Goal: Transaction & Acquisition: Book appointment/travel/reservation

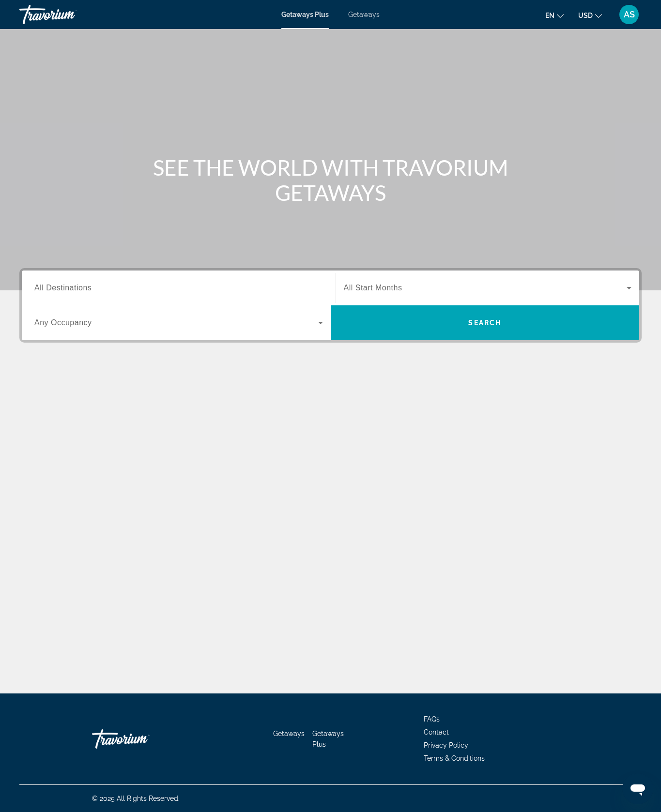
click at [227, 294] on input "Destination All Destinations" at bounding box center [178, 289] width 289 height 12
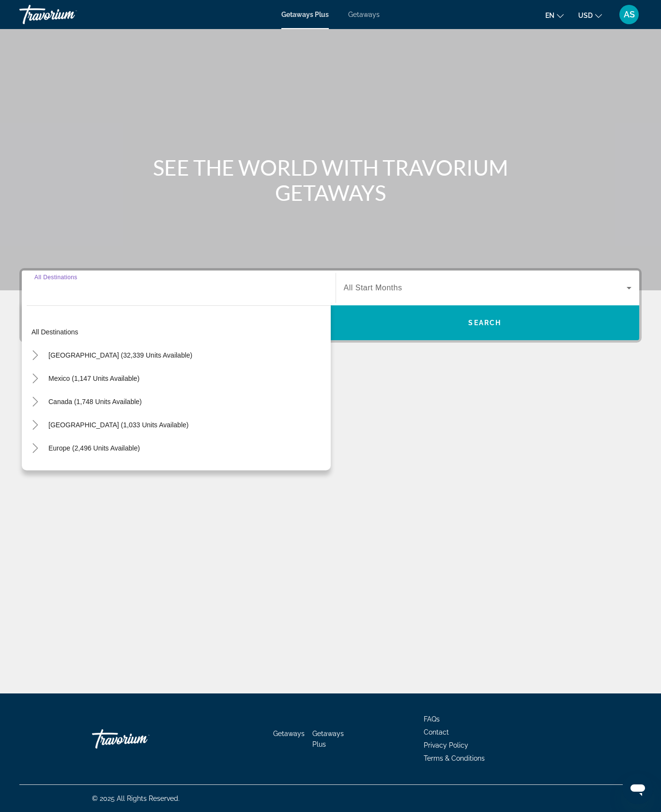
scroll to position [41, 0]
click at [40, 360] on icon "Toggle United States (32,339 units available)" at bounding box center [35, 355] width 10 height 10
click at [50, 430] on icon "Toggle California (2,299 units available)" at bounding box center [45, 425] width 10 height 10
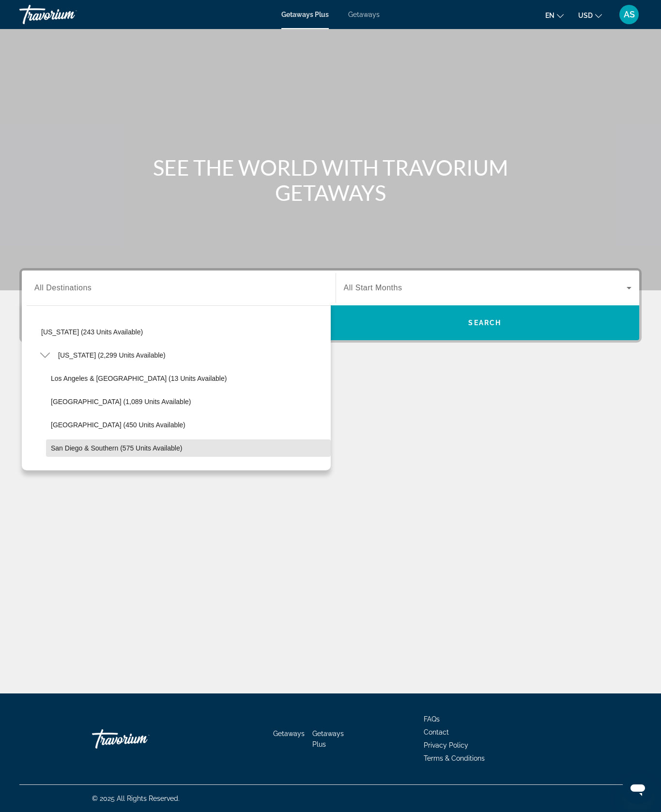
scroll to position [67, 0]
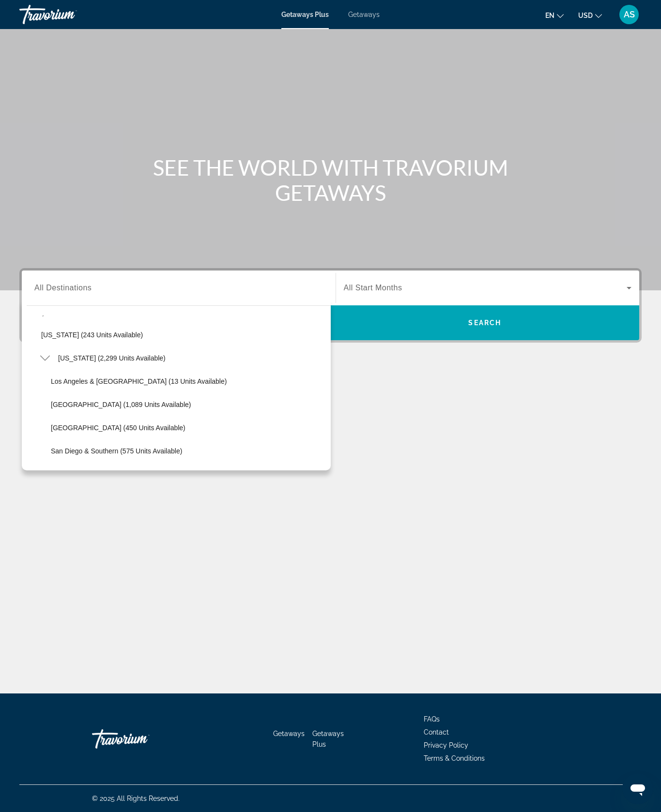
click at [50, 363] on icon "Toggle California (2,299 units available)" at bounding box center [45, 358] width 10 height 10
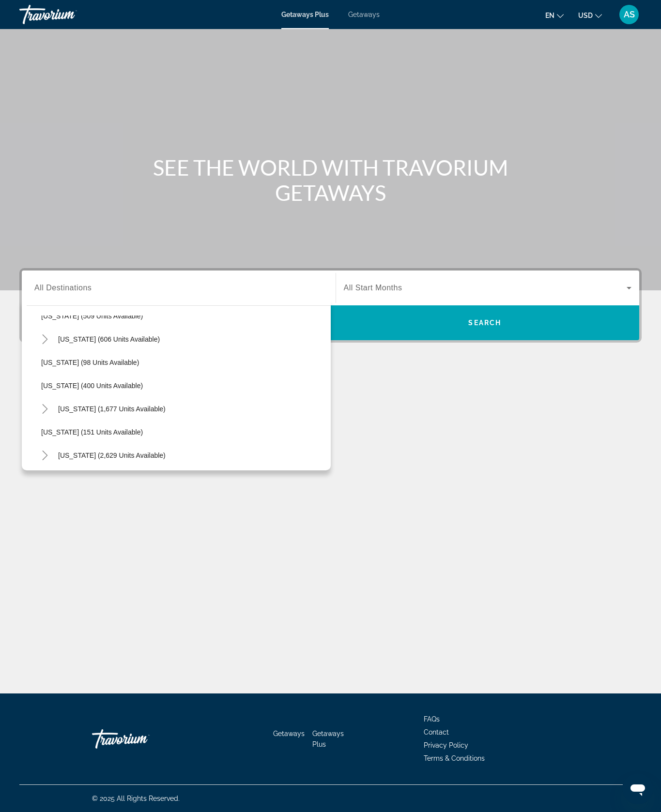
scroll to position [411, 0]
click at [47, 460] on icon "Toggle Nevada (2,629 units available)" at bounding box center [44, 455] width 5 height 10
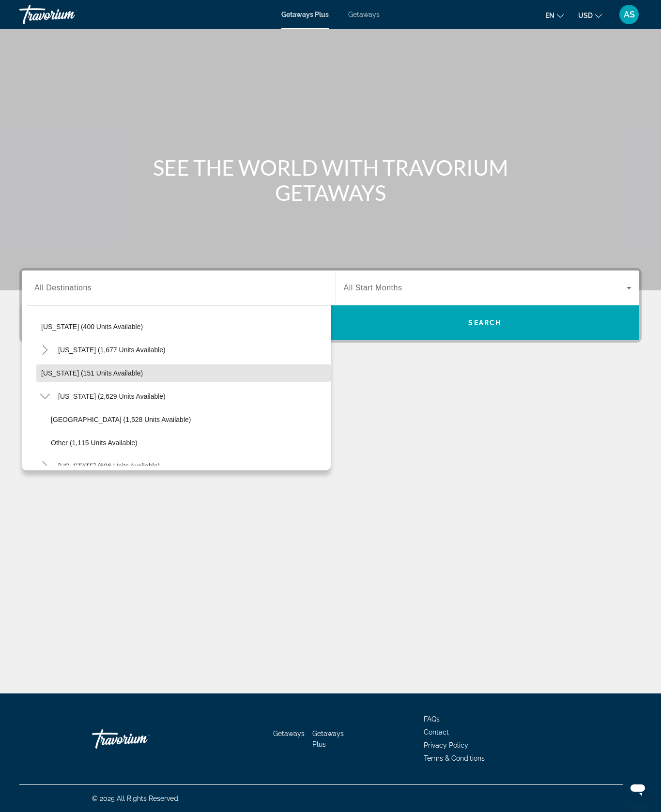
scroll to position [479, 0]
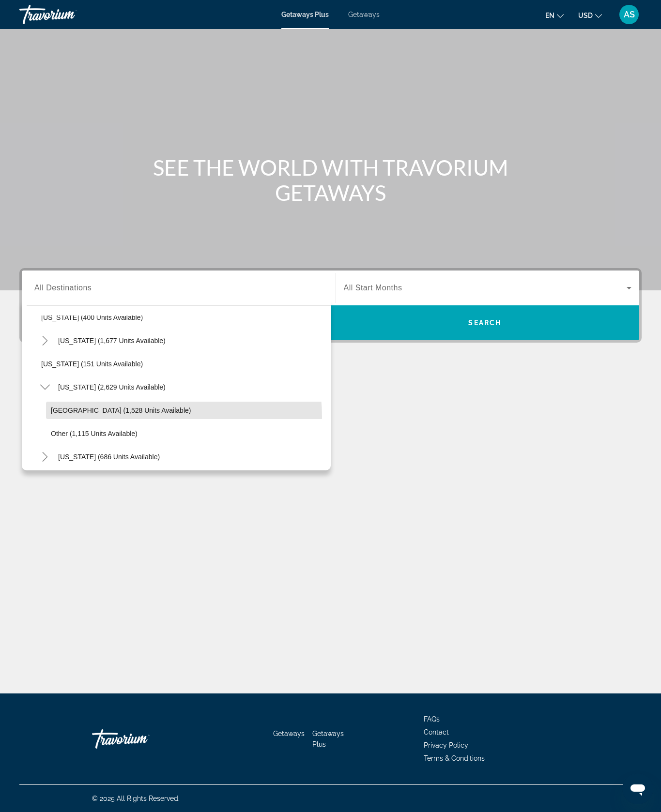
click at [157, 422] on span "Search widget" at bounding box center [188, 410] width 285 height 23
type input "**********"
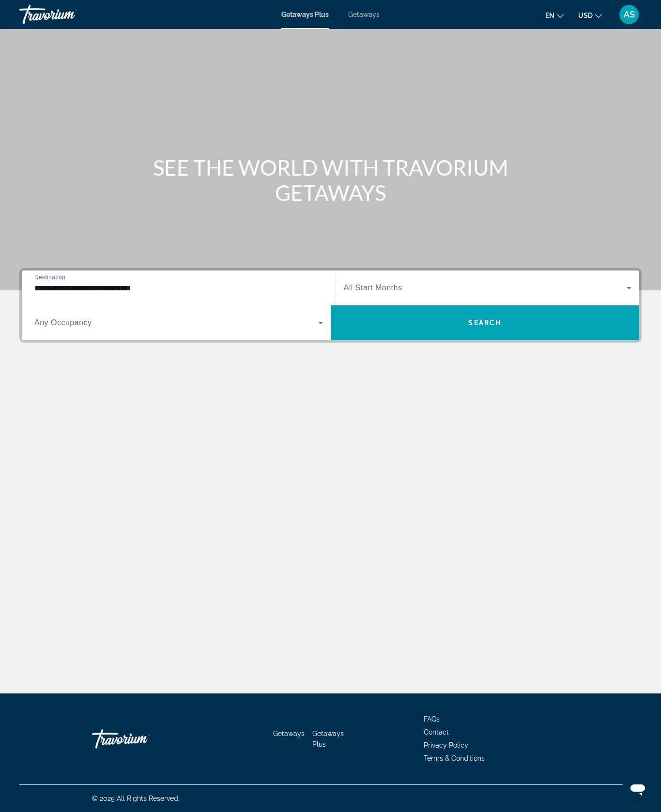
click at [626, 289] on icon "Search widget" at bounding box center [628, 288] width 5 height 2
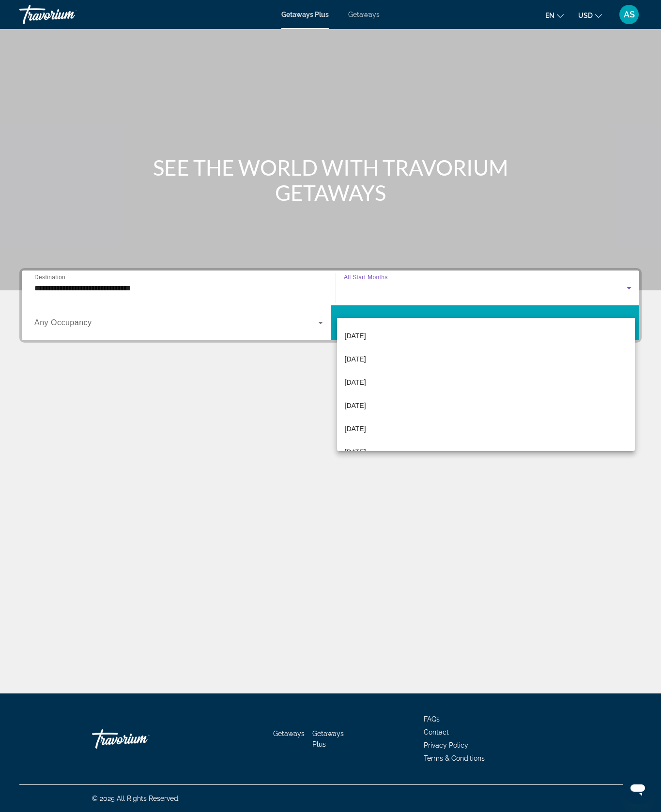
scroll to position [131, 0]
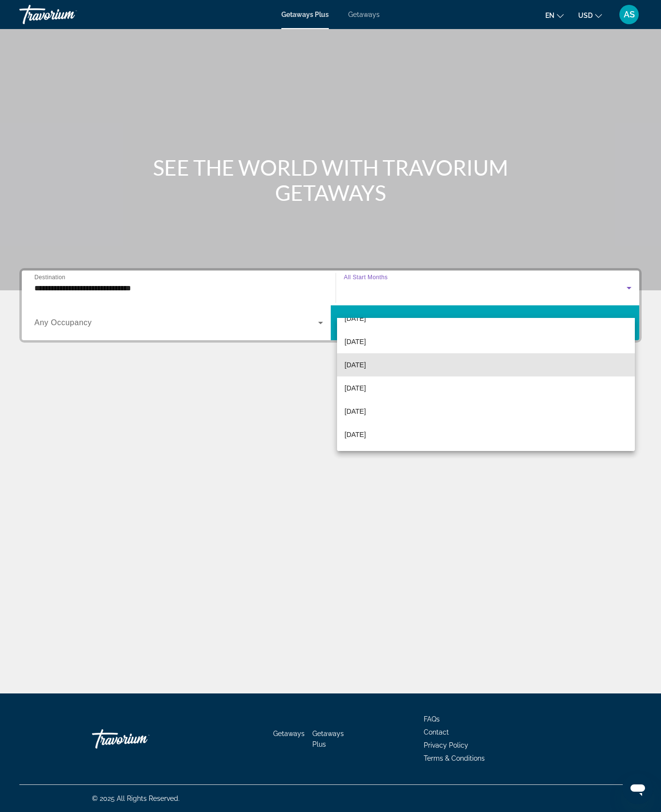
click at [386, 369] on mat-option "[DATE]" at bounding box center [486, 364] width 298 height 23
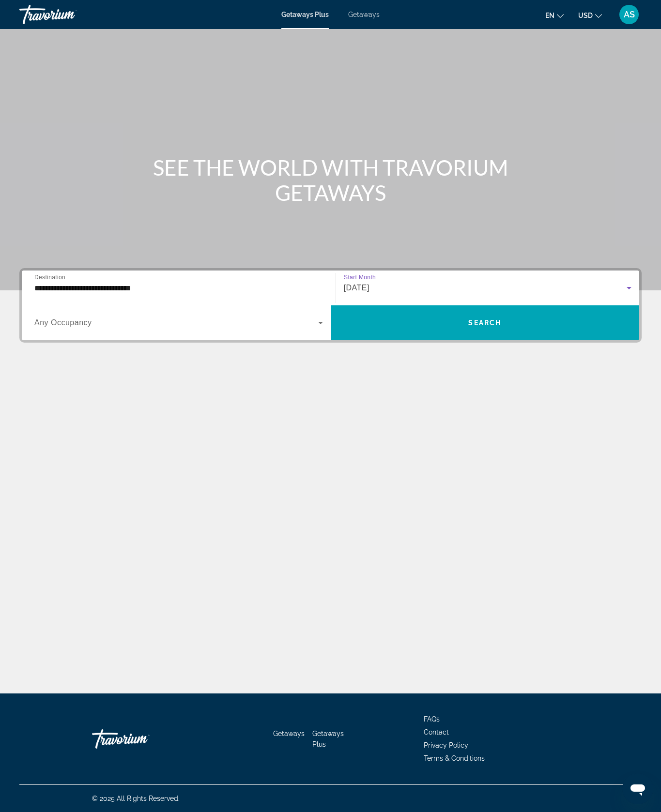
click at [317, 329] on icon "Search widget" at bounding box center [321, 323] width 12 height 12
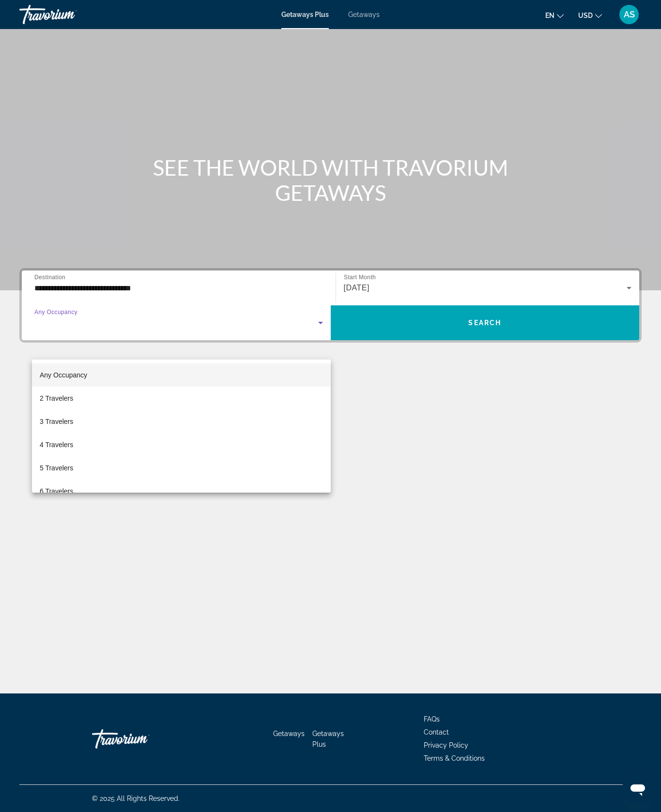
click at [374, 431] on div at bounding box center [330, 406] width 661 height 812
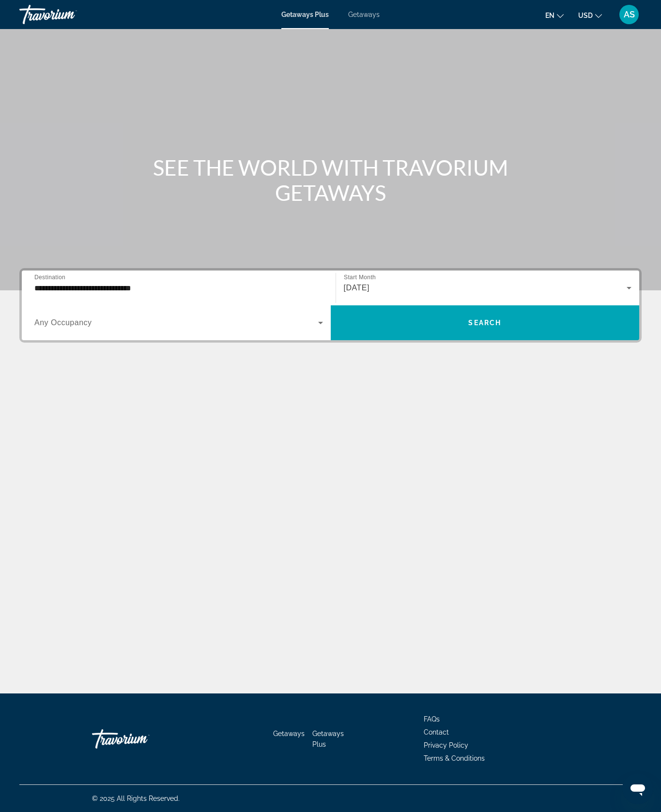
click at [504, 334] on span "Search widget" at bounding box center [485, 322] width 309 height 23
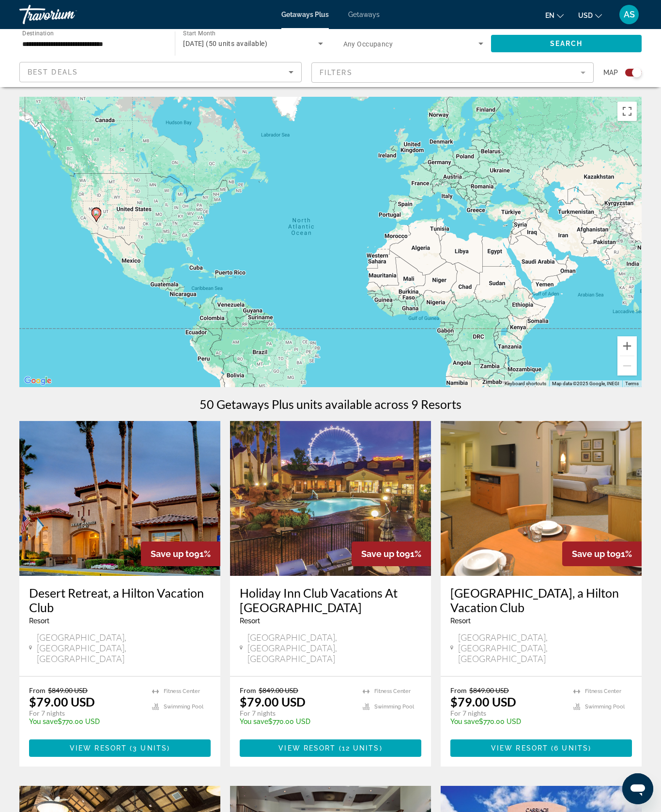
click at [561, 83] on mat-form-field "Filters" at bounding box center [452, 72] width 282 height 20
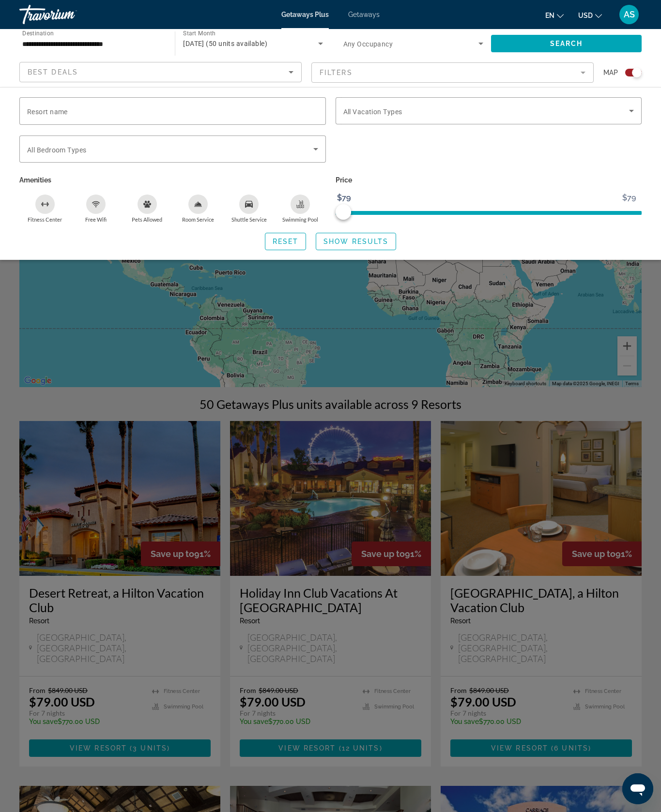
click at [285, 78] on icon "Sort by" at bounding box center [291, 72] width 12 height 12
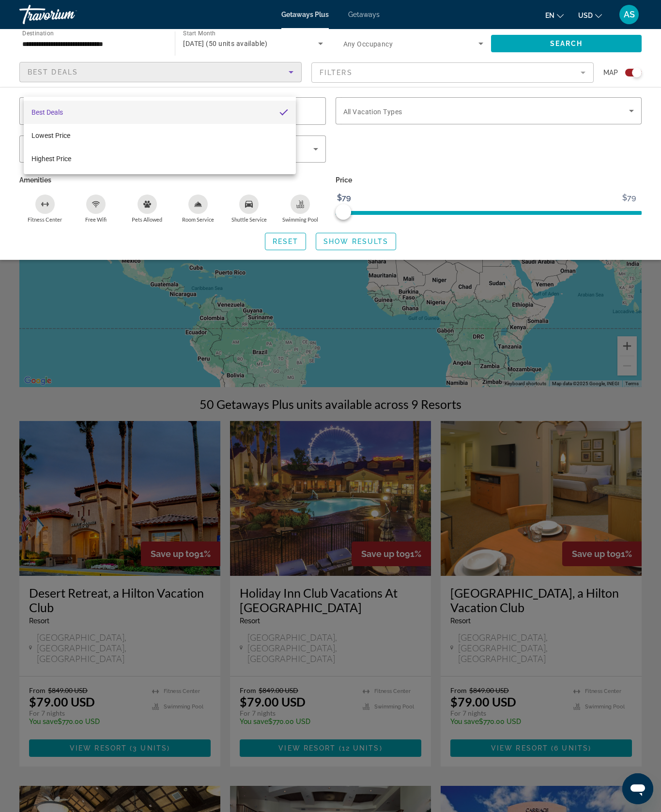
click at [441, 92] on div at bounding box center [330, 406] width 661 height 812
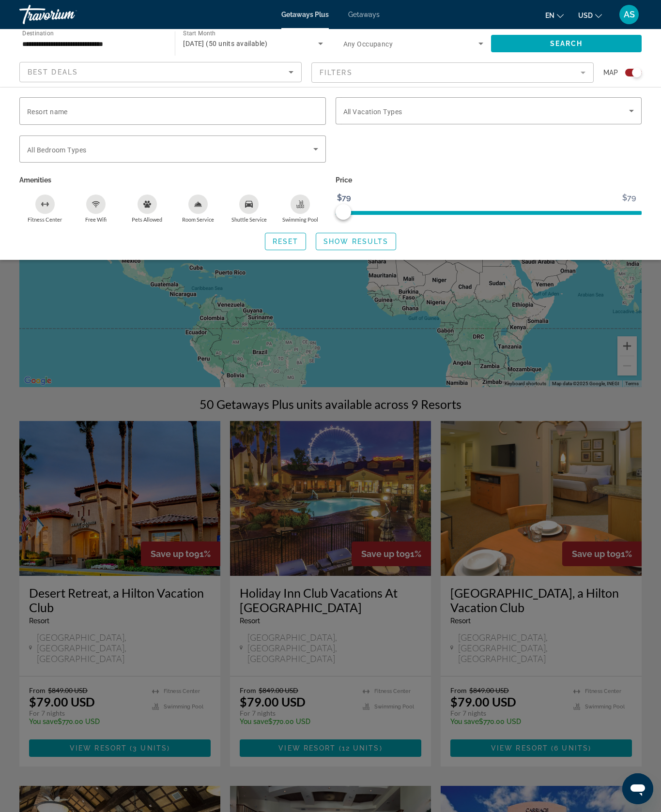
click at [625, 117] on icon "Search widget" at bounding box center [631, 111] width 12 height 12
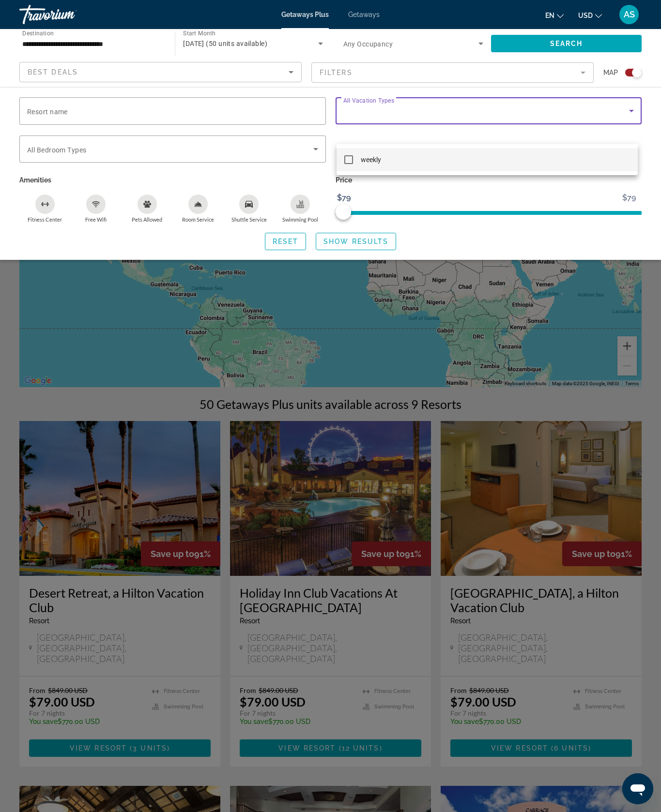
click at [513, 140] on div at bounding box center [330, 406] width 661 height 812
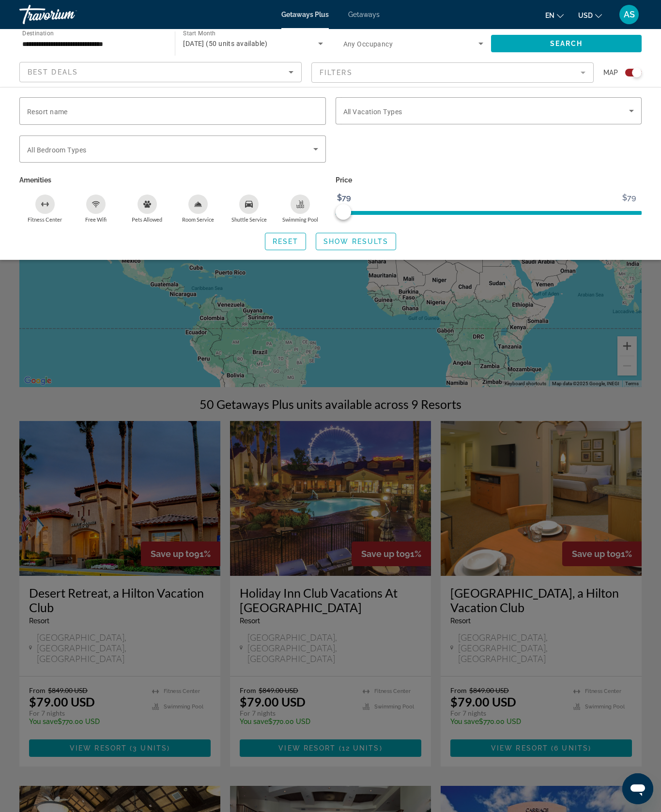
click at [310, 155] on icon "Search widget" at bounding box center [316, 149] width 12 height 12
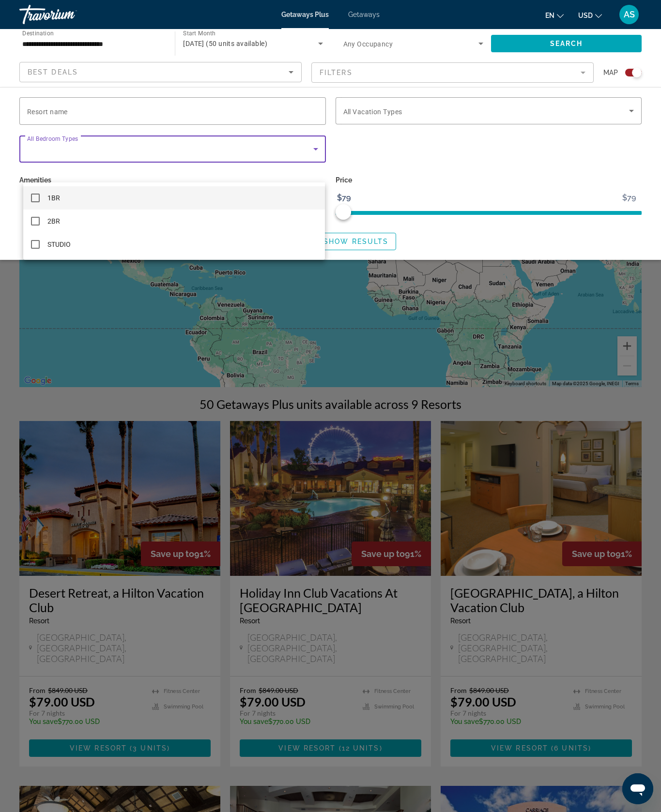
click at [238, 289] on div at bounding box center [330, 406] width 661 height 812
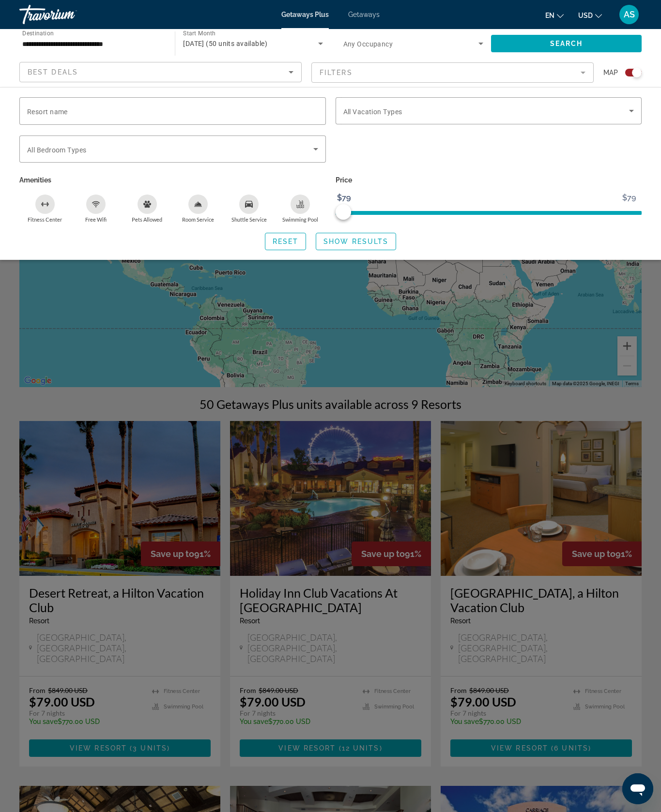
click at [549, 384] on div "Search widget" at bounding box center [330, 478] width 661 height 667
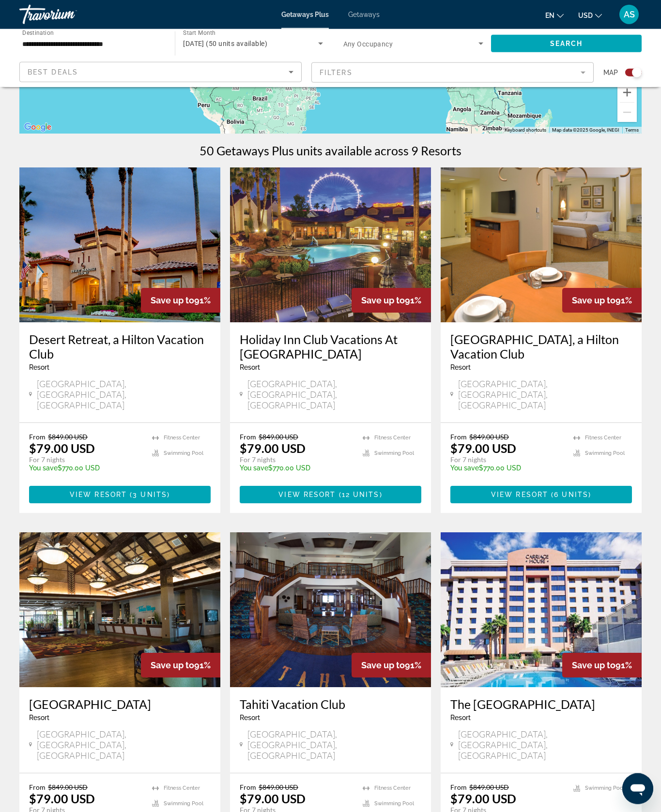
scroll to position [255, 0]
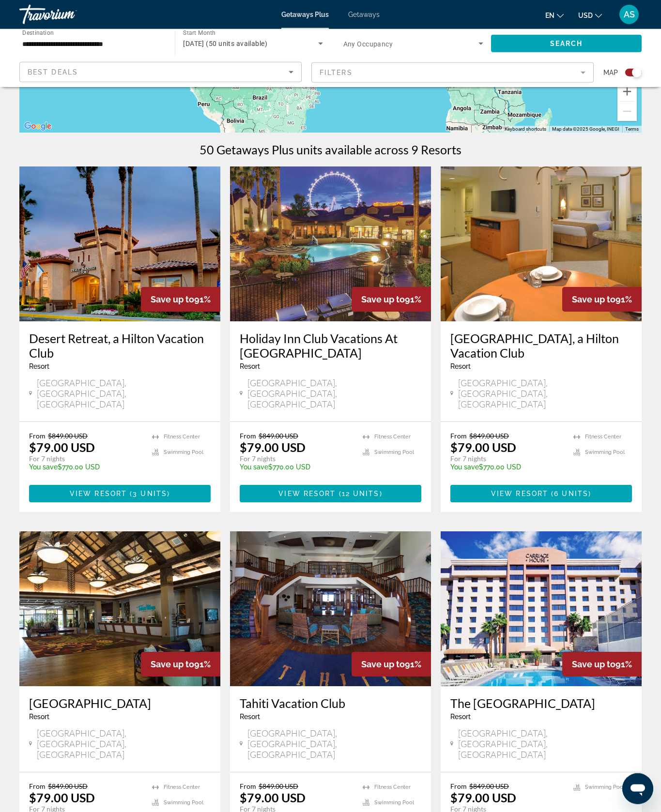
click at [598, 270] on img "Main content" at bounding box center [541, 244] width 201 height 155
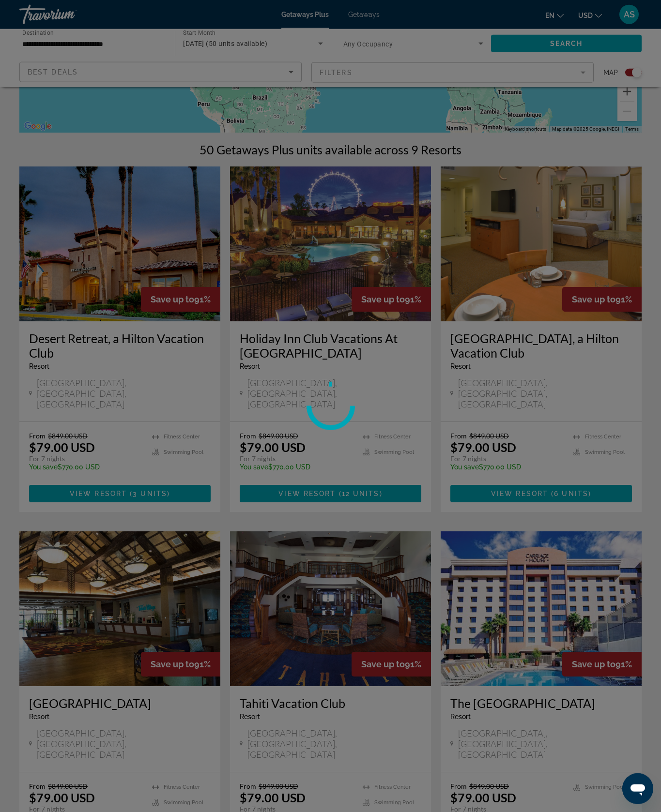
scroll to position [255, 0]
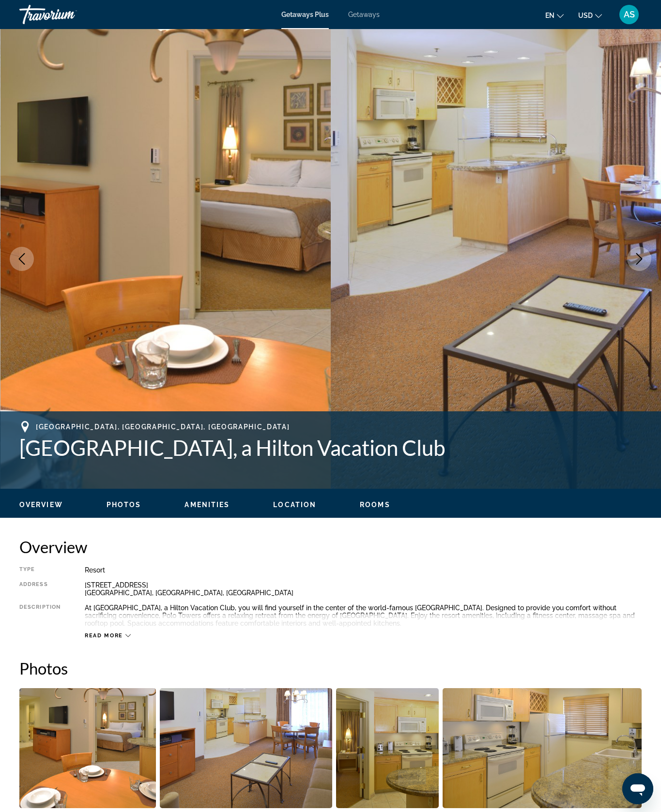
click at [628, 271] on button "Next image" at bounding box center [639, 259] width 24 height 24
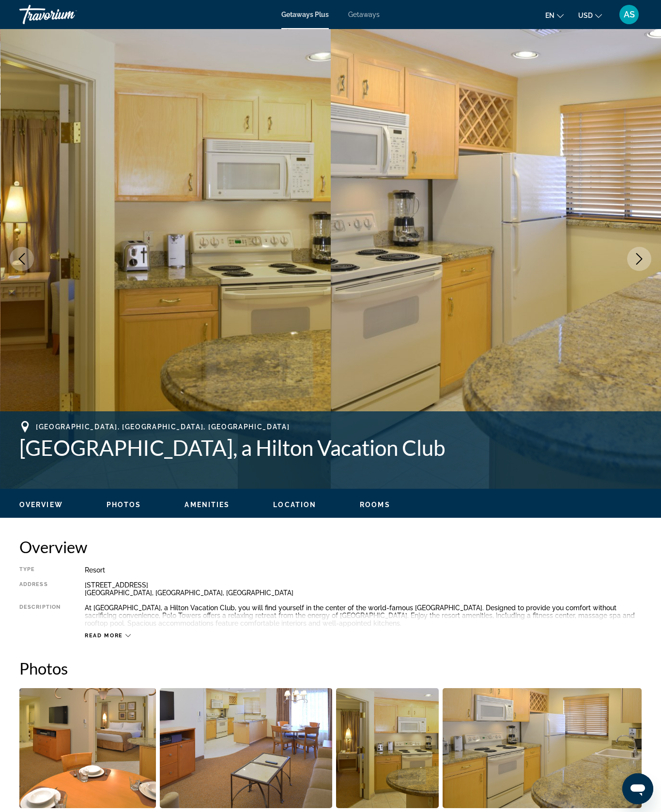
click at [632, 271] on button "Next image" at bounding box center [639, 259] width 24 height 24
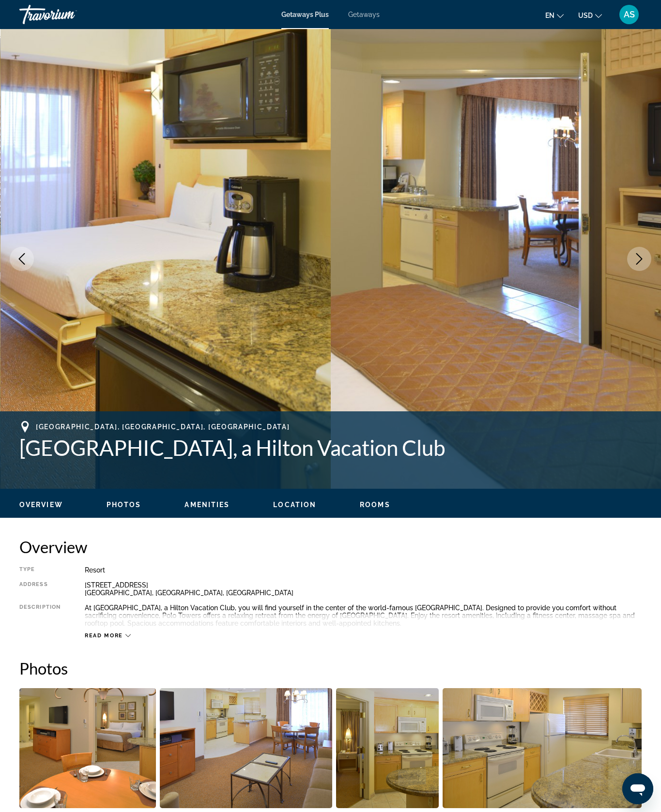
click at [636, 265] on icon "Next image" at bounding box center [639, 259] width 6 height 12
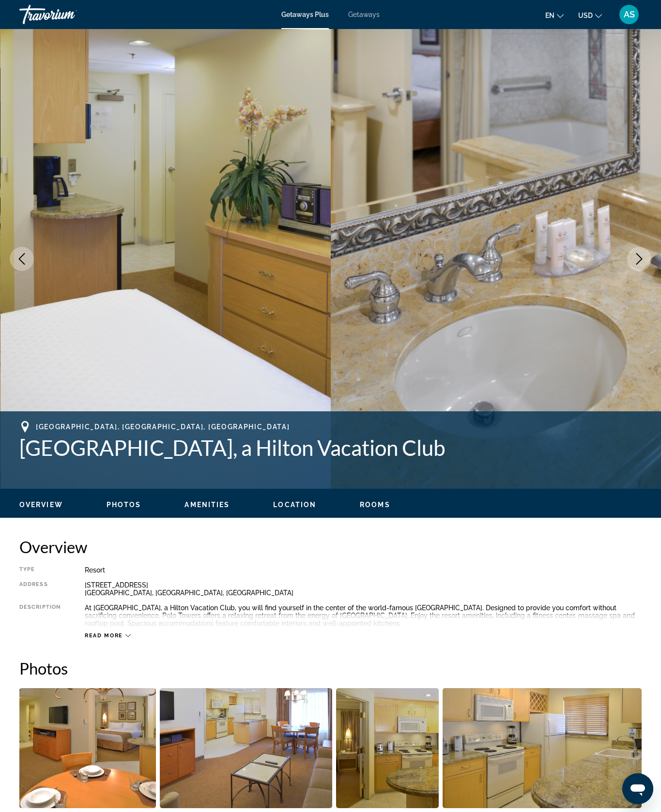
click at [632, 271] on button "Next image" at bounding box center [639, 259] width 24 height 24
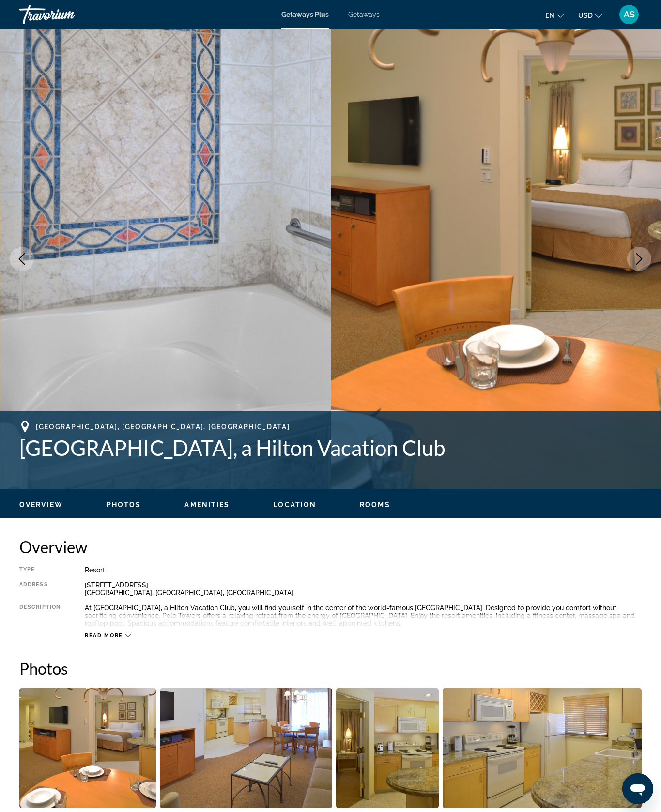
click at [622, 319] on img "Main content" at bounding box center [496, 259] width 331 height 460
click at [618, 318] on img "Main content" at bounding box center [496, 259] width 331 height 460
click at [627, 271] on button "Next image" at bounding box center [639, 259] width 24 height 24
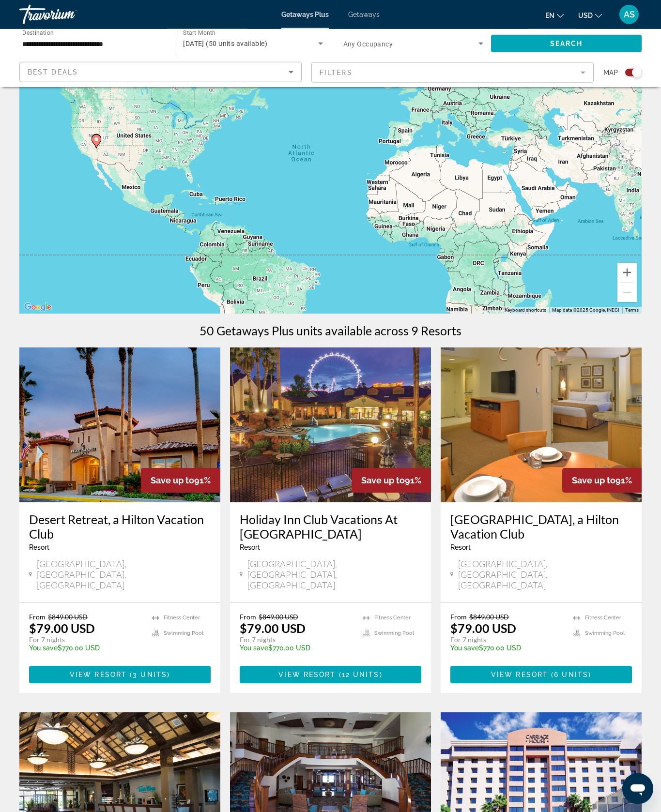
scroll to position [76, 0]
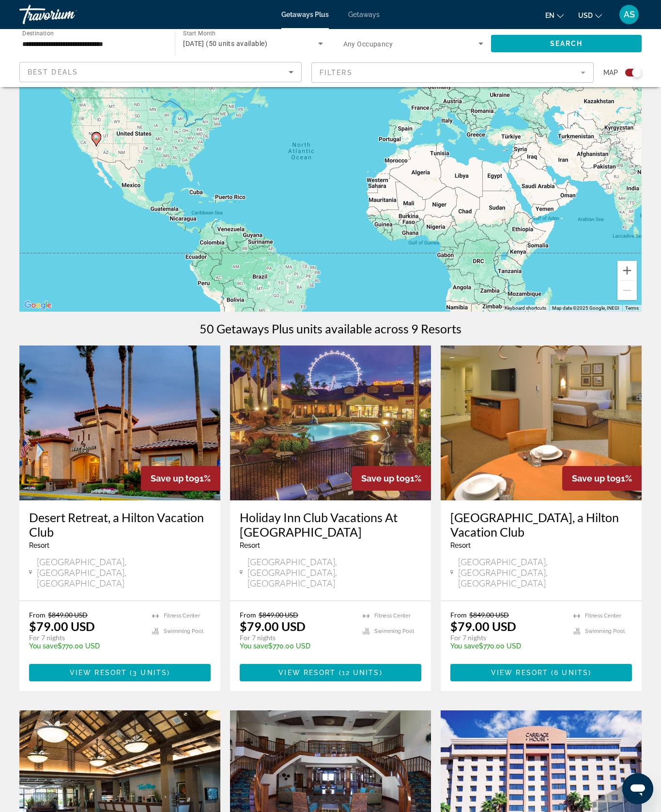
click at [382, 460] on img "Main content" at bounding box center [330, 423] width 201 height 155
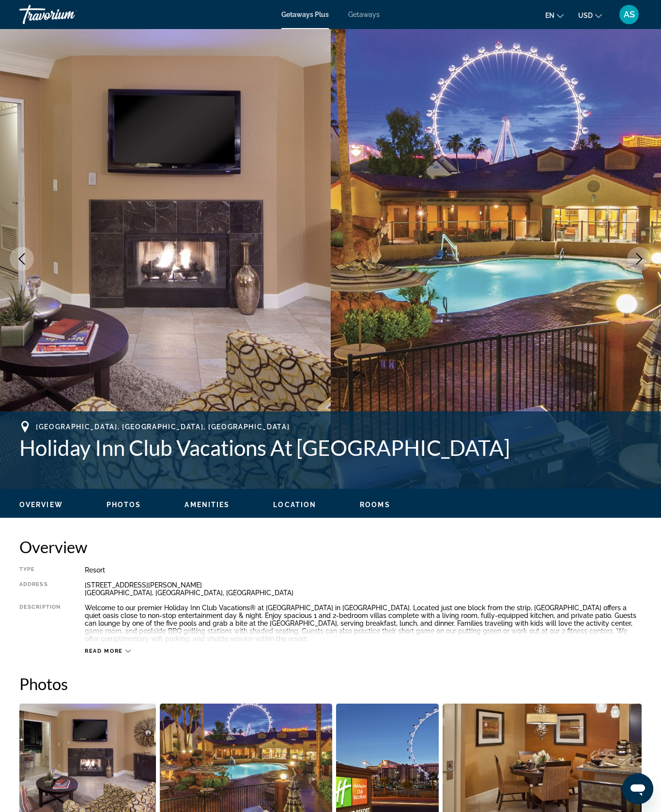
click at [630, 271] on button "Next image" at bounding box center [639, 259] width 24 height 24
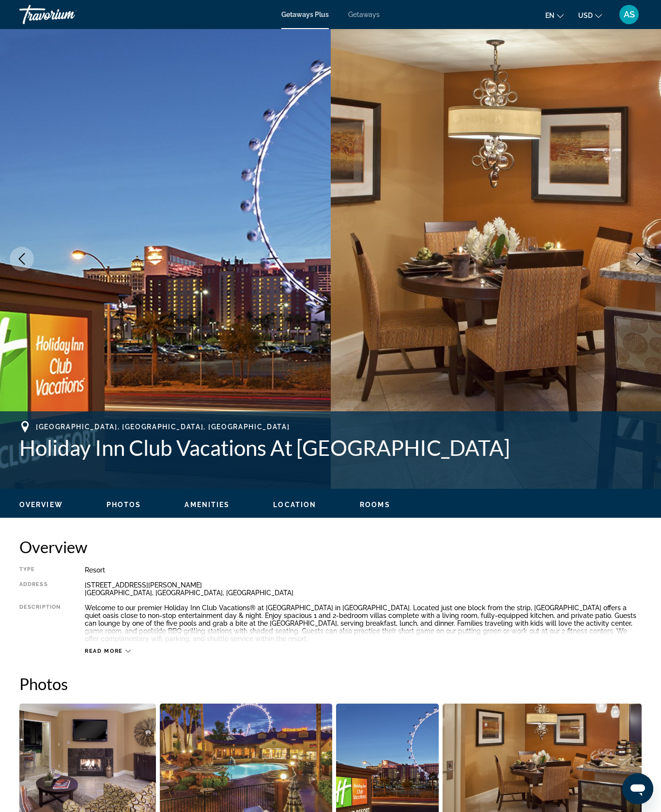
click at [633, 265] on icon "Next image" at bounding box center [639, 259] width 12 height 12
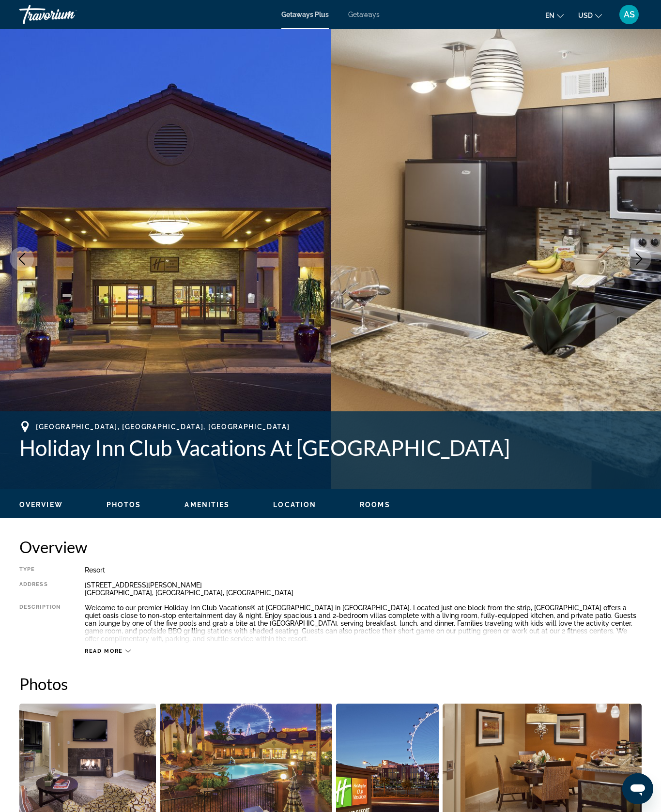
click at [638, 271] on button "Next image" at bounding box center [639, 259] width 24 height 24
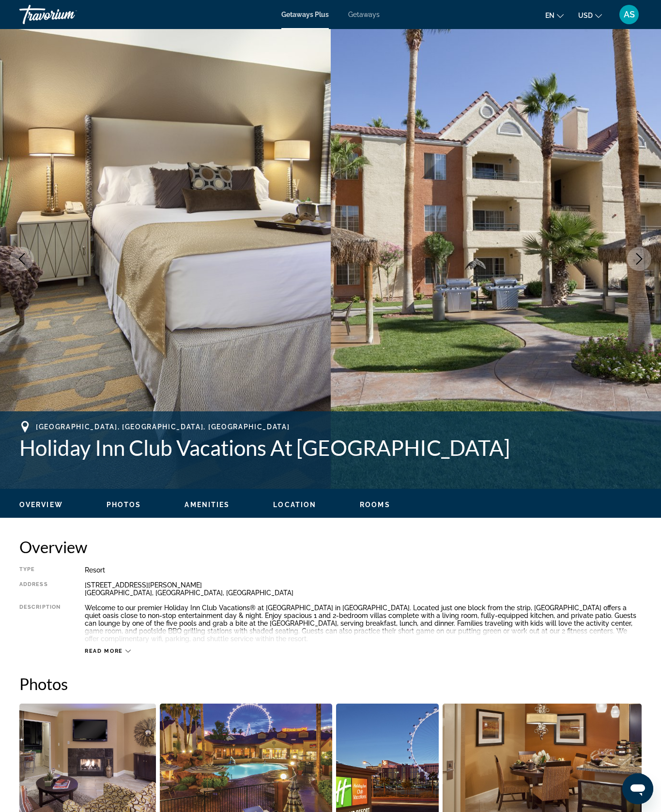
click at [634, 271] on button "Next image" at bounding box center [639, 259] width 24 height 24
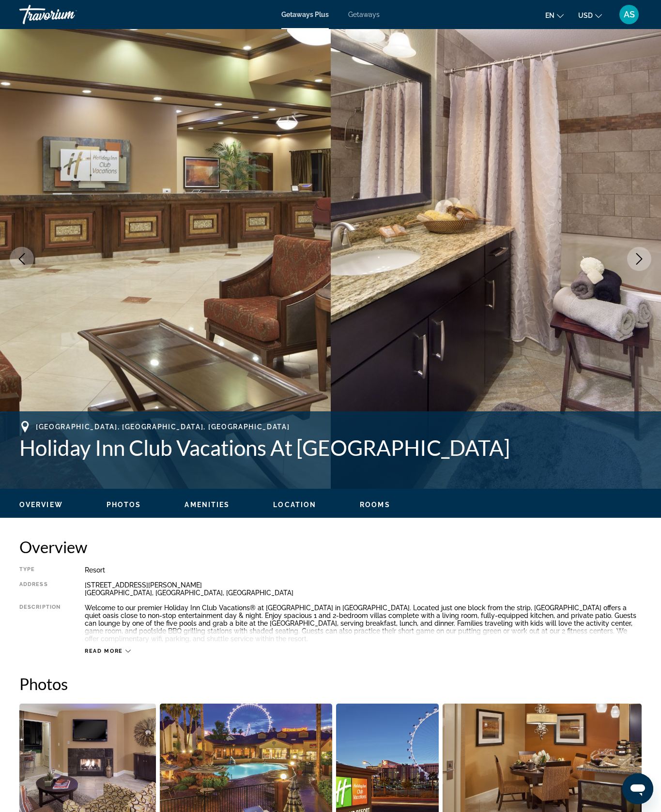
click at [633, 271] on button "Next image" at bounding box center [639, 259] width 24 height 24
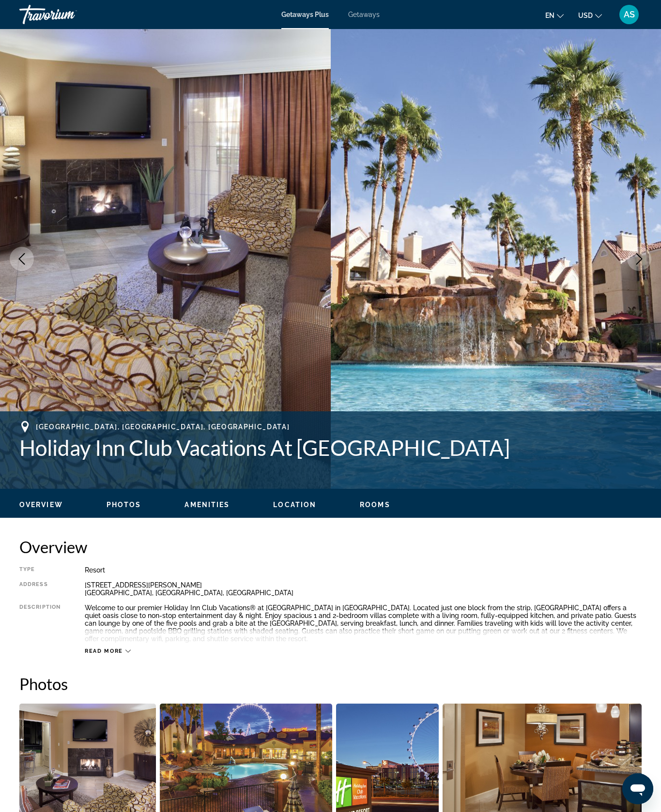
click at [634, 271] on button "Next image" at bounding box center [639, 259] width 24 height 24
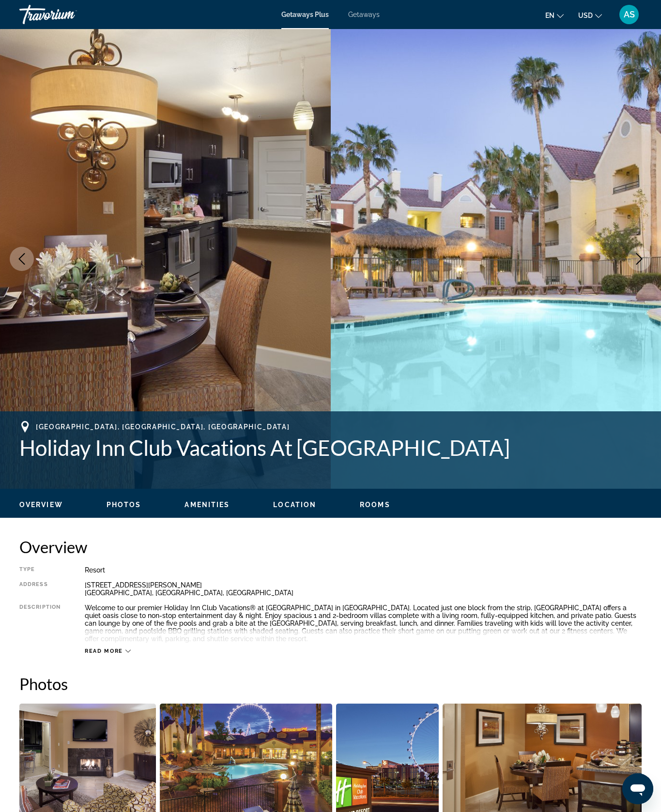
click at [633, 265] on icon "Next image" at bounding box center [639, 259] width 12 height 12
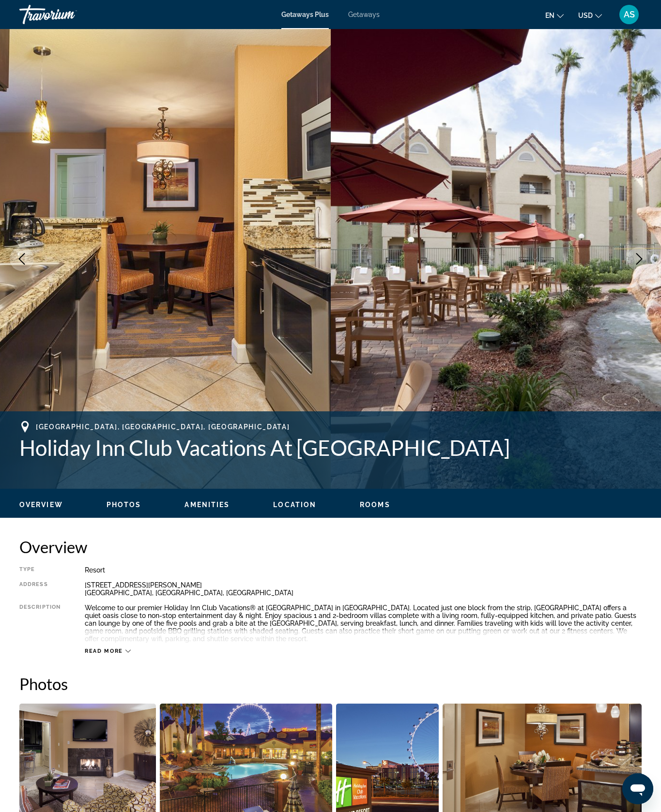
click at [631, 271] on button "Next image" at bounding box center [639, 259] width 24 height 24
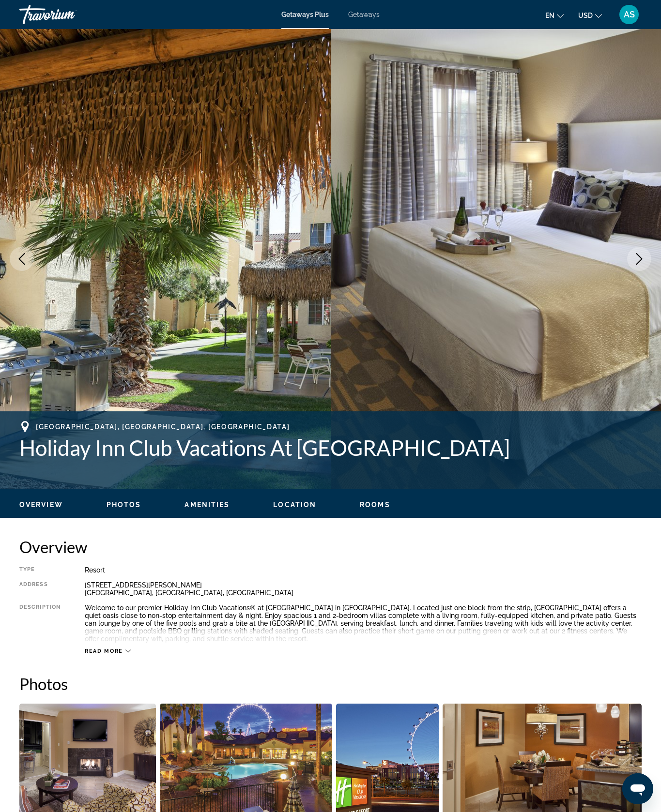
click at [636, 265] on icon "Next image" at bounding box center [639, 259] width 12 height 12
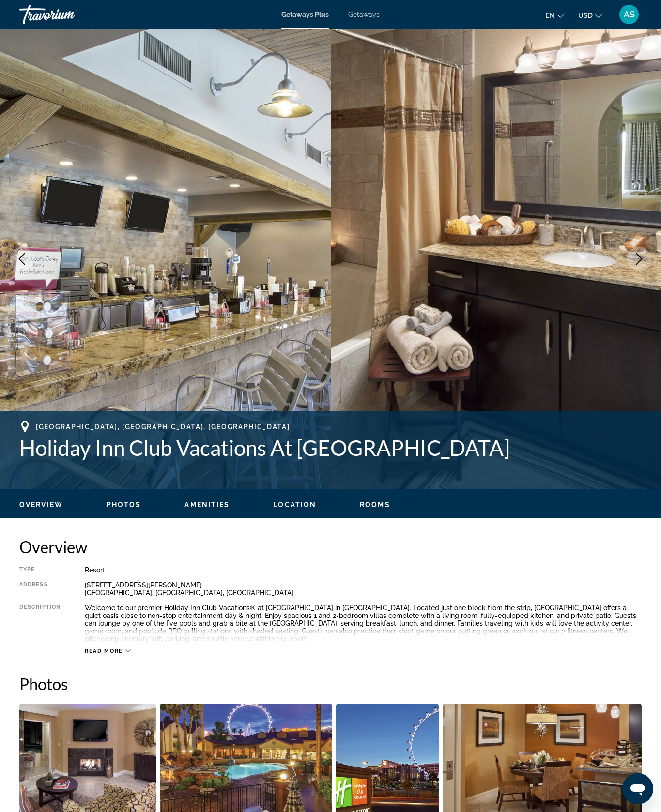
click at [630, 271] on button "Next image" at bounding box center [639, 259] width 24 height 24
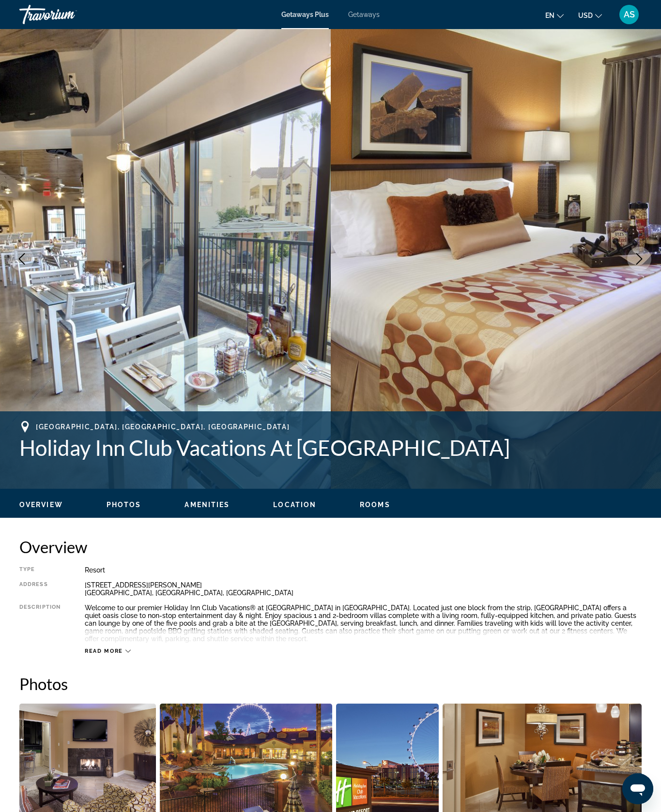
click at [628, 271] on button "Next image" at bounding box center [639, 259] width 24 height 24
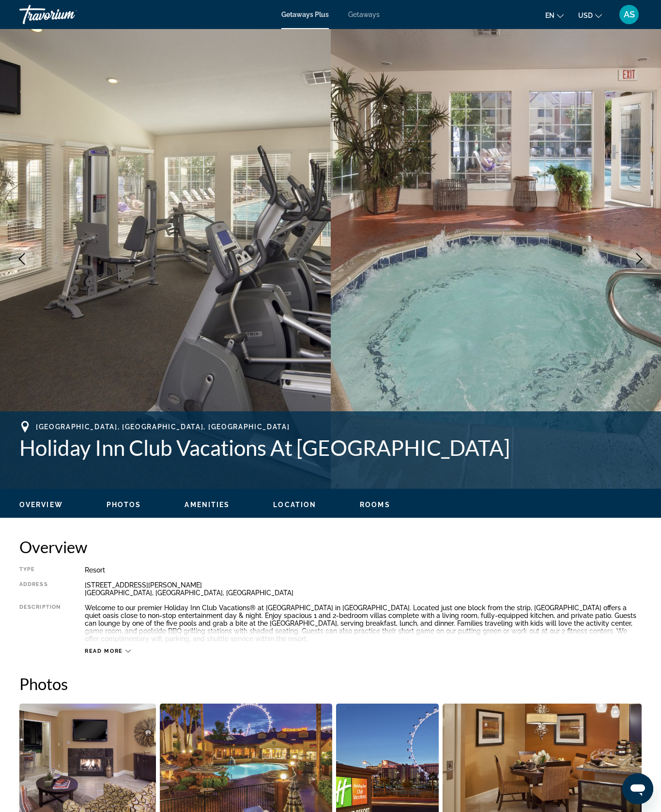
click at [635, 271] on button "Next image" at bounding box center [639, 259] width 24 height 24
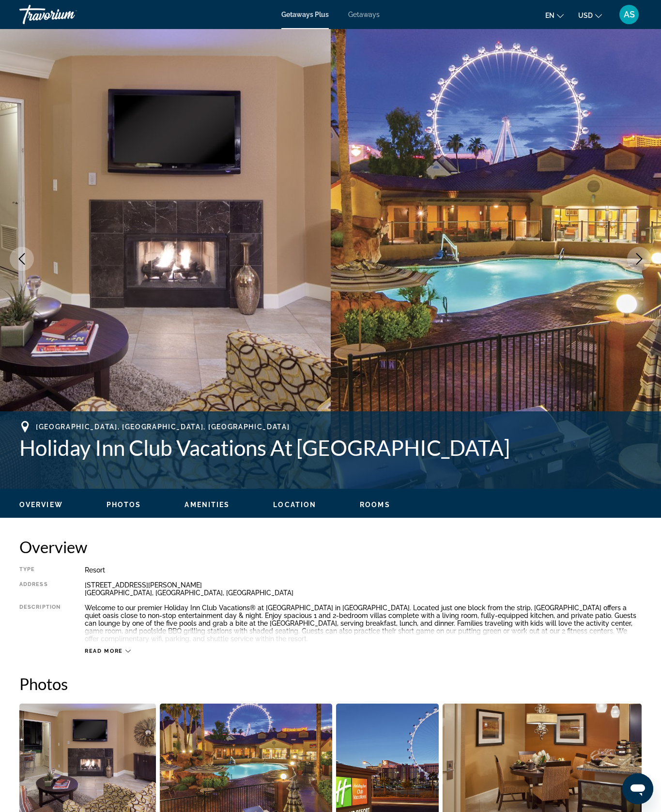
click at [643, 271] on button "Next image" at bounding box center [639, 259] width 24 height 24
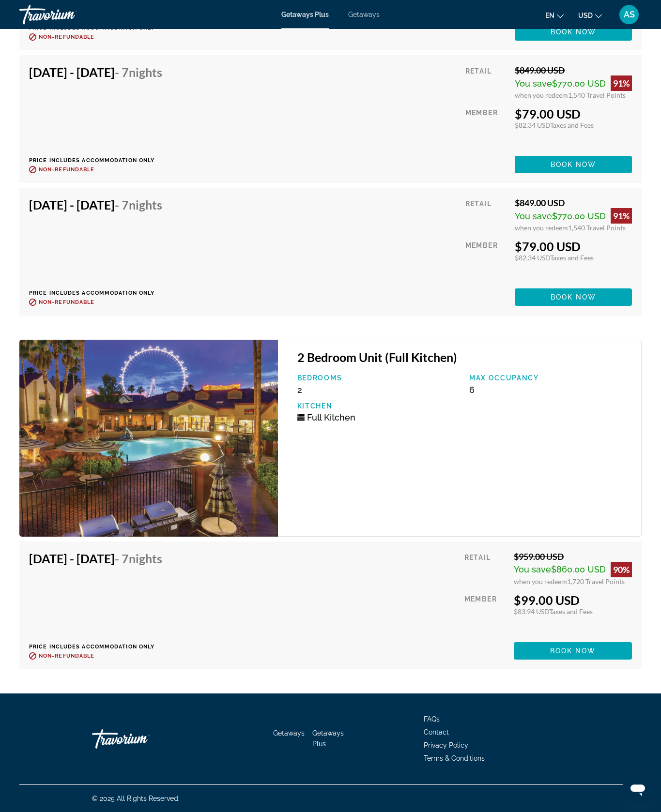
scroll to position [3253, 0]
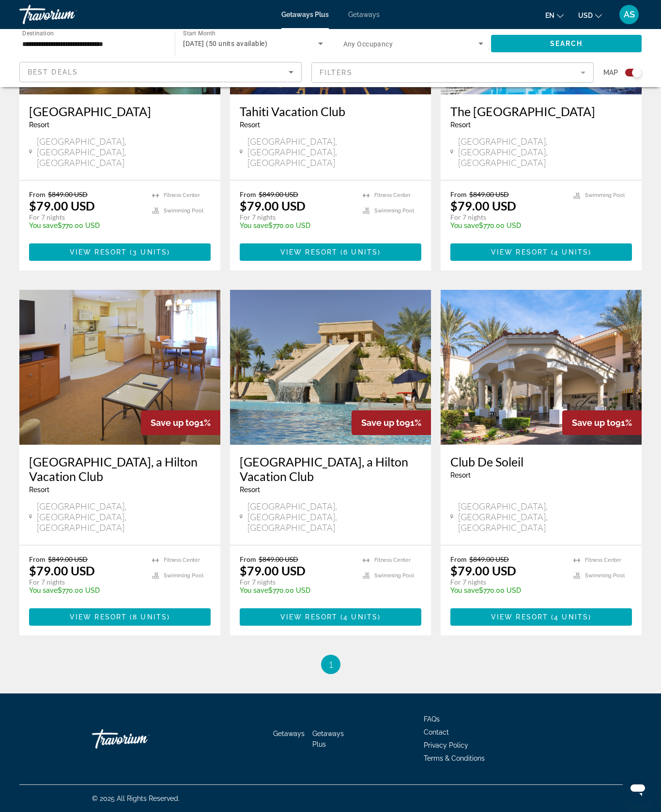
scroll to position [905, 0]
click at [372, 440] on img "Main content" at bounding box center [330, 367] width 201 height 155
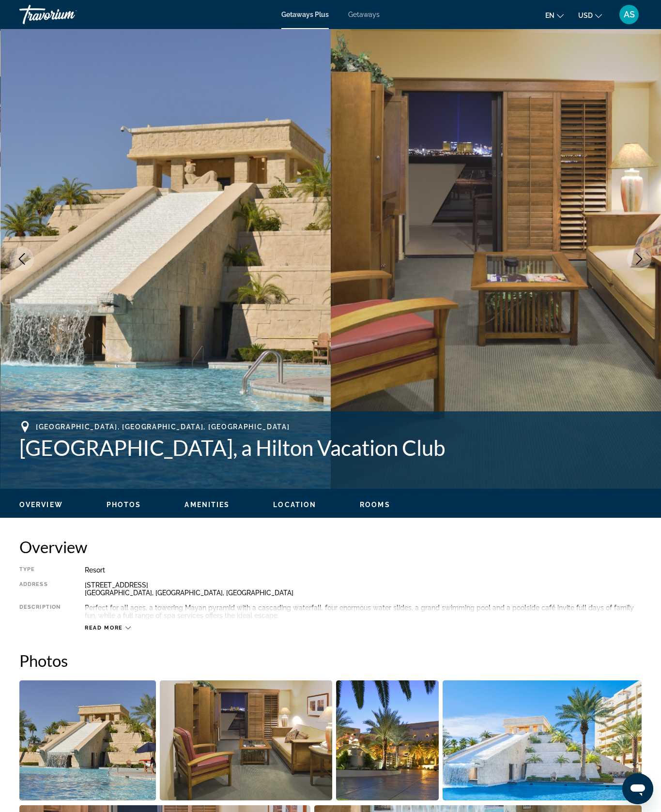
click at [627, 271] on button "Next image" at bounding box center [639, 259] width 24 height 24
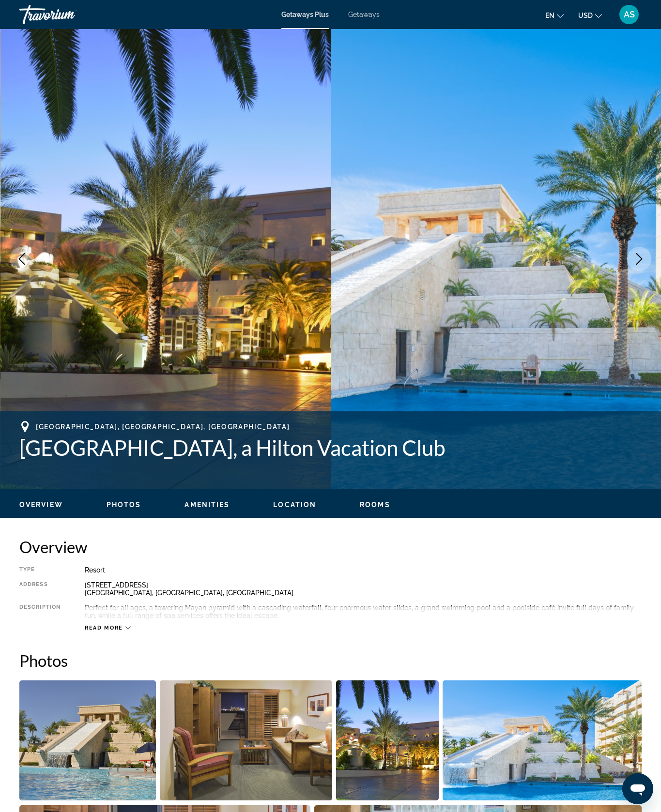
click at [633, 265] on icon "Next image" at bounding box center [639, 259] width 12 height 12
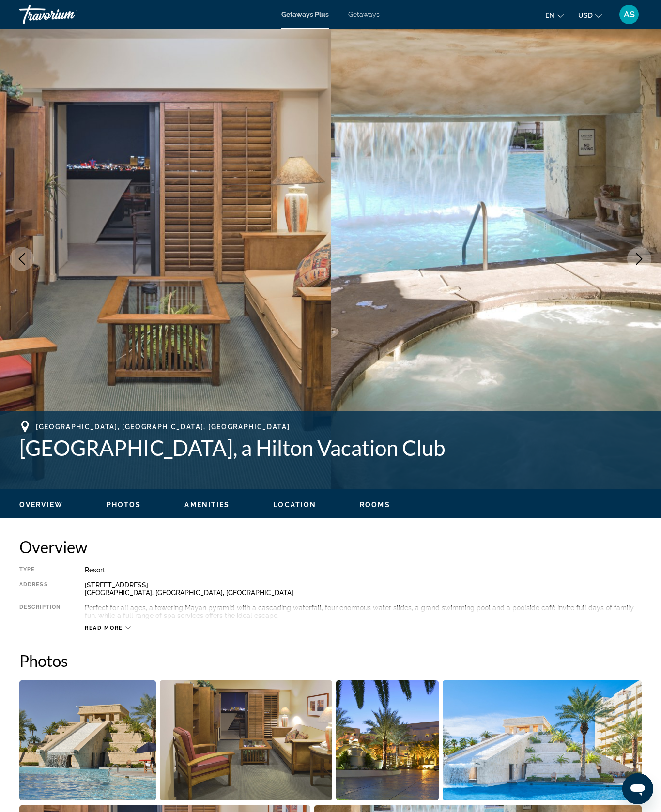
click at [633, 265] on icon "Next image" at bounding box center [639, 259] width 12 height 12
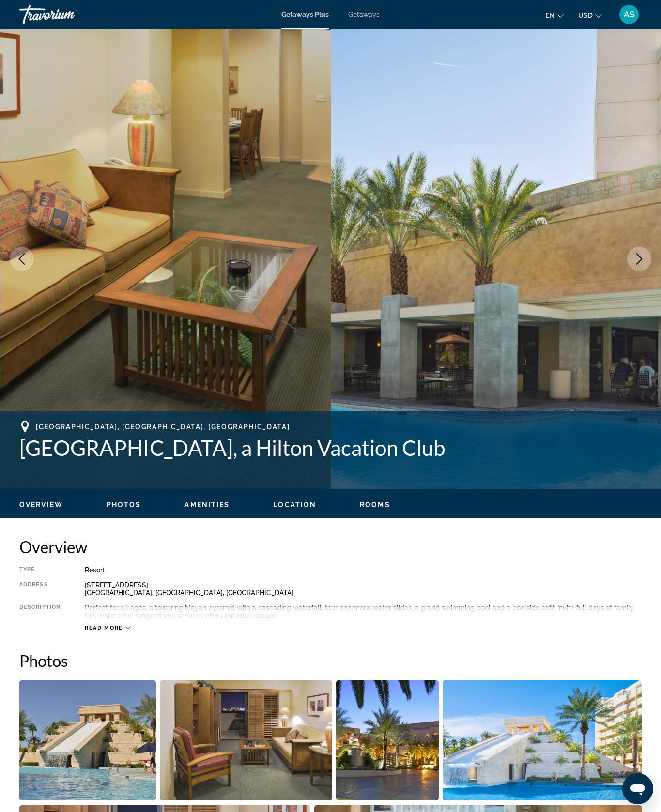
click at [633, 265] on icon "Next image" at bounding box center [639, 259] width 12 height 12
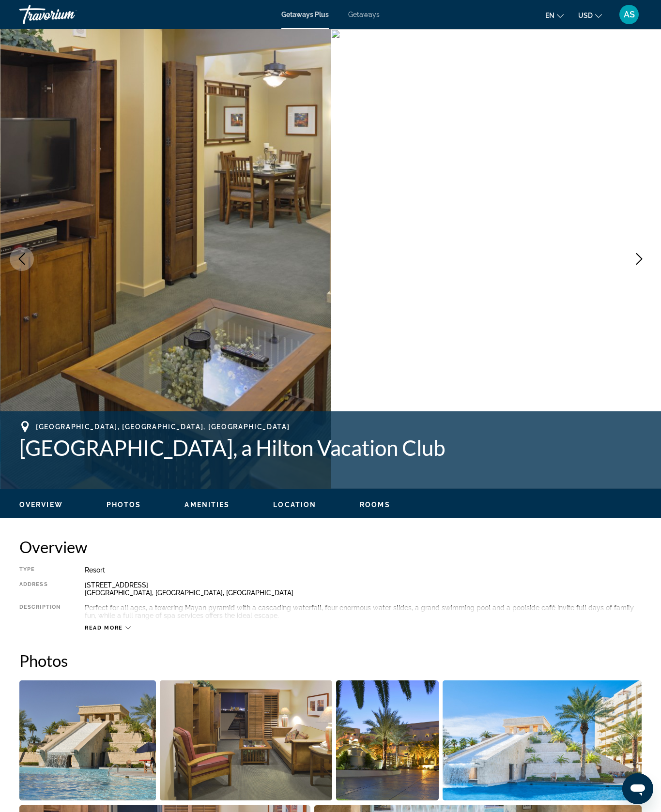
click at [636, 265] on icon "Next image" at bounding box center [639, 259] width 6 height 12
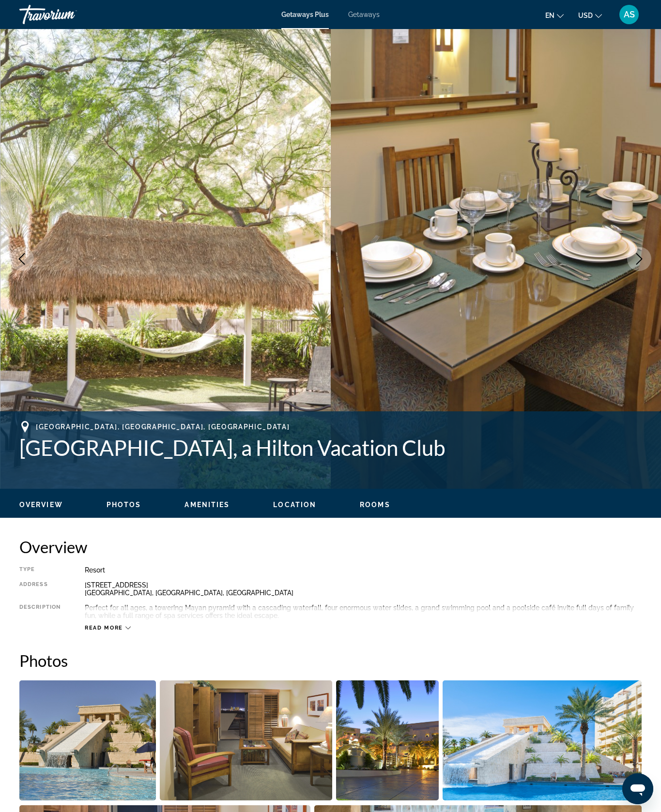
click at [632, 271] on button "Next image" at bounding box center [639, 259] width 24 height 24
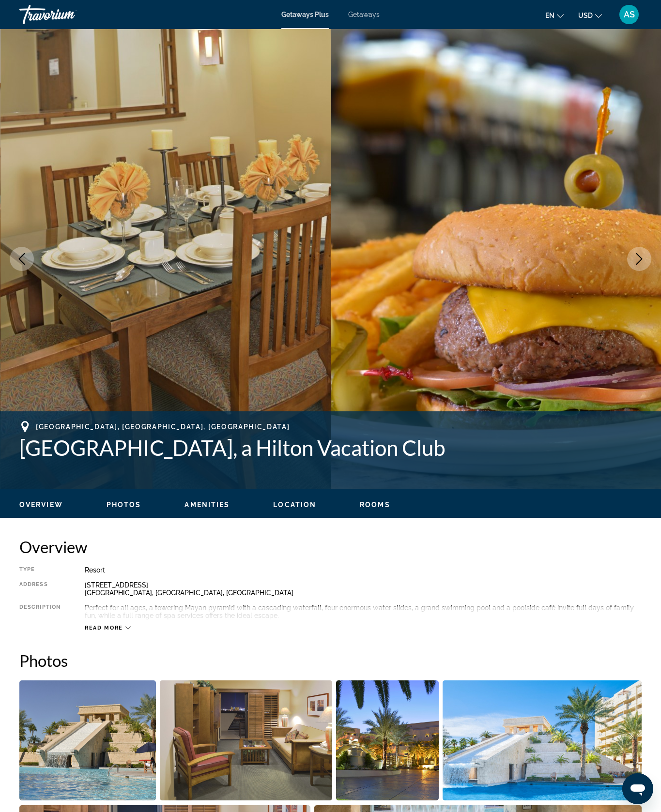
click at [637, 271] on button "Next image" at bounding box center [639, 259] width 24 height 24
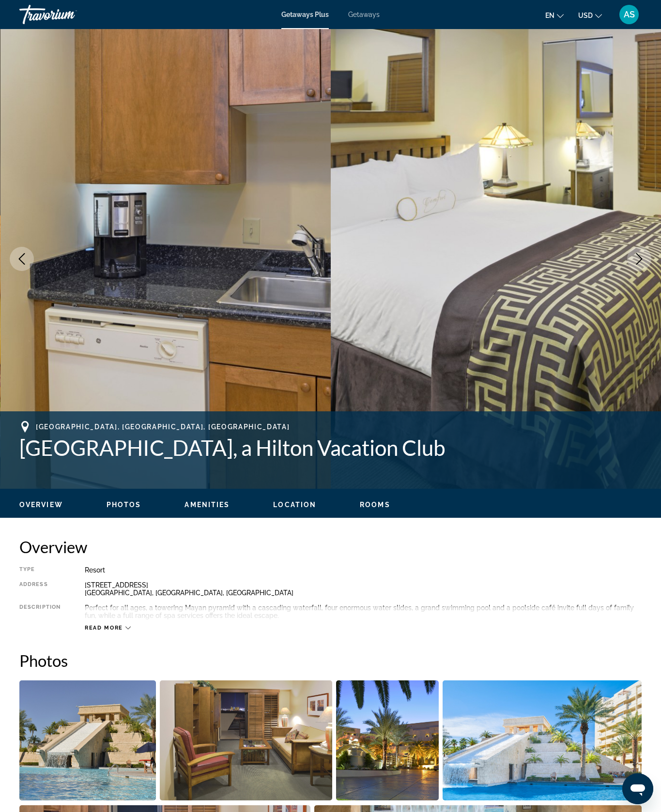
click at [640, 265] on icon "Next image" at bounding box center [639, 259] width 12 height 12
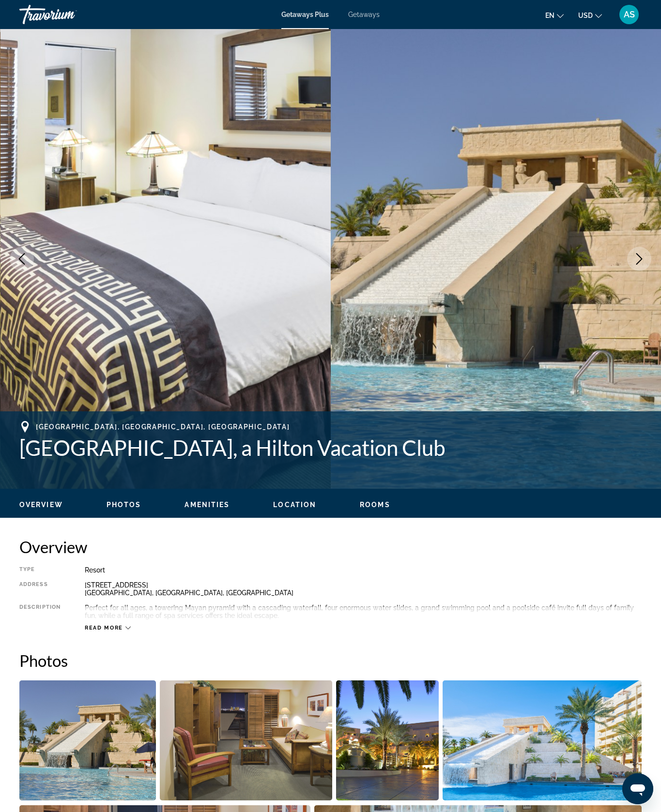
click at [641, 271] on button "Next image" at bounding box center [639, 259] width 24 height 24
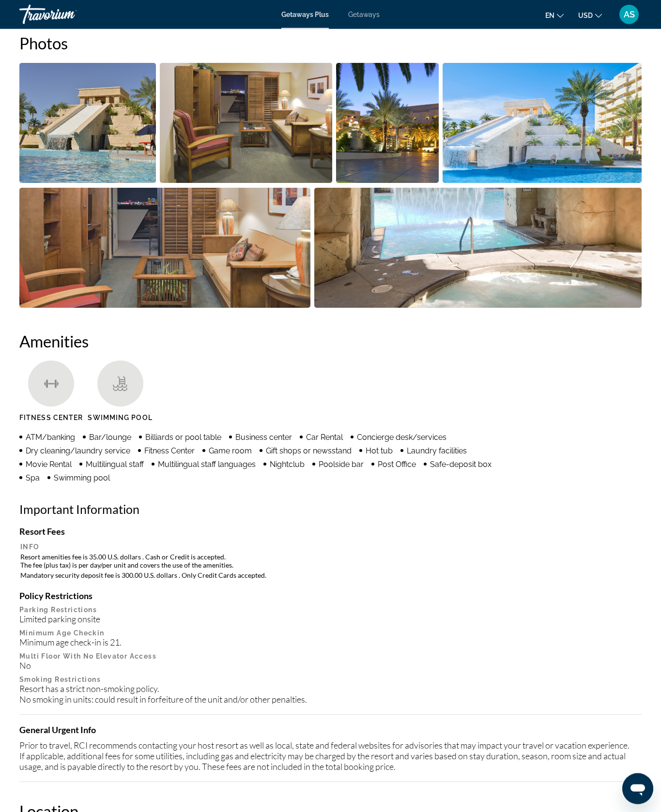
scroll to position [610, 0]
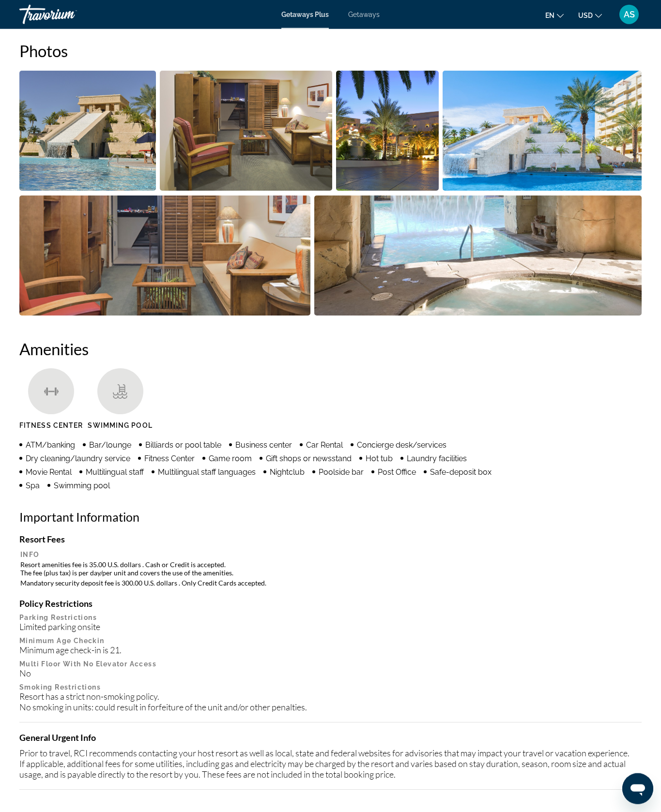
click at [333, 191] on img "Open full-screen image slider" at bounding box center [246, 131] width 173 height 120
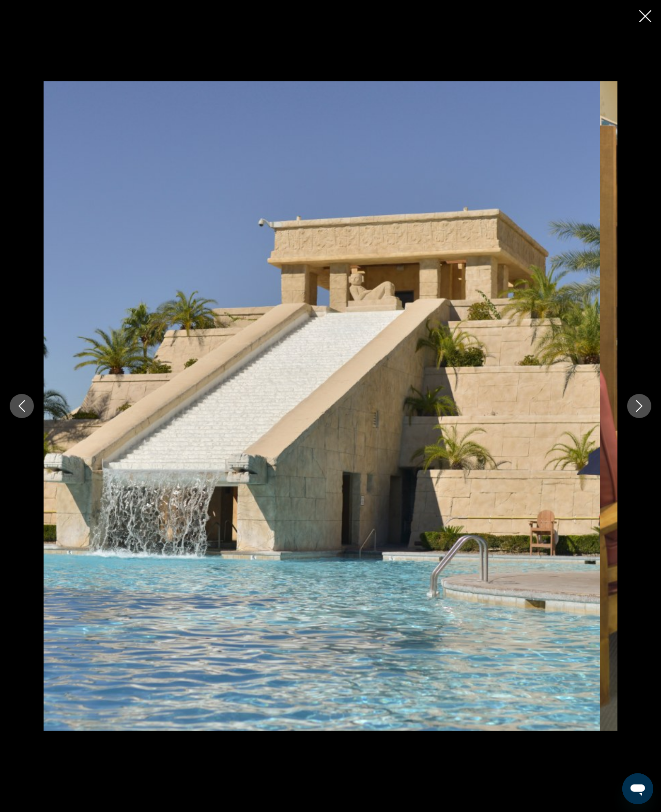
click at [644, 20] on icon "Close slideshow" at bounding box center [645, 16] width 12 height 12
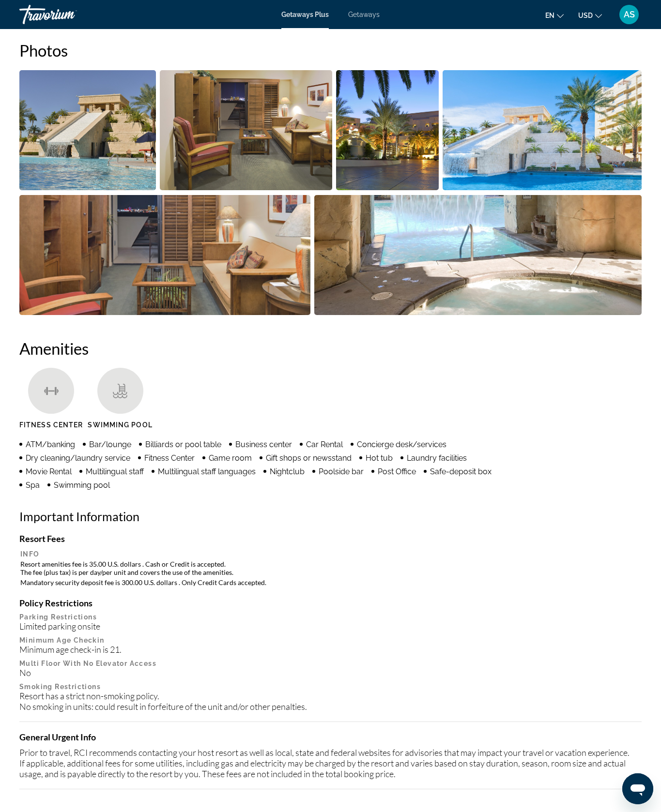
click at [333, 190] on img "Open full-screen image slider" at bounding box center [246, 130] width 173 height 120
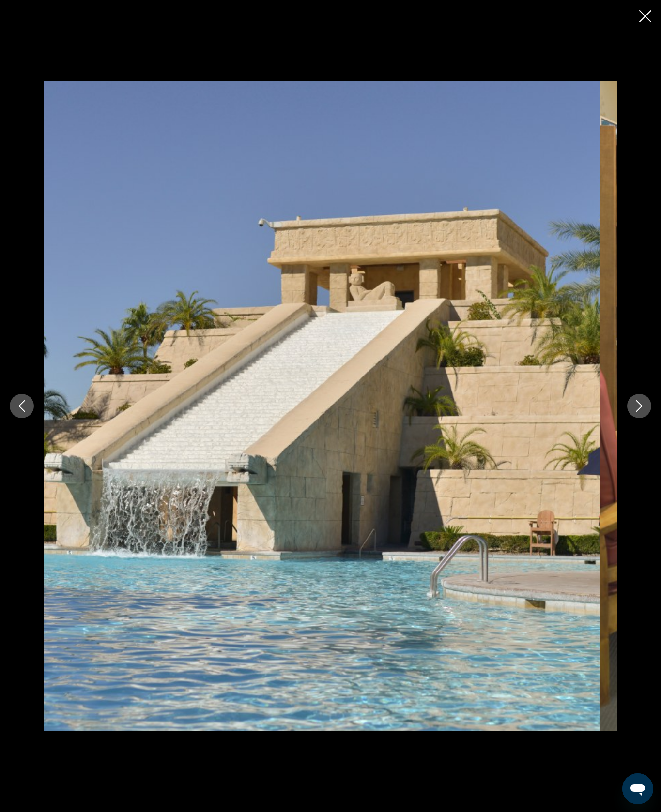
click at [483, 382] on img "Main content" at bounding box center [322, 406] width 556 height 650
click at [633, 408] on icon "Next image" at bounding box center [639, 406] width 12 height 12
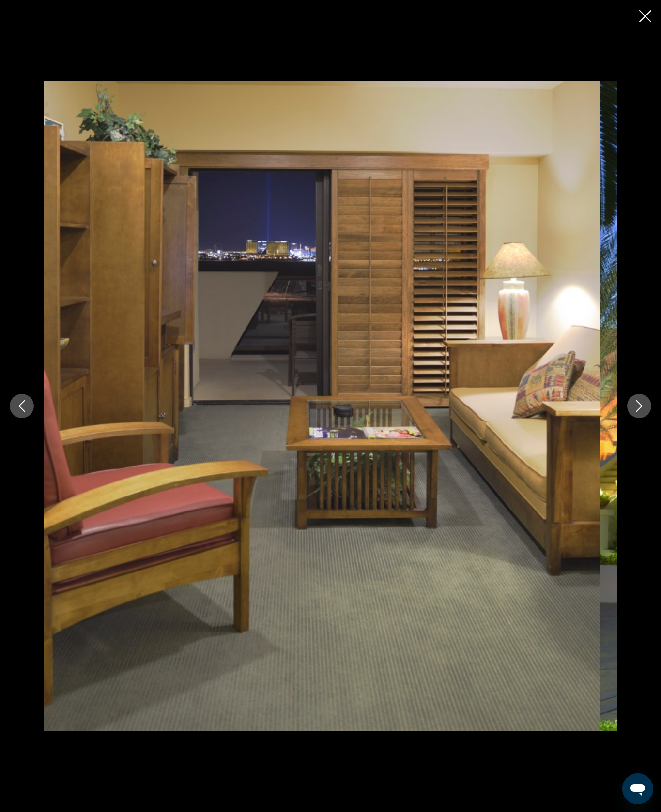
click at [644, 18] on icon "Close slideshow" at bounding box center [645, 16] width 12 height 12
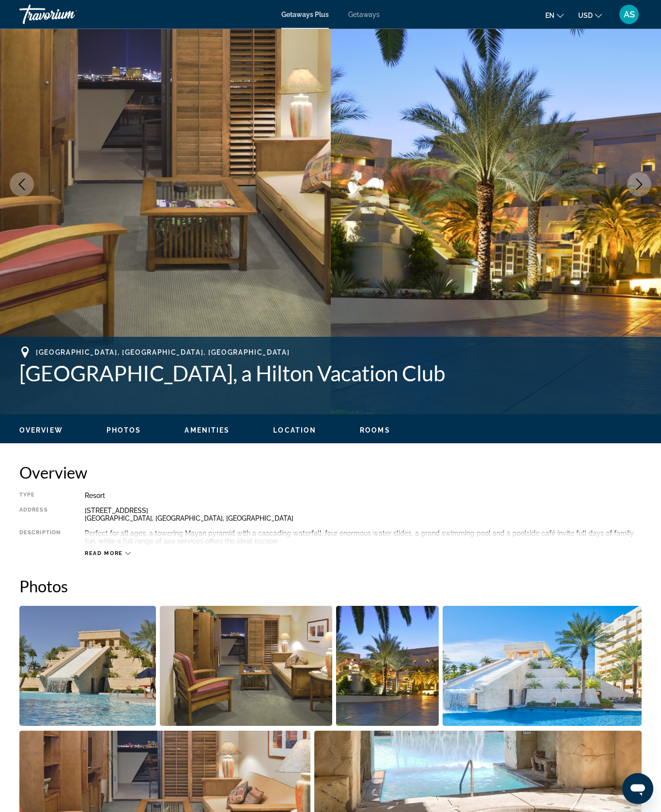
scroll to position [0, 0]
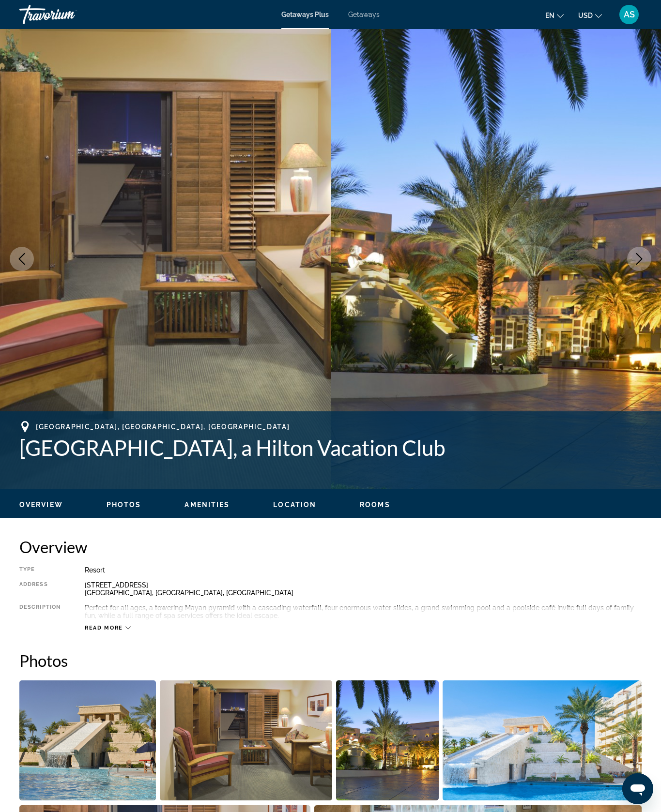
click at [299, 18] on span "Getaways Plus" at bounding box center [304, 15] width 47 height 8
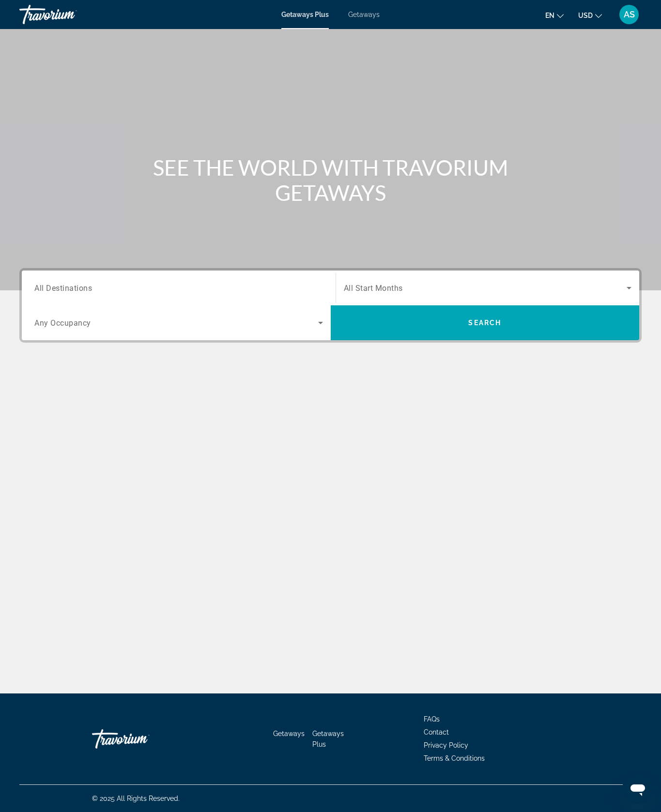
click at [250, 302] on div "Search widget" at bounding box center [178, 288] width 289 height 28
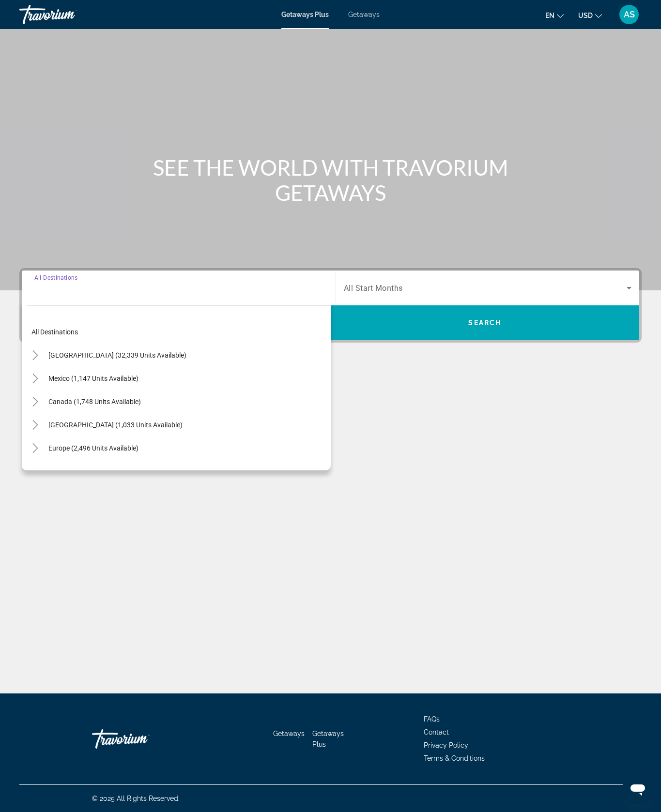
scroll to position [41, 0]
click at [44, 364] on mat-icon "Toggle United States (32,339 units available)" at bounding box center [35, 355] width 17 height 17
click at [65, 438] on span "Search widget" at bounding box center [109, 426] width 112 height 23
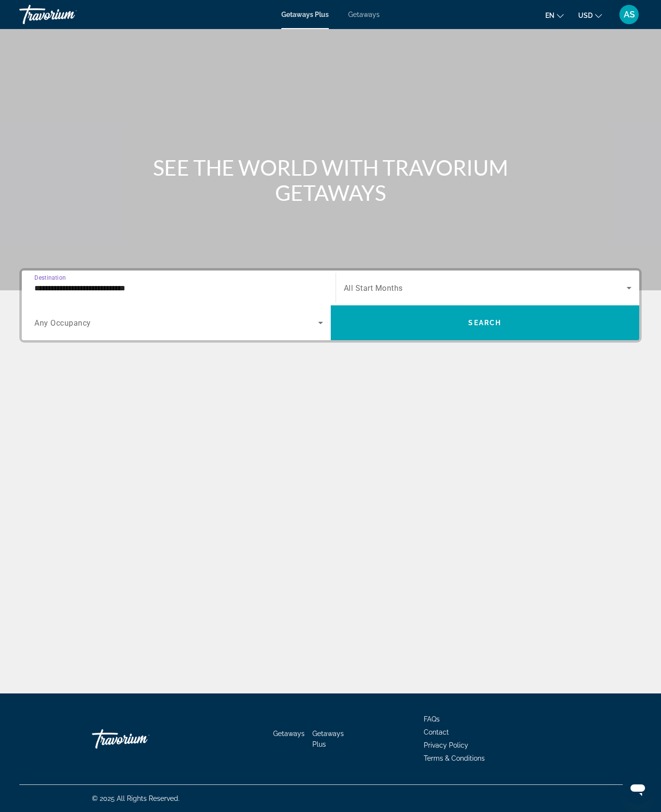
click at [116, 294] on input "**********" at bounding box center [178, 289] width 289 height 12
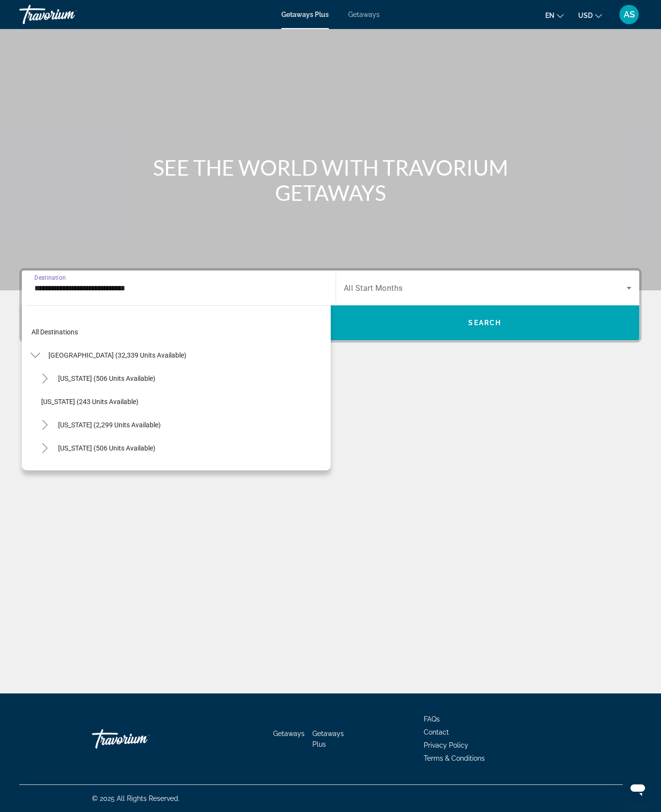
scroll to position [90, 0]
click at [146, 440] on span "Search widget" at bounding box center [188, 427] width 285 height 23
type input "**********"
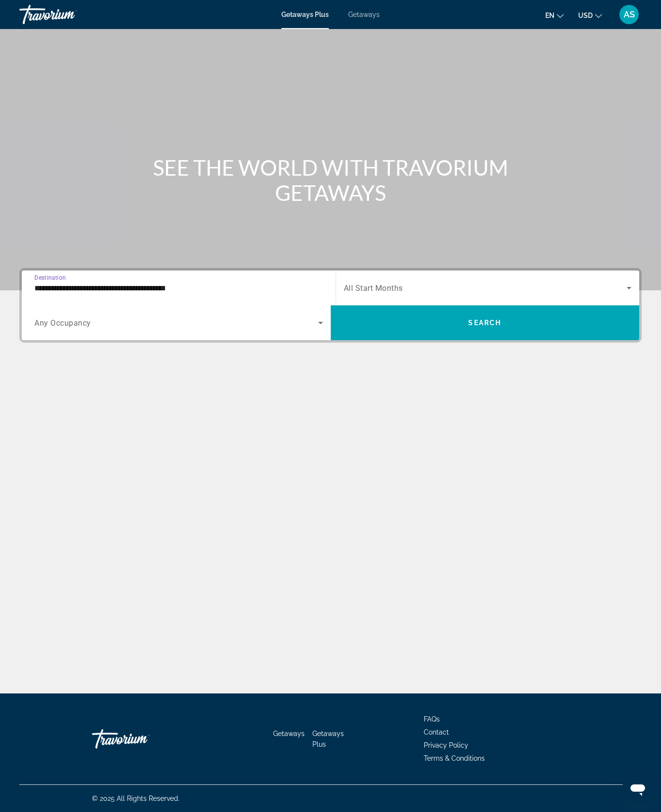
click at [618, 294] on span "Search widget" at bounding box center [485, 288] width 283 height 12
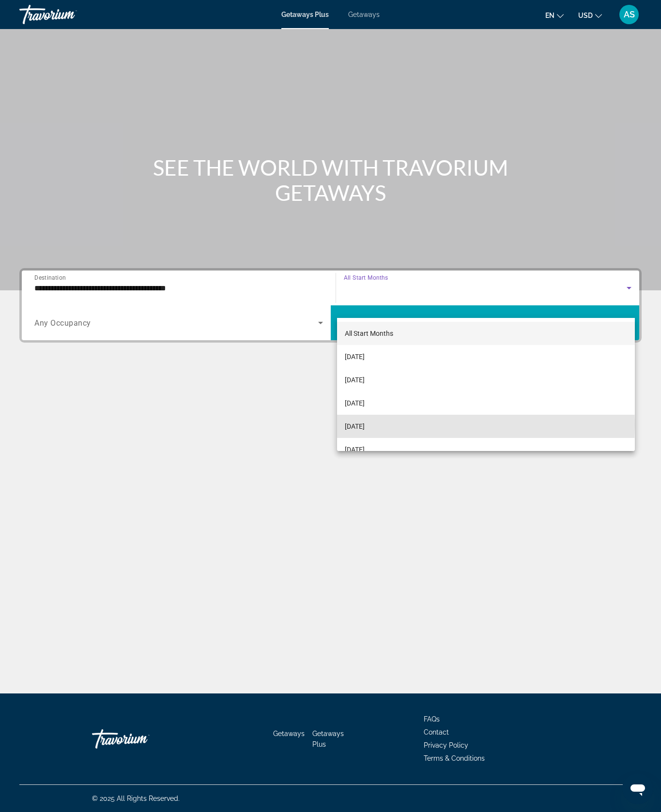
click at [365, 426] on span "[DATE]" at bounding box center [355, 427] width 20 height 12
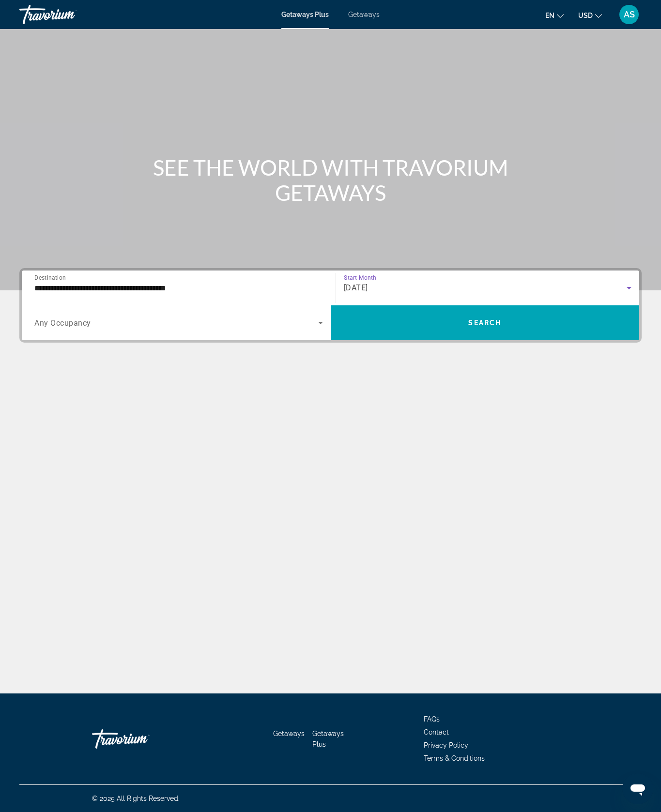
click at [561, 334] on span "Search widget" at bounding box center [485, 322] width 309 height 23
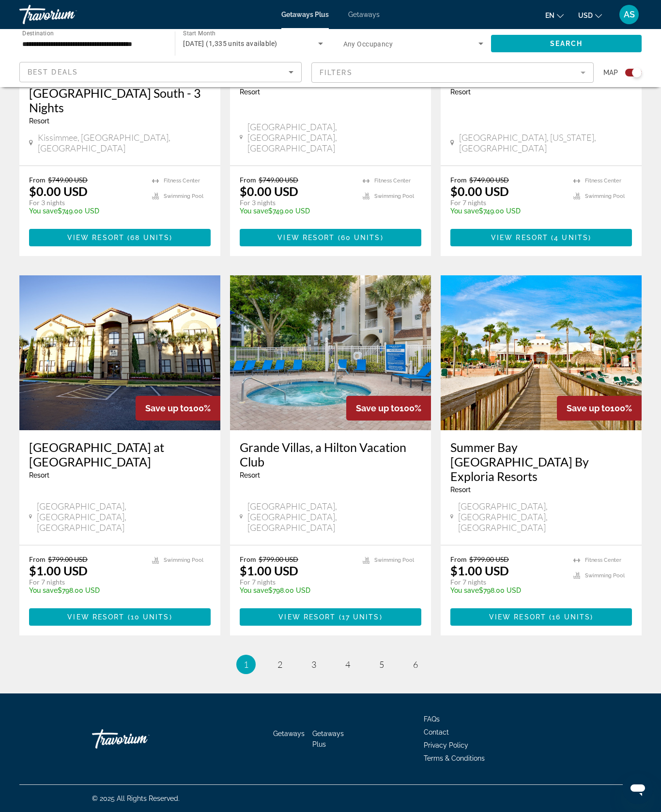
scroll to position [1451, 0]
click at [271, 673] on link "page 2" at bounding box center [279, 664] width 17 height 17
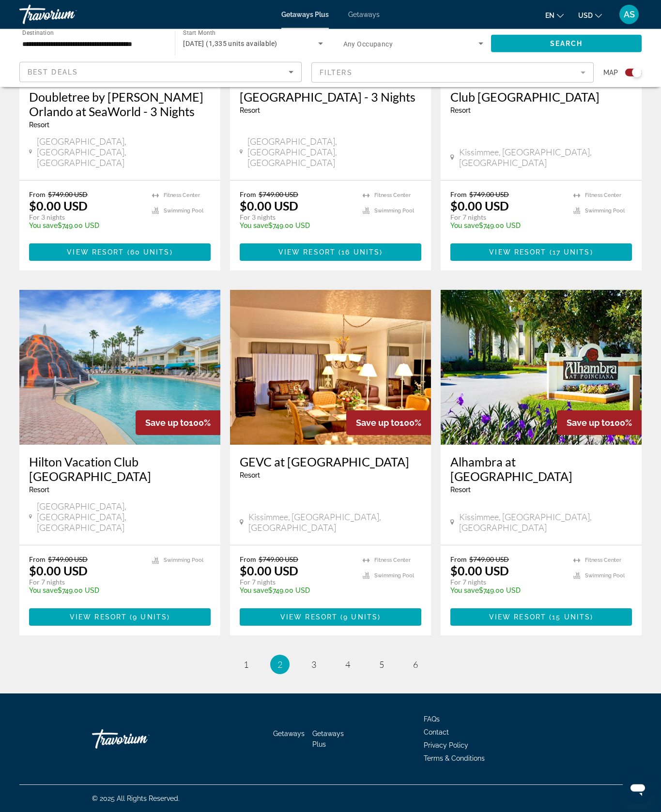
scroll to position [1324, 0]
click at [155, 445] on img "Main content" at bounding box center [119, 367] width 201 height 155
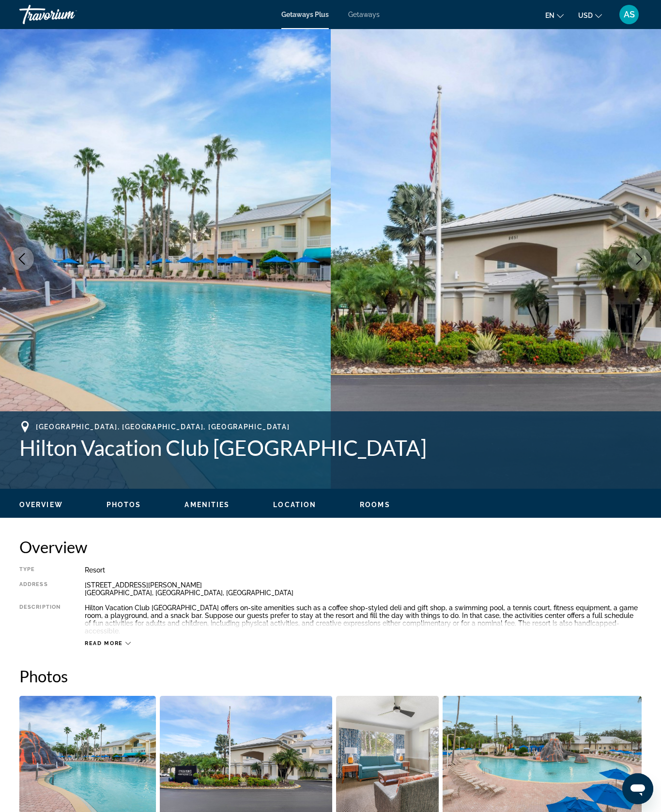
click at [636, 271] on button "Next image" at bounding box center [639, 259] width 24 height 24
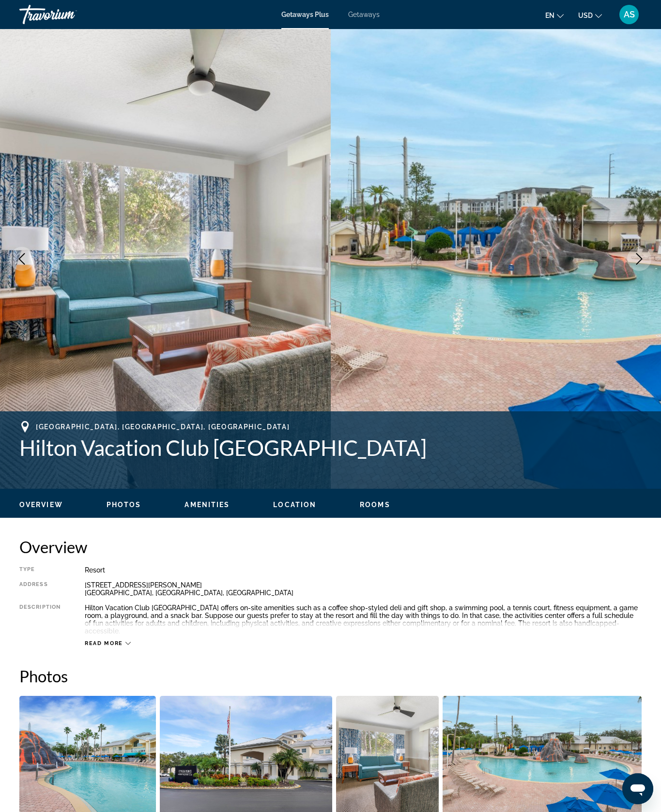
click at [627, 271] on button "Next image" at bounding box center [639, 259] width 24 height 24
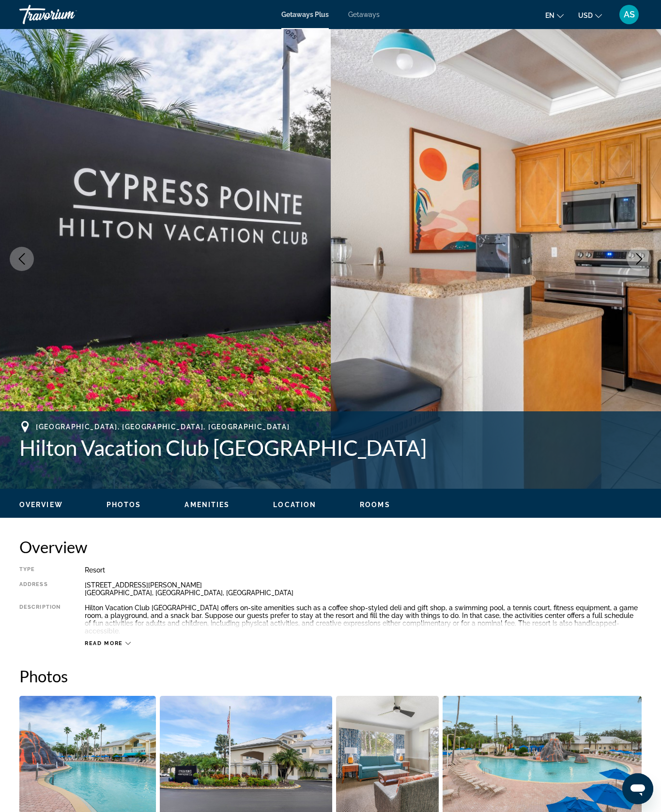
click at [639, 265] on icon "Next image" at bounding box center [639, 259] width 12 height 12
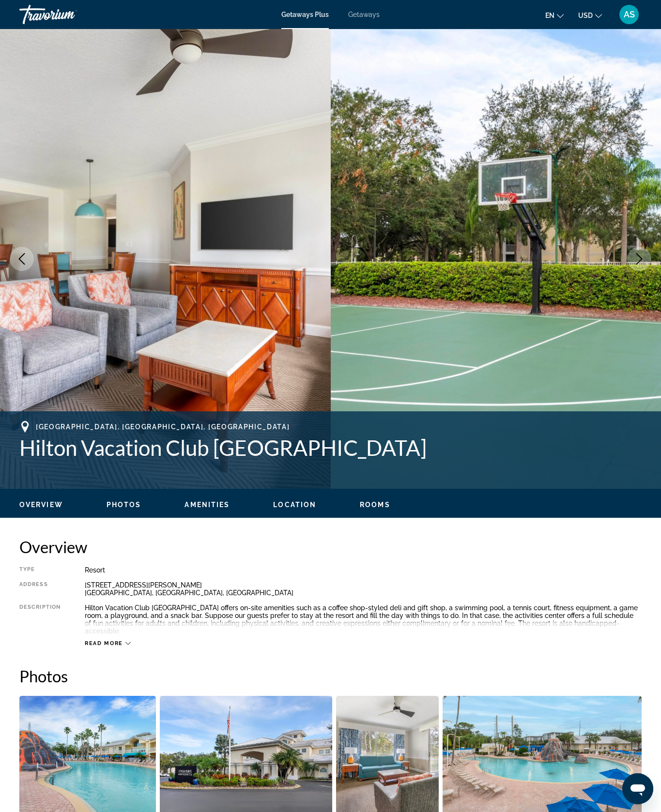
click at [636, 265] on icon "Next image" at bounding box center [639, 259] width 12 height 12
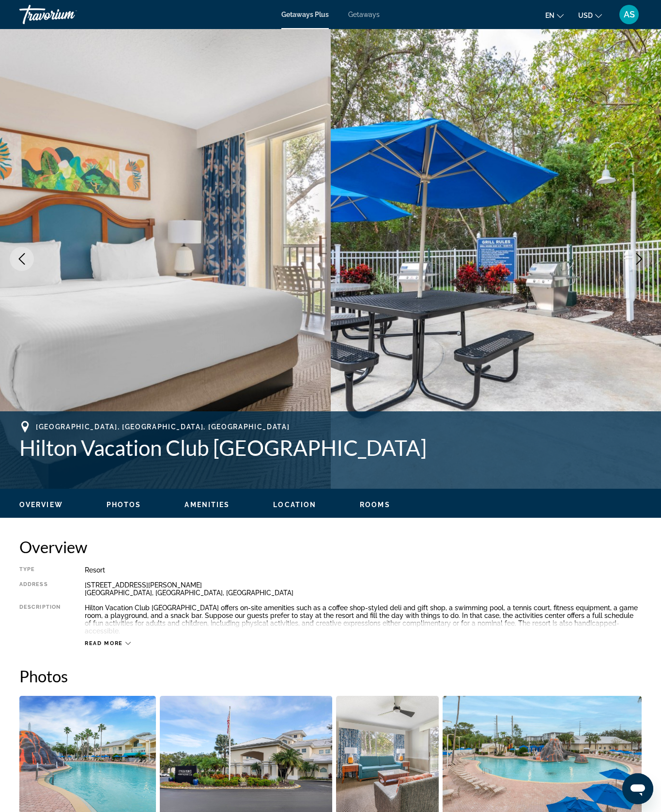
click at [636, 265] on icon "Next image" at bounding box center [639, 259] width 6 height 12
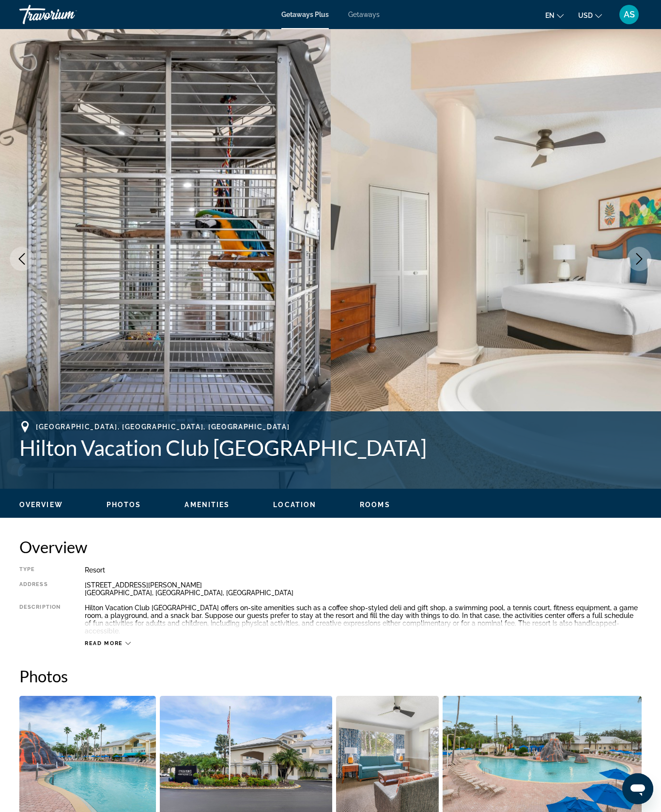
click at [637, 265] on icon "Next image" at bounding box center [639, 259] width 12 height 12
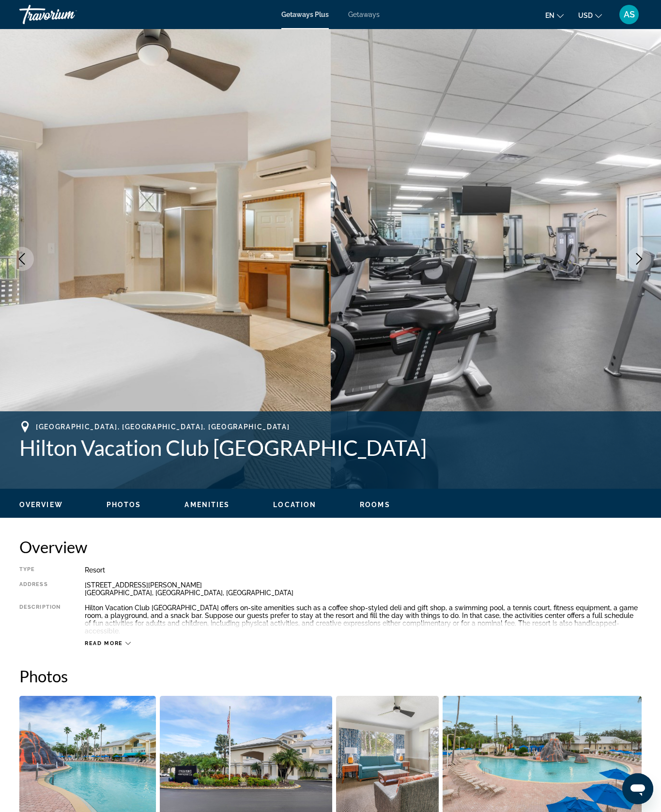
click at [639, 265] on icon "Next image" at bounding box center [639, 259] width 12 height 12
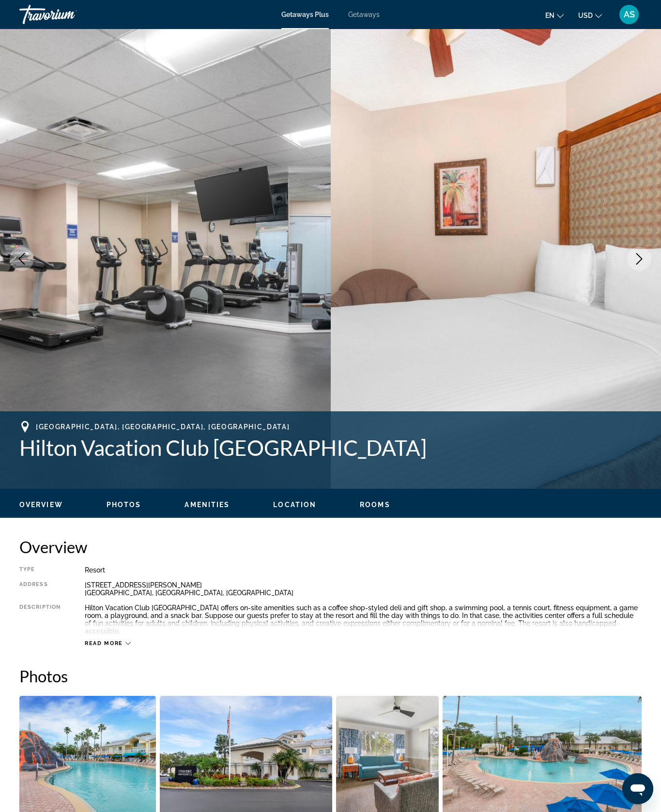
click at [637, 265] on icon "Next image" at bounding box center [639, 259] width 12 height 12
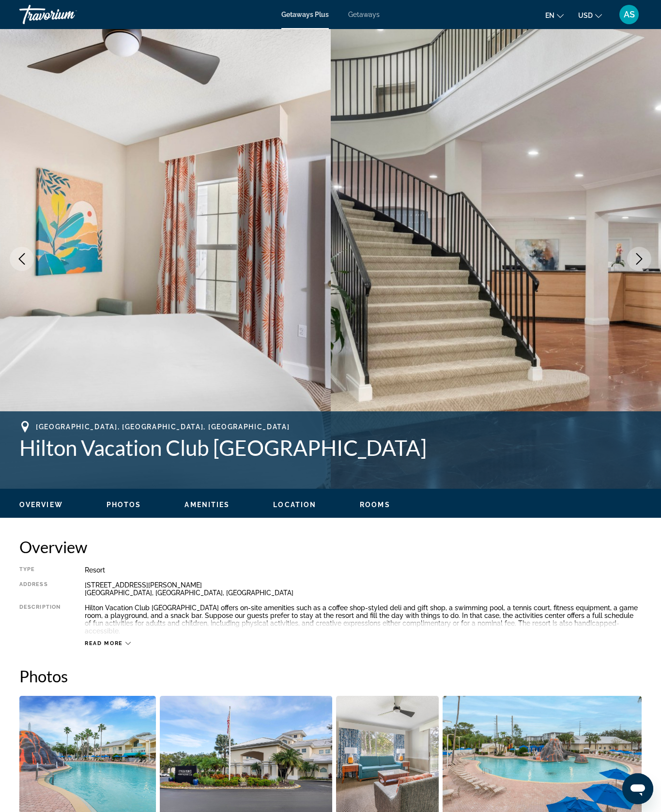
click at [633, 265] on icon "Next image" at bounding box center [639, 259] width 12 height 12
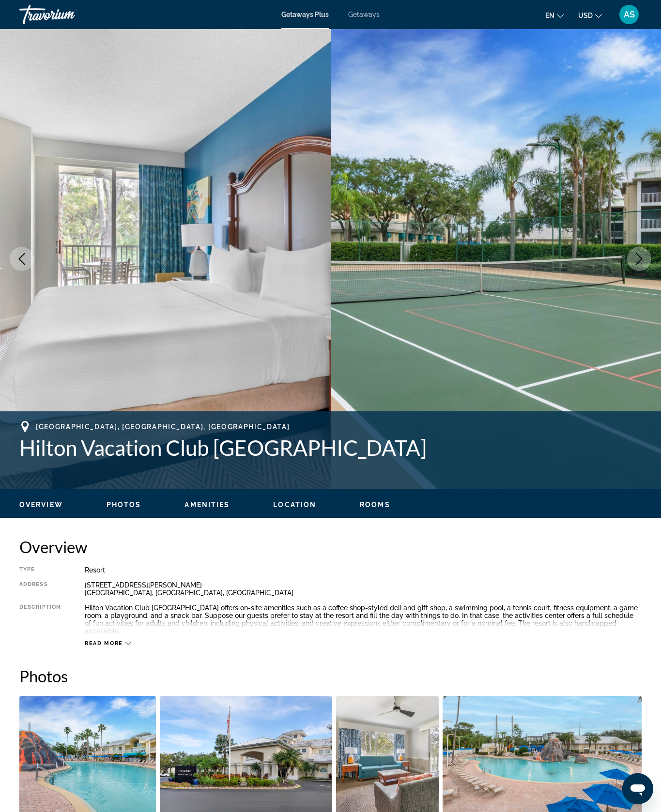
click at [631, 271] on button "Next image" at bounding box center [639, 259] width 24 height 24
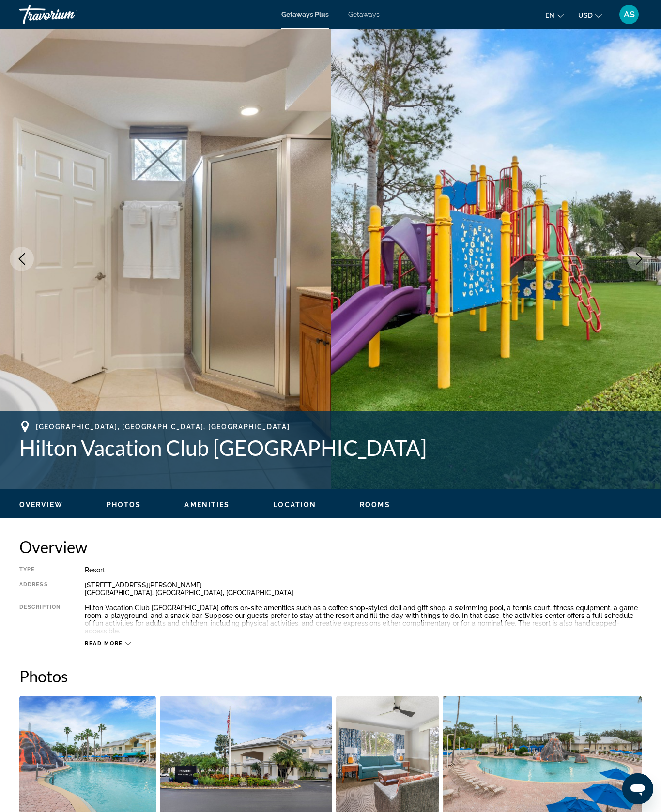
click at [627, 271] on button "Next image" at bounding box center [639, 259] width 24 height 24
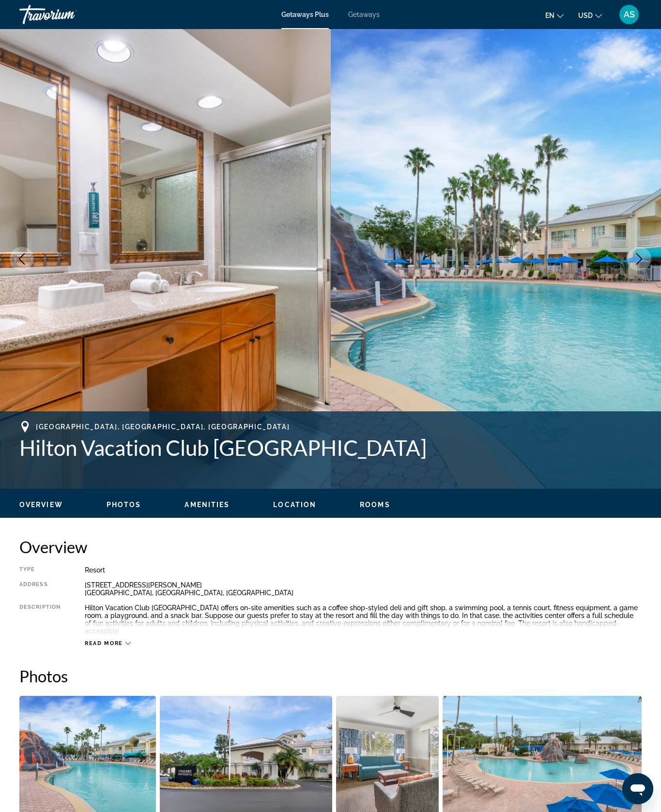
click at [630, 271] on button "Next image" at bounding box center [639, 259] width 24 height 24
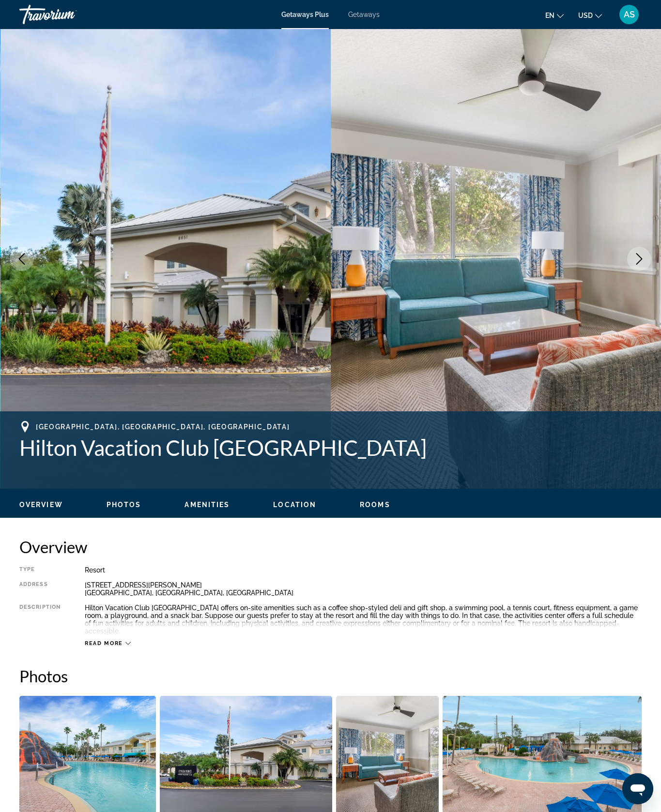
click at [632, 271] on button "Next image" at bounding box center [639, 259] width 24 height 24
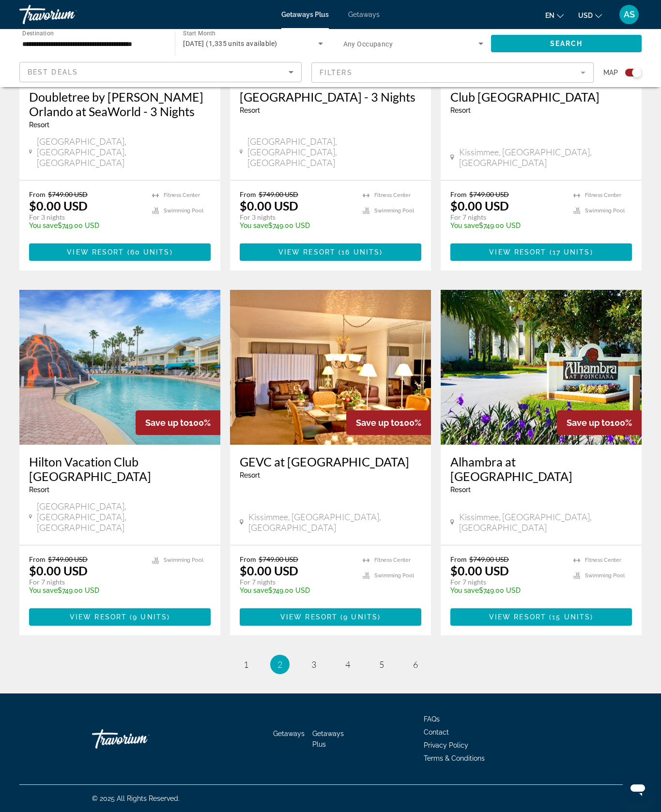
scroll to position [1373, 0]
click at [313, 673] on link "page 3" at bounding box center [313, 664] width 17 height 17
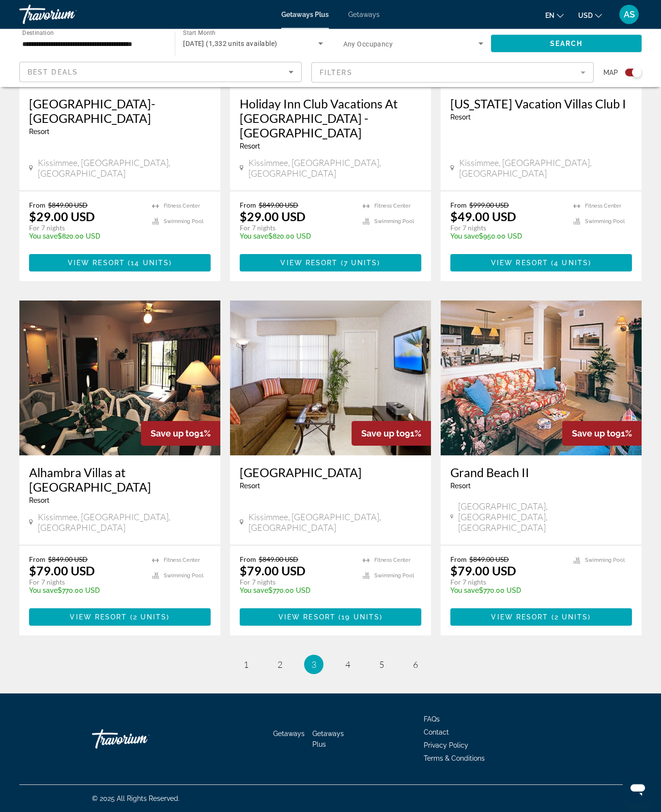
scroll to position [1433, 0]
click at [356, 673] on link "page 4" at bounding box center [347, 664] width 17 height 17
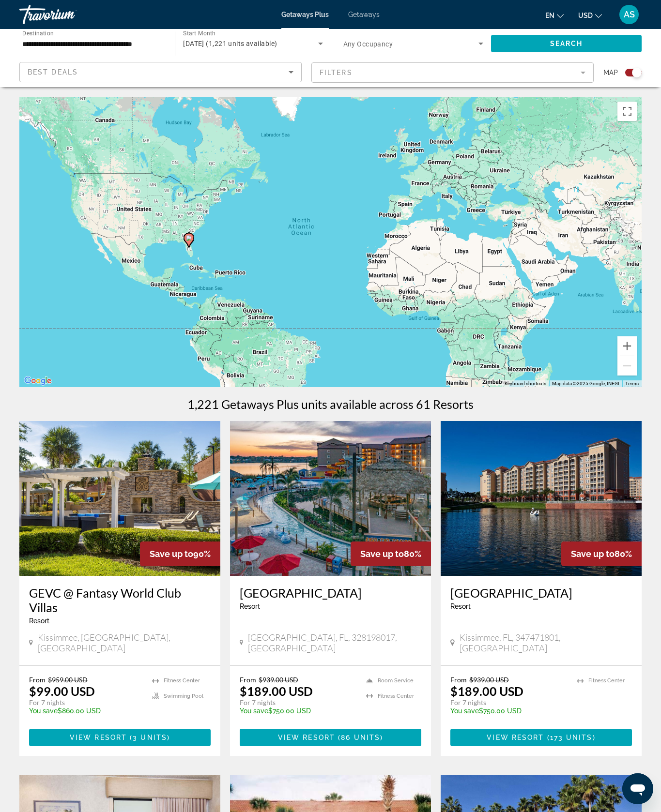
click at [570, 83] on mat-form-field "Filters" at bounding box center [452, 72] width 282 height 20
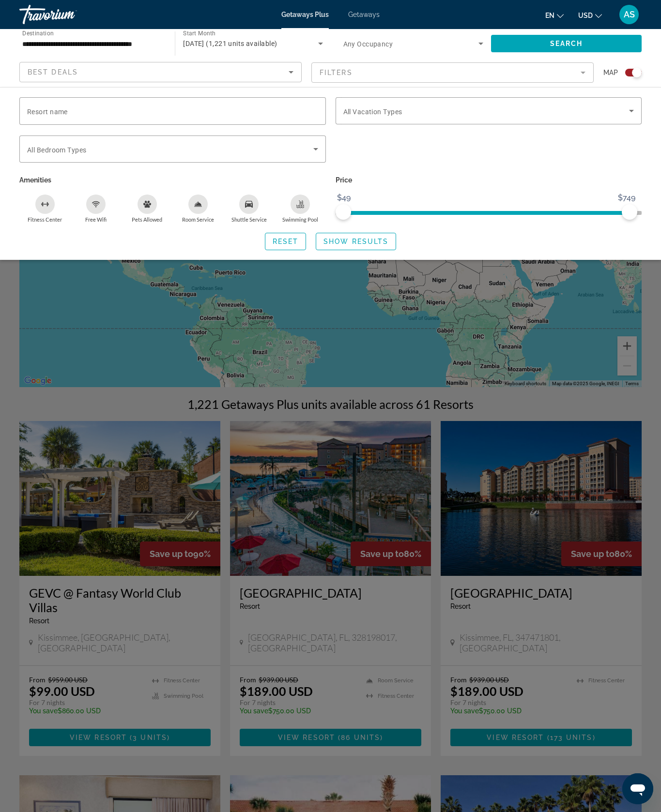
click at [285, 78] on icon "Sort by" at bounding box center [291, 72] width 12 height 12
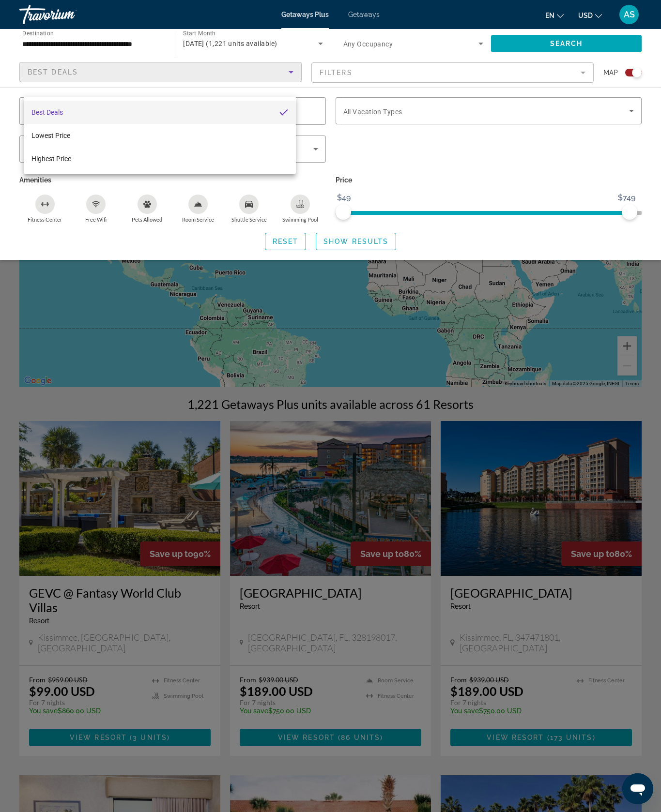
click at [478, 96] on div at bounding box center [330, 406] width 661 height 812
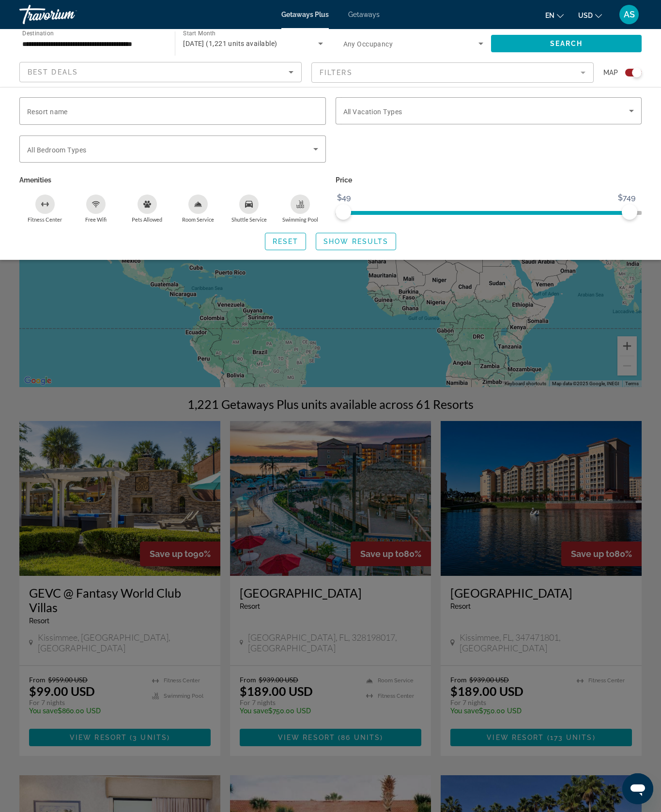
click at [559, 83] on mat-form-field "Filters" at bounding box center [452, 72] width 282 height 20
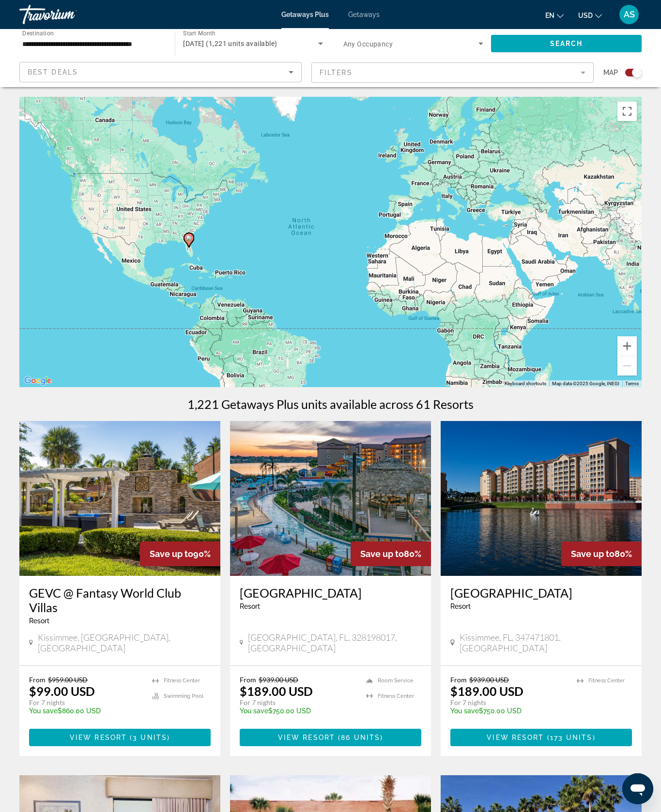
click at [532, 83] on mat-form-field "Filters" at bounding box center [452, 72] width 282 height 20
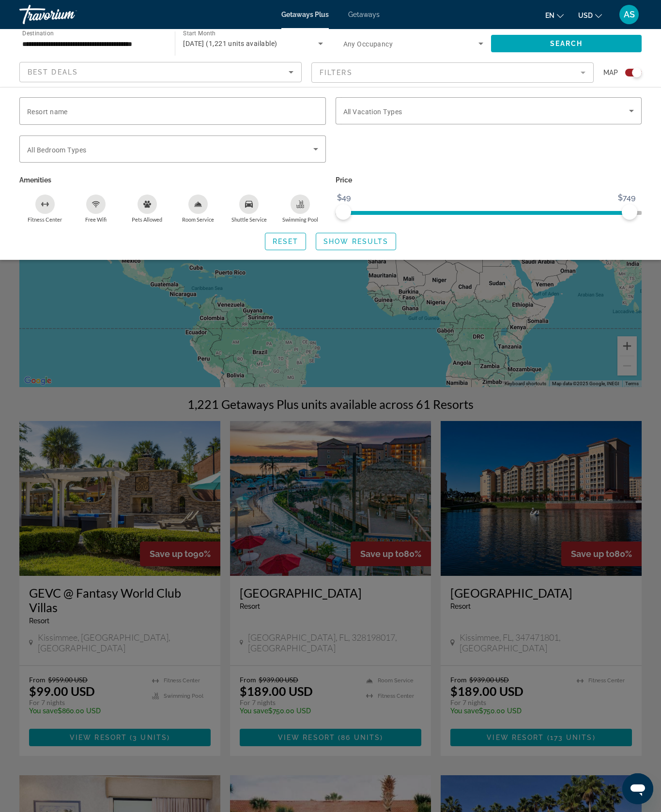
click at [247, 117] on input "Resort name" at bounding box center [172, 112] width 291 height 12
type input "*"
type input "*********"
click at [284, 117] on input "*********" at bounding box center [172, 112] width 291 height 12
click at [295, 245] on span "Reset" at bounding box center [286, 242] width 26 height 8
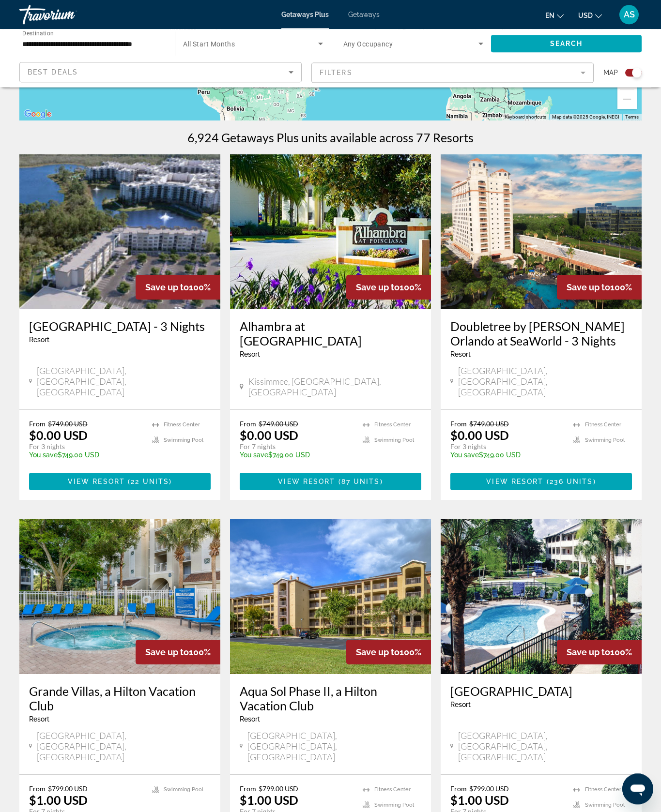
scroll to position [266, 0]
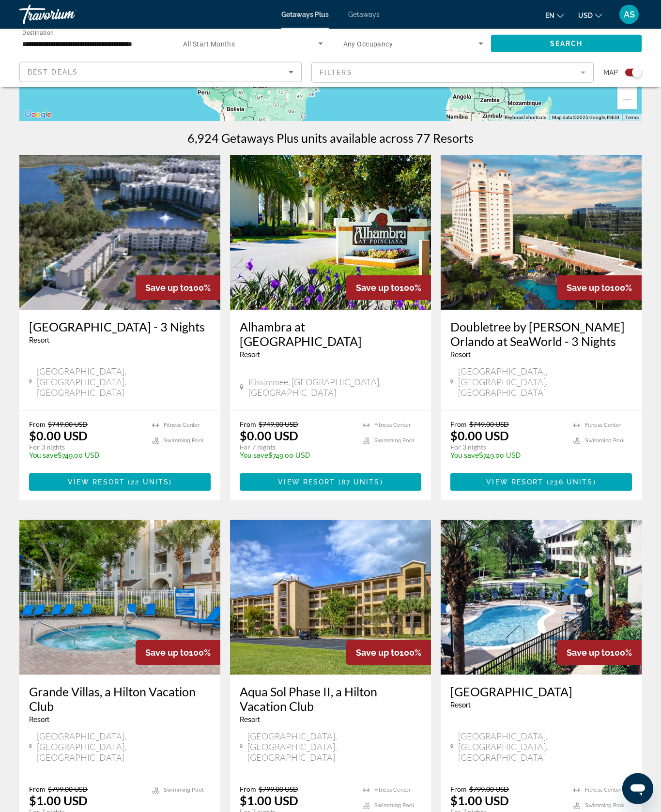
click at [588, 310] on img "Main content" at bounding box center [541, 232] width 201 height 155
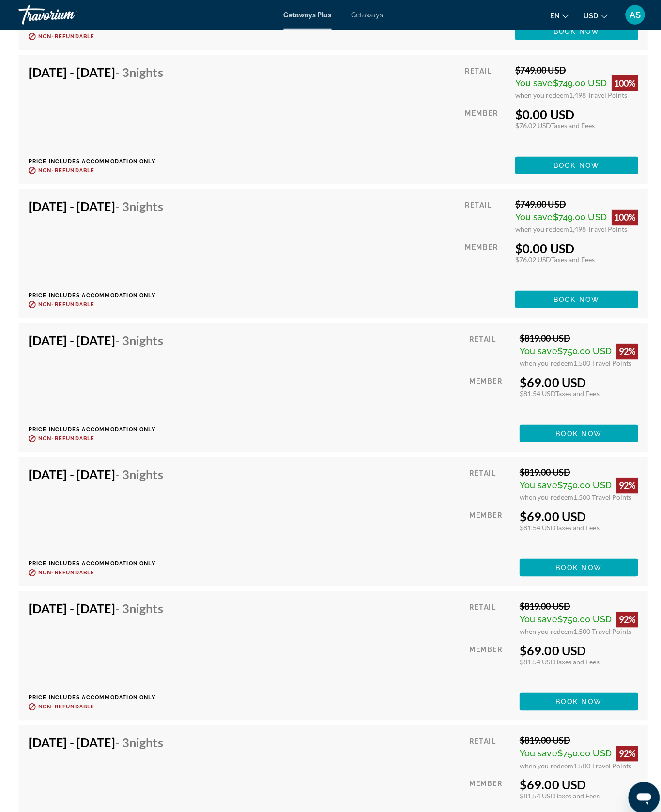
scroll to position [8325, 0]
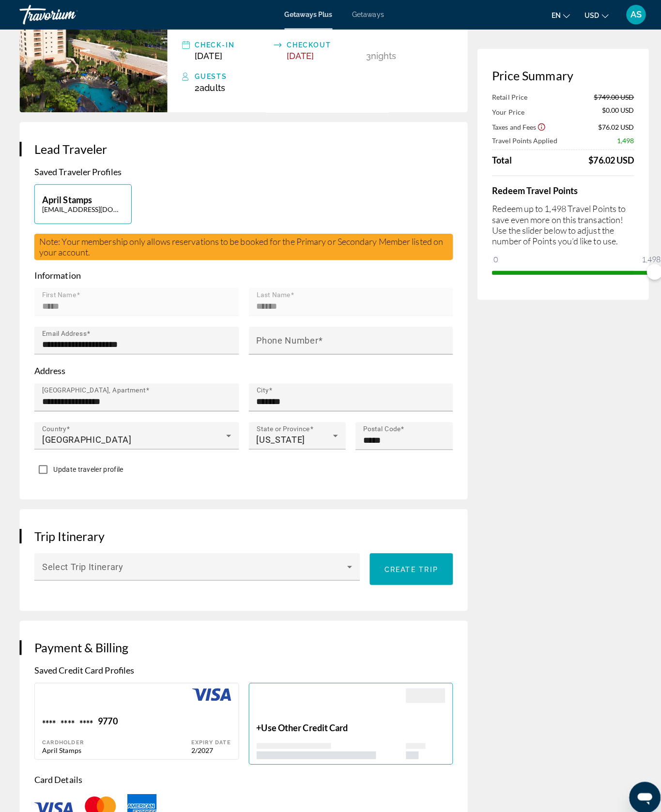
scroll to position [109, 0]
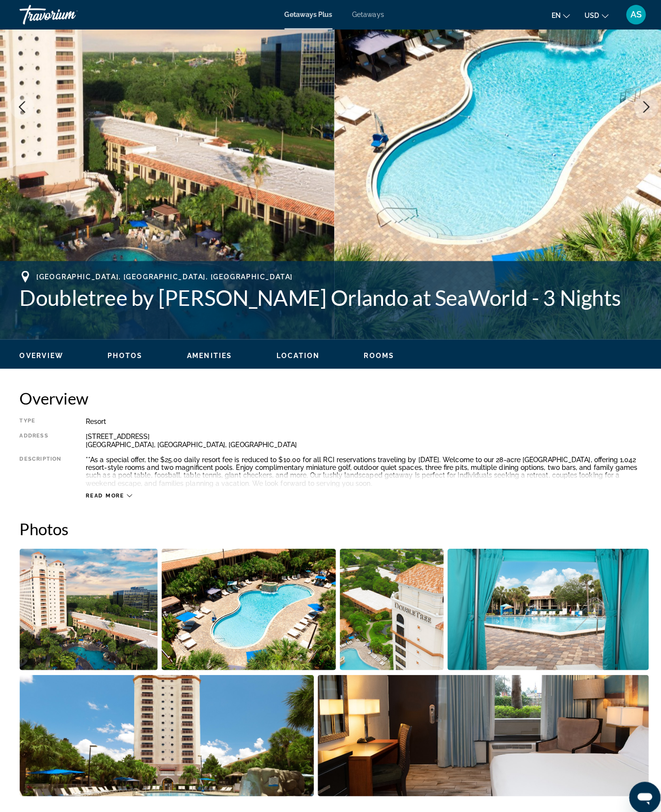
click at [229, 356] on span "Amenities" at bounding box center [206, 352] width 45 height 8
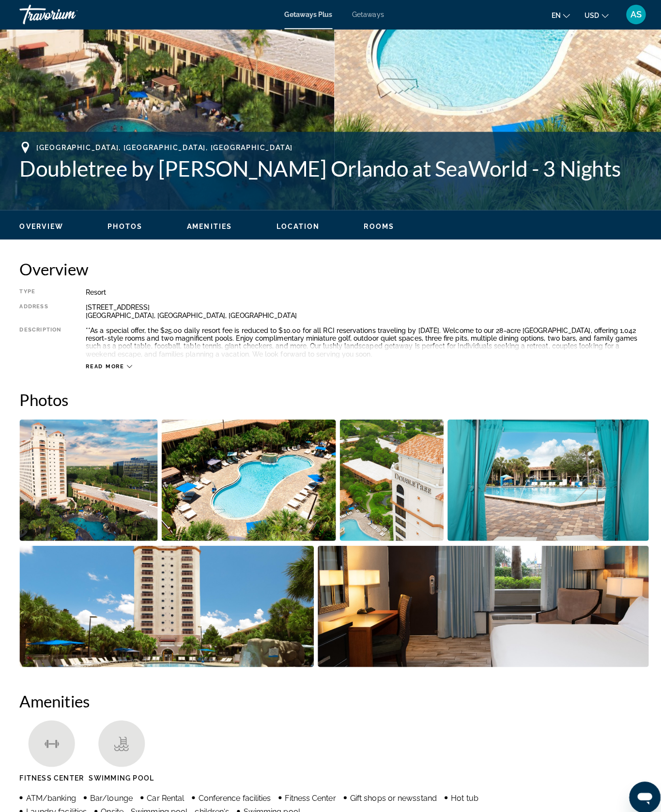
scroll to position [1096, 0]
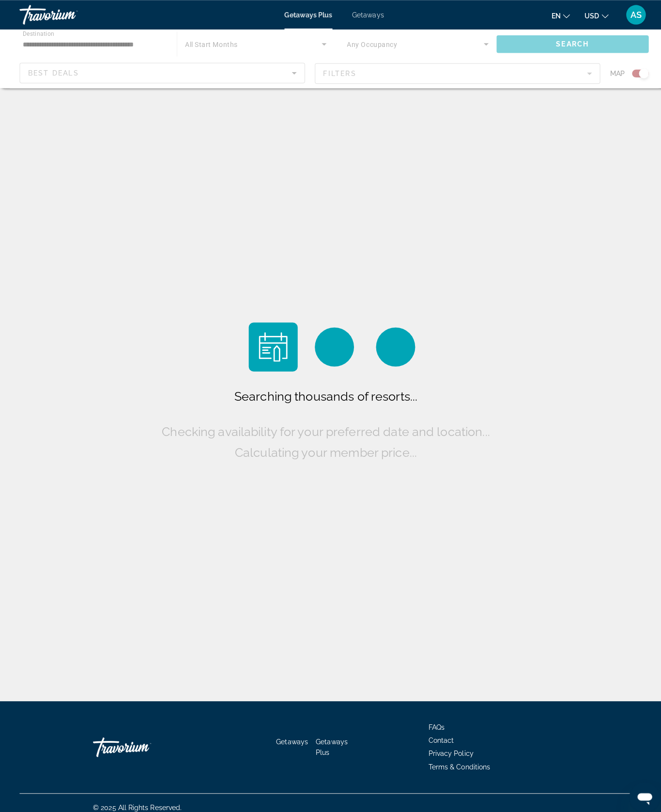
scroll to position [41, 0]
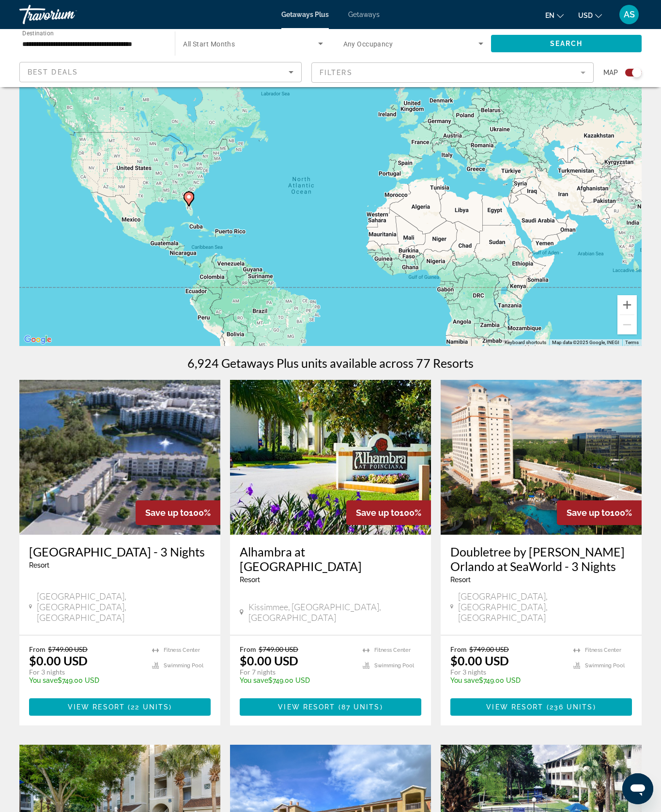
click at [293, 18] on span "Getaways Plus" at bounding box center [304, 15] width 47 height 8
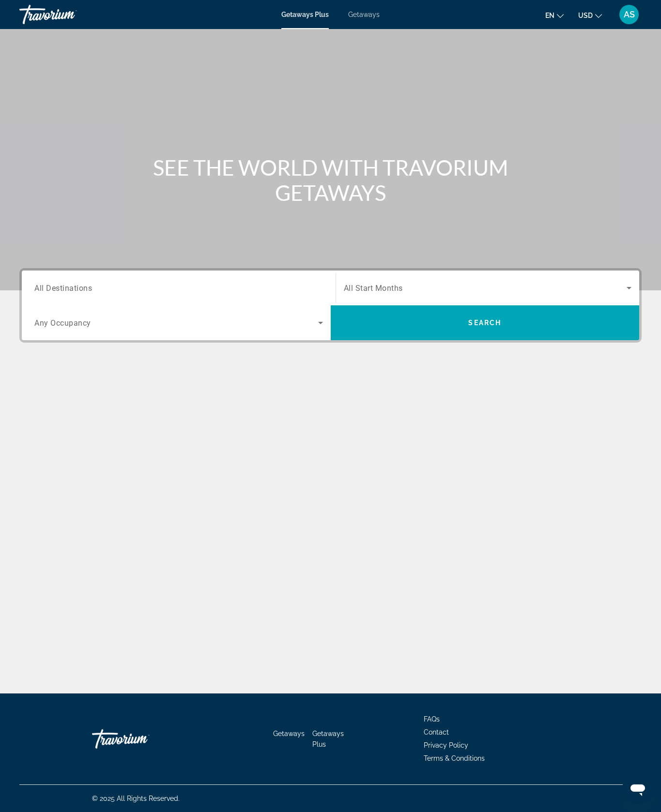
click at [92, 292] on span "All Destinations" at bounding box center [63, 287] width 58 height 9
click at [97, 294] on input "Destination All Destinations" at bounding box center [178, 289] width 289 height 12
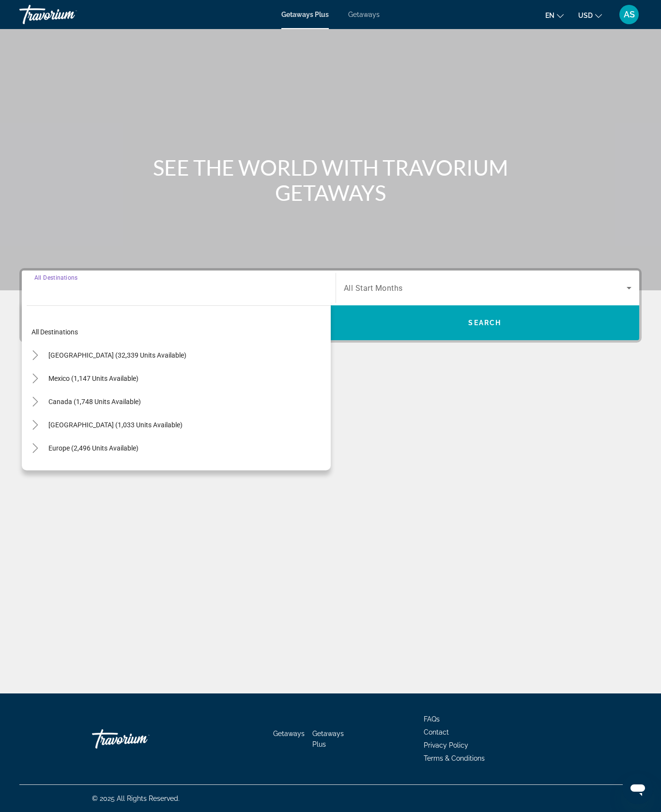
click at [40, 360] on icon "Toggle United States (32,339 units available)" at bounding box center [35, 355] width 10 height 10
click at [84, 344] on span "Search widget" at bounding box center [179, 331] width 304 height 23
type input "**********"
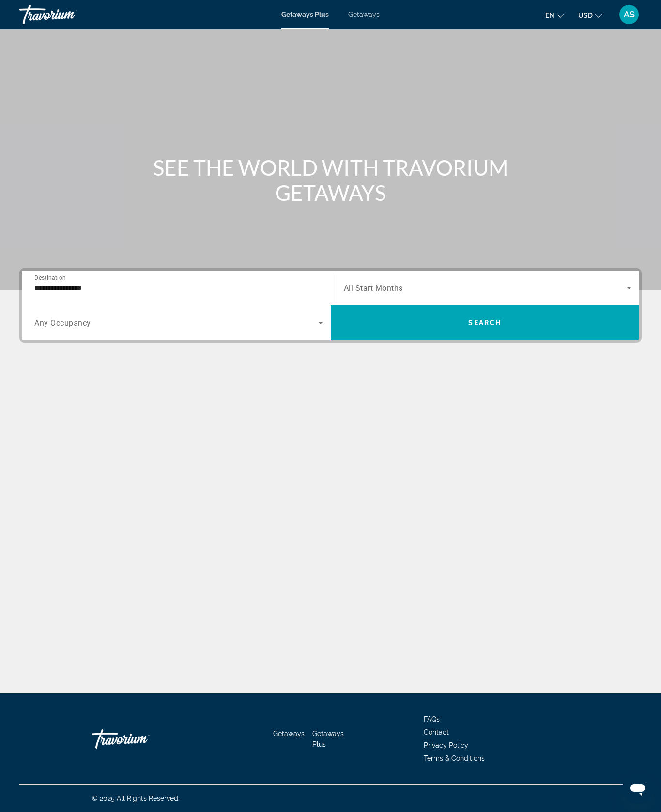
click at [91, 294] on input "**********" at bounding box center [178, 289] width 289 height 12
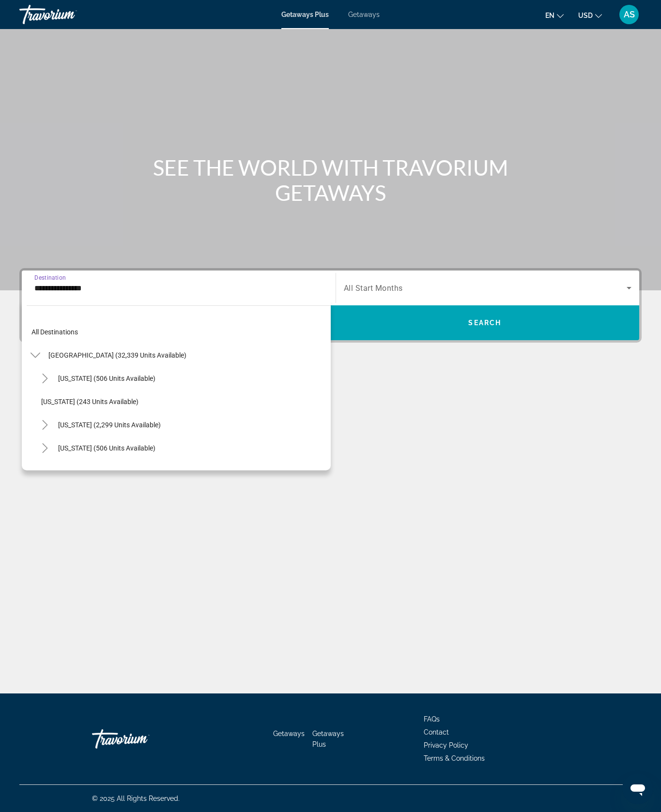
click at [425, 440] on div "Main content" at bounding box center [330, 403] width 622 height 73
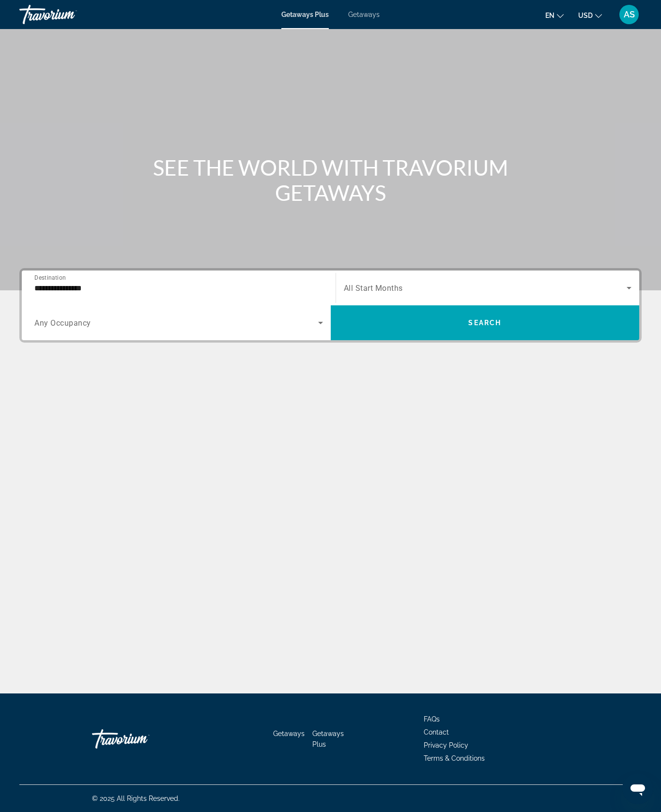
click at [309, 12] on span "Getaways Plus" at bounding box center [304, 15] width 47 height 8
click at [303, 18] on span "Getaways Plus" at bounding box center [304, 15] width 47 height 8
click at [83, 294] on input "**********" at bounding box center [178, 289] width 289 height 12
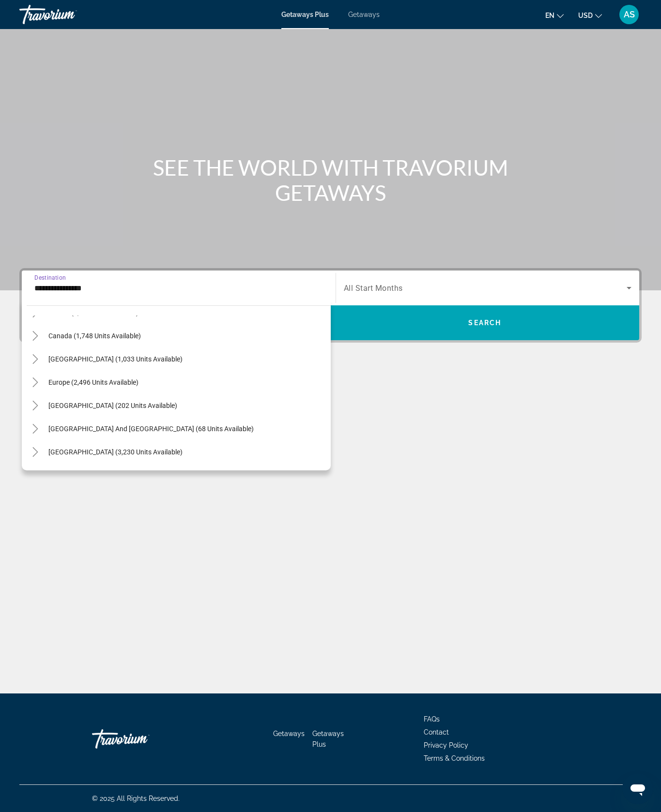
scroll to position [967, 0]
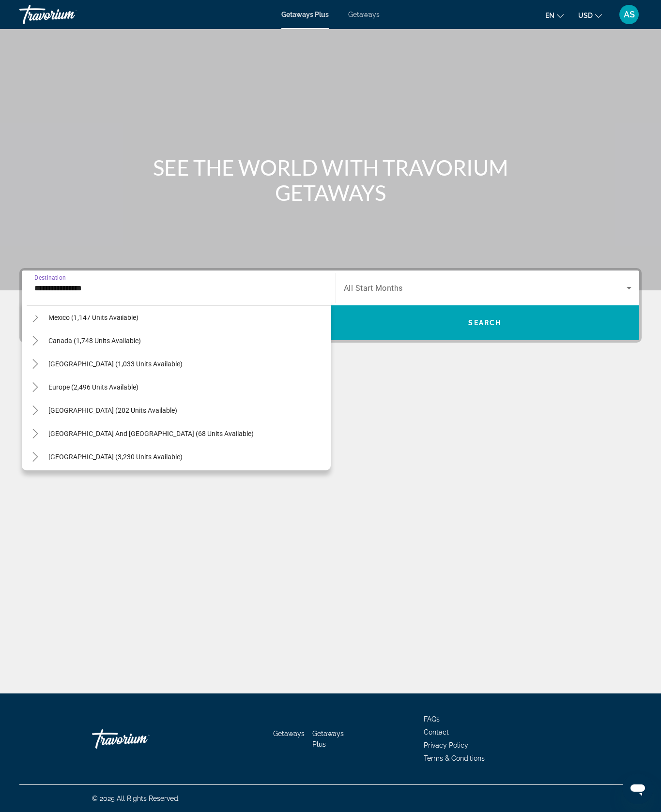
click at [40, 369] on icon "Toggle Caribbean & Atlantic Islands (1,033 units available)" at bounding box center [35, 364] width 10 height 10
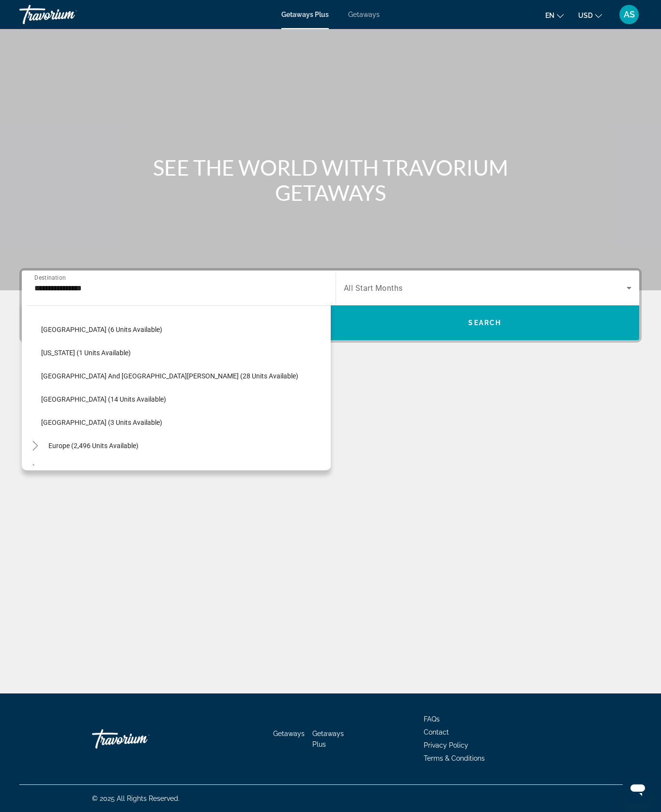
scroll to position [1120, 0]
click at [40, 448] on icon "Toggle Europe (2,496 units available)" at bounding box center [35, 444] width 10 height 10
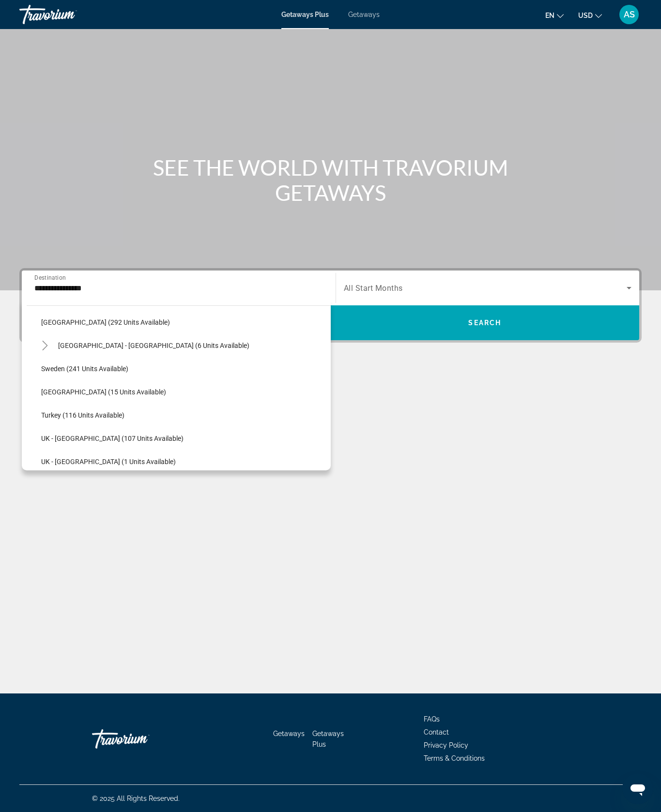
scroll to position [1567, 0]
click at [50, 350] on icon "Toggle Spain - Canary Islands (6 units available)" at bounding box center [45, 345] width 10 height 10
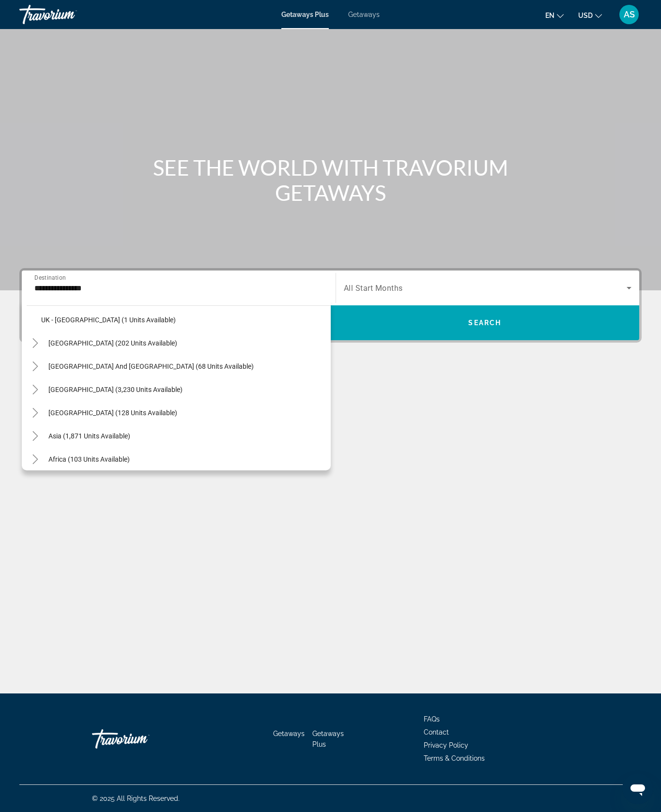
scroll to position [1801, 0]
click at [44, 445] on mat-icon "Toggle Asia (1,871 units available)" at bounding box center [35, 436] width 17 height 17
click at [40, 488] on icon "Toggle Middle East (317 units available)" at bounding box center [35, 483] width 10 height 10
click at [359, 18] on span "Getaways" at bounding box center [363, 15] width 31 height 8
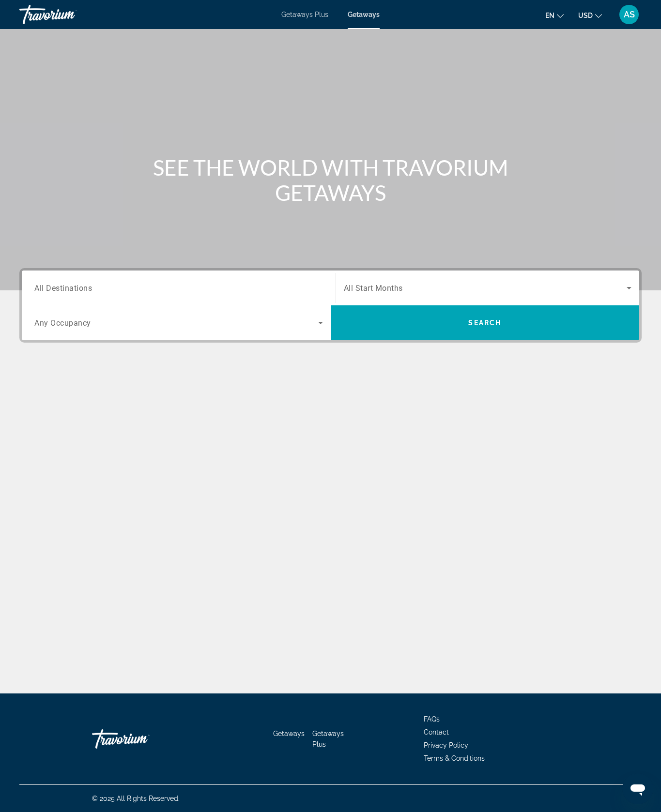
click at [57, 292] on span "All Destinations" at bounding box center [63, 287] width 58 height 9
click at [57, 294] on input "Destination All Destinations" at bounding box center [178, 289] width 289 height 12
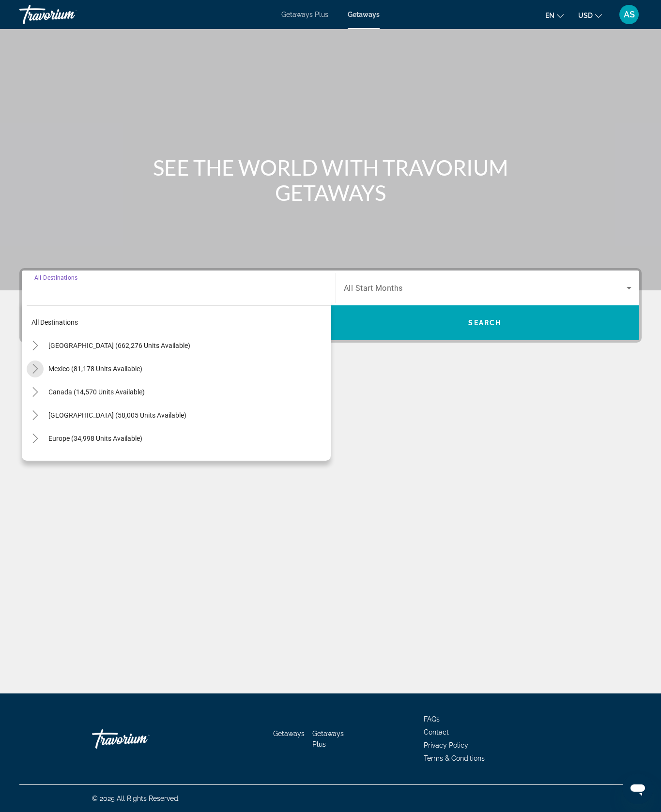
click at [38, 420] on icon "Toggle Caribbean & Atlantic Islands (58,005 units available)" at bounding box center [34, 415] width 5 height 10
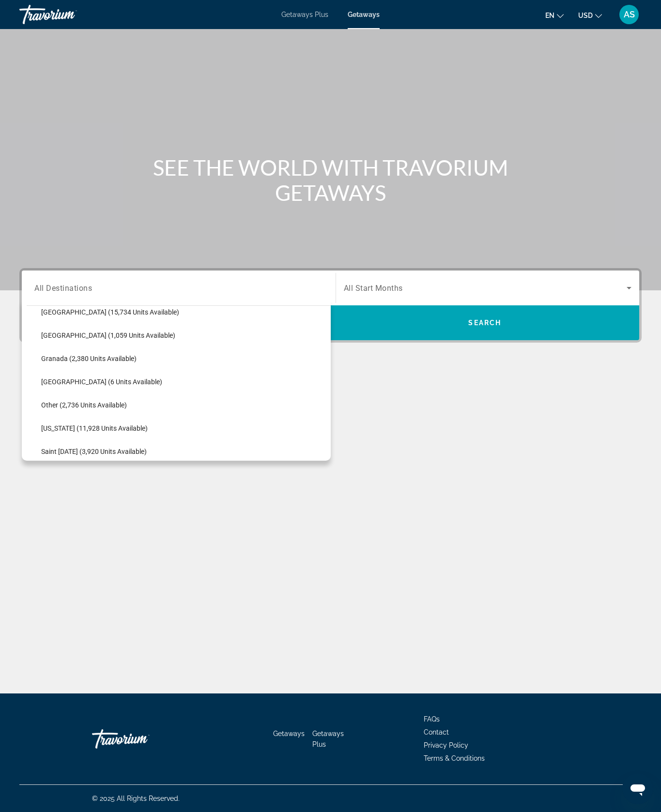
scroll to position [197, 0]
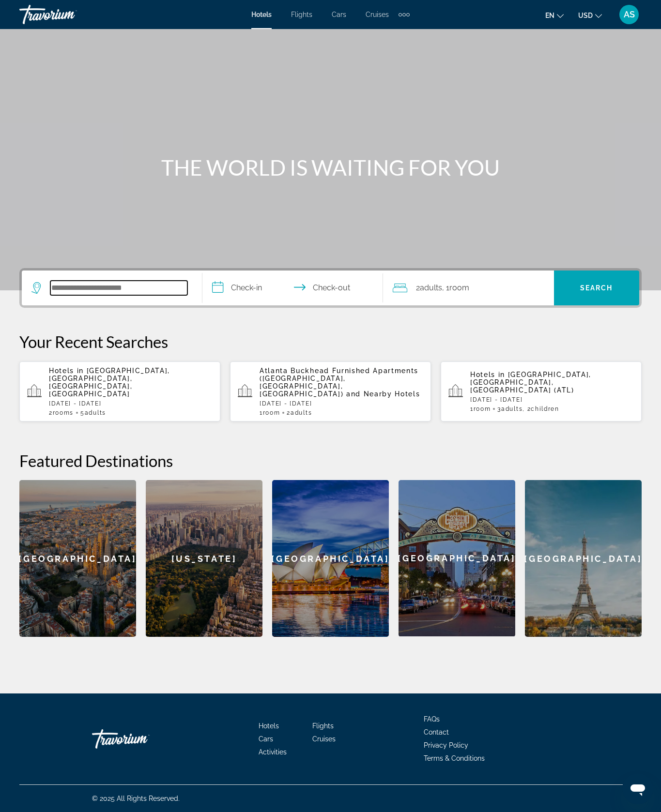
click at [157, 295] on input "Search widget" at bounding box center [118, 288] width 137 height 15
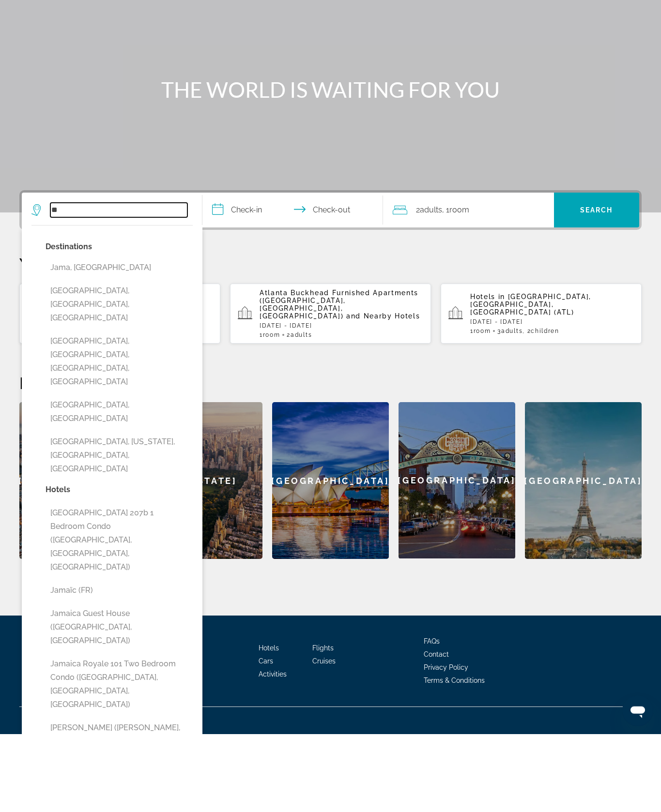
type input "*"
type input "*******"
click at [265, 271] on input "**********" at bounding box center [294, 290] width 184 height 38
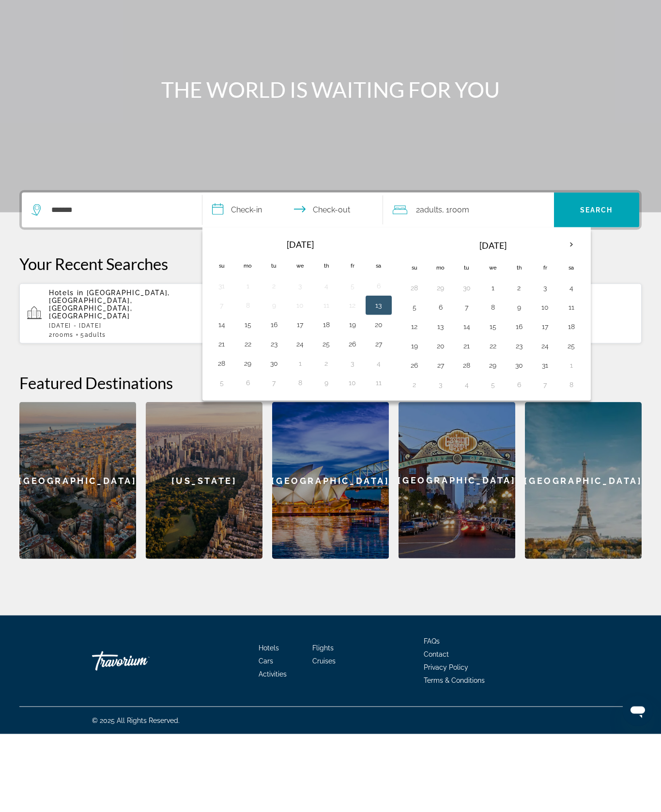
scroll to position [78, 0]
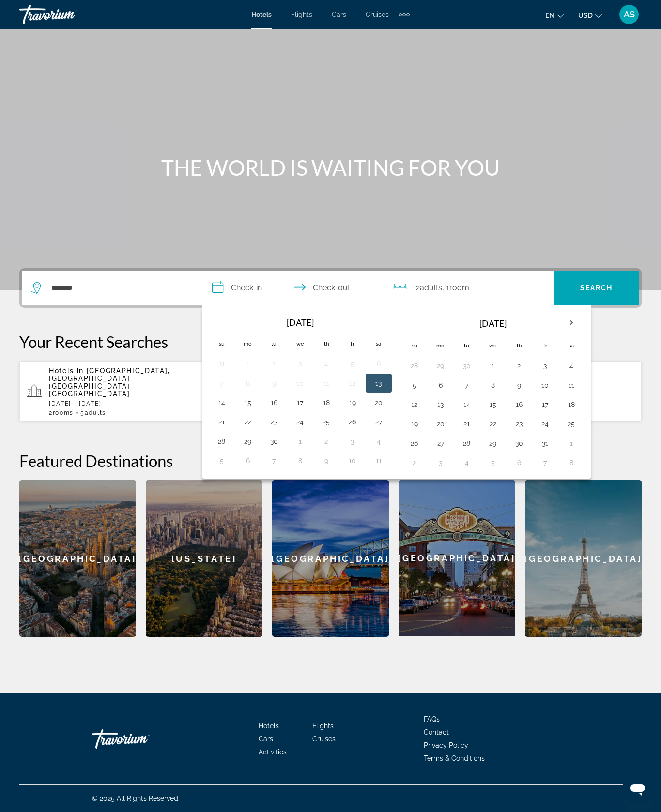
click at [584, 316] on th "Next month" at bounding box center [571, 322] width 26 height 21
click at [584, 312] on th "Next month" at bounding box center [571, 322] width 26 height 21
click at [584, 316] on button "Next month" at bounding box center [571, 323] width 26 height 22
click at [584, 315] on th "Next month" at bounding box center [571, 322] width 26 height 21
click at [584, 312] on th "Next month" at bounding box center [571, 322] width 26 height 21
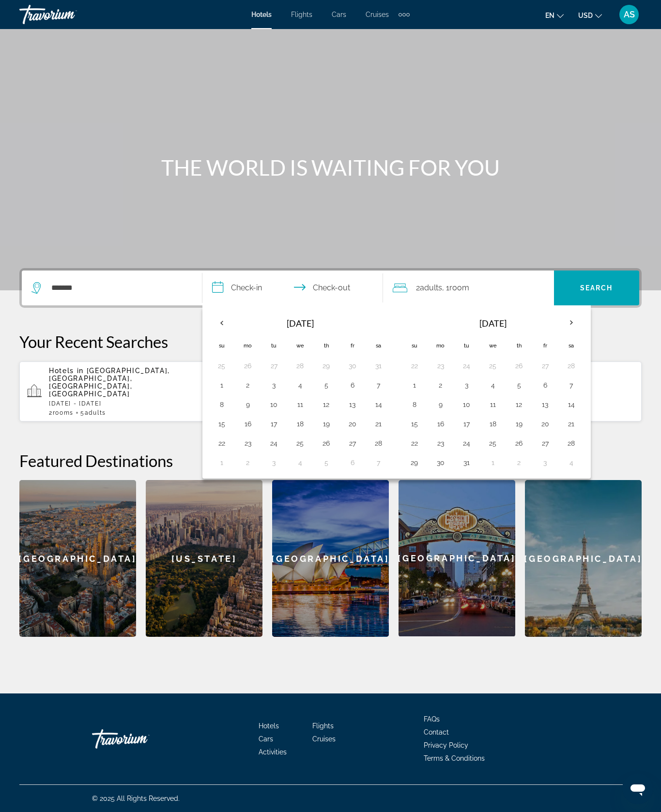
click at [584, 314] on th "Next month" at bounding box center [571, 322] width 26 height 21
click at [584, 312] on th "Next month" at bounding box center [571, 322] width 26 height 21
click at [448, 359] on button "1" at bounding box center [440, 366] width 15 height 14
click at [422, 379] on button "7" at bounding box center [414, 386] width 15 height 14
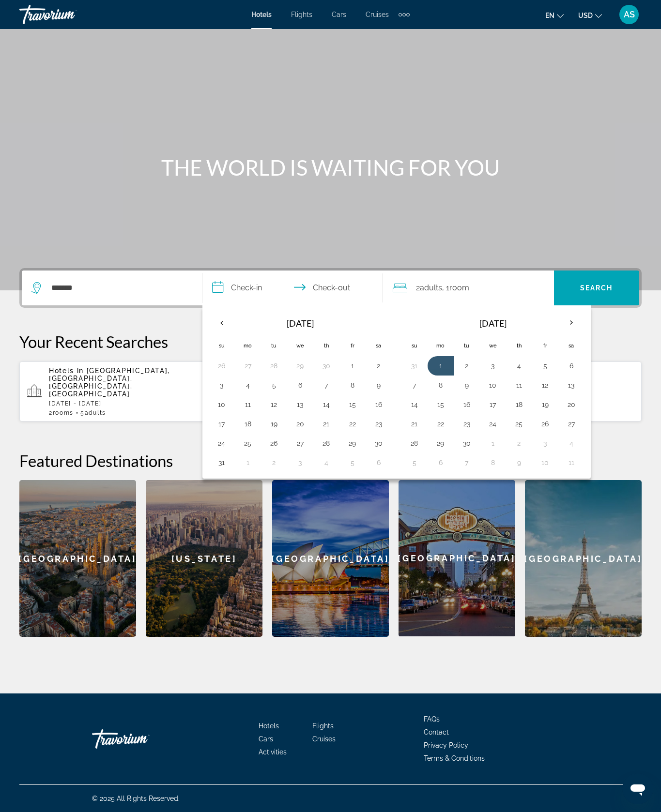
type input "**********"
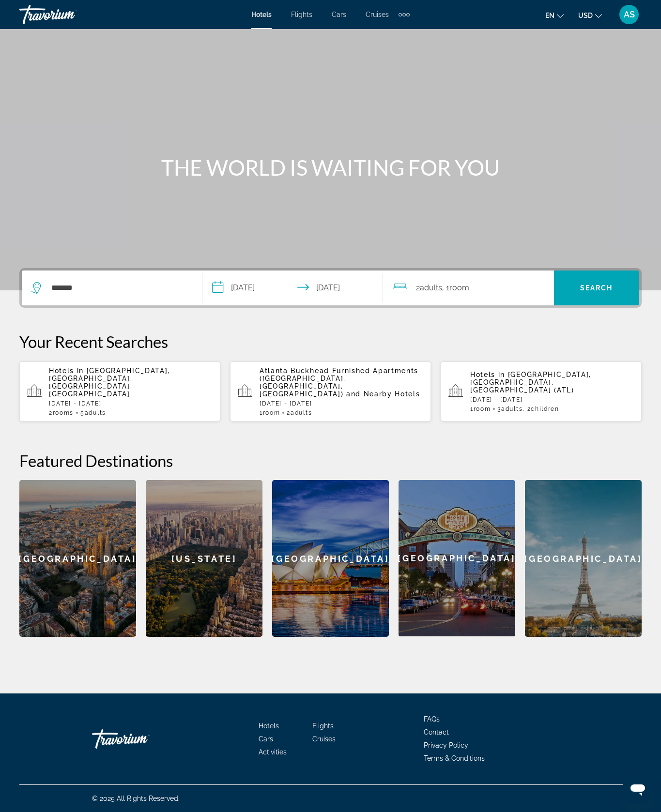
click at [509, 281] on div "2 Adult Adults , 1 Room rooms" at bounding box center [473, 288] width 161 height 14
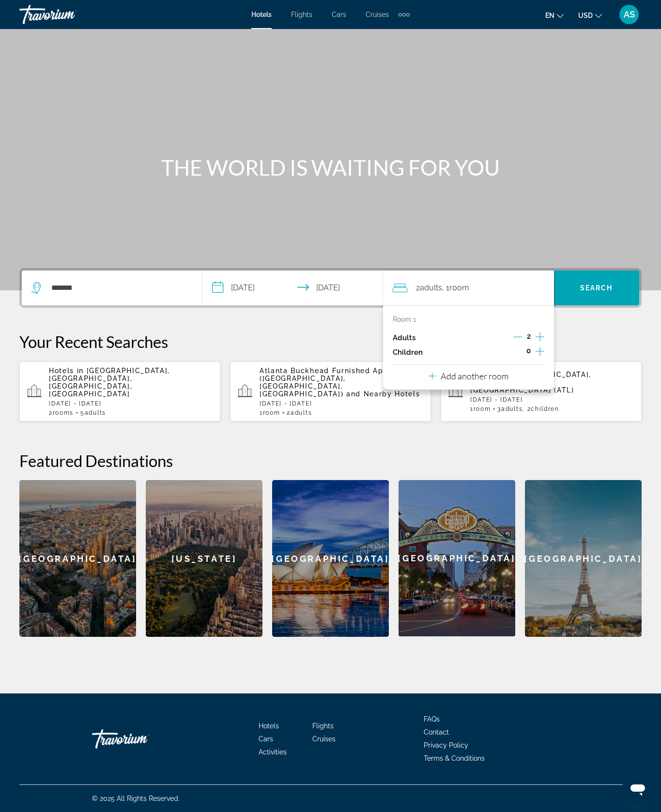
click at [513, 333] on icon "Decrement adults" at bounding box center [517, 337] width 9 height 9
click at [537, 331] on icon "Increment adults" at bounding box center [539, 337] width 9 height 12
click at [538, 346] on icon "Increment children" at bounding box center [539, 352] width 9 height 12
click at [539, 346] on icon "Increment children" at bounding box center [539, 352] width 9 height 12
click at [458, 372] on icon "Travelers: 2 adults, 2 children" at bounding box center [455, 378] width 12 height 12
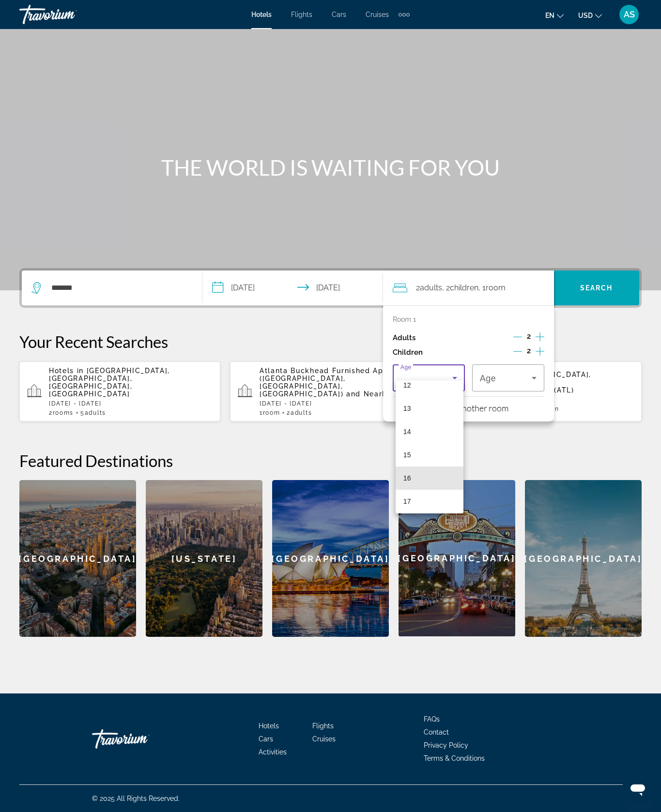
scroll to position [287, 0]
click at [437, 457] on mat-option "15" at bounding box center [429, 457] width 68 height 23
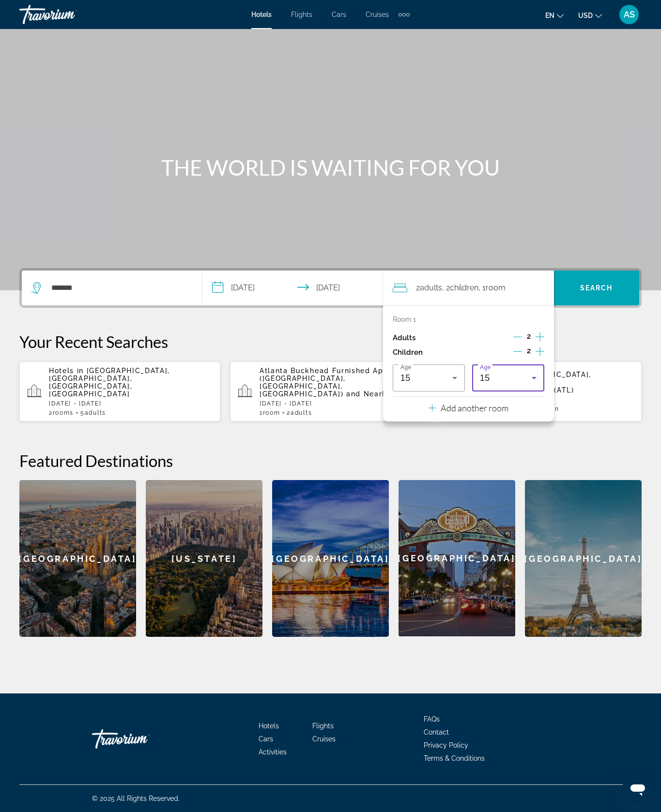
click at [532, 372] on icon "Travelers: 2 adults, 2 children" at bounding box center [534, 378] width 12 height 12
click at [503, 454] on mat-option "13" at bounding box center [506, 455] width 68 height 23
click at [535, 346] on icon "Increment children" at bounding box center [539, 352] width 9 height 12
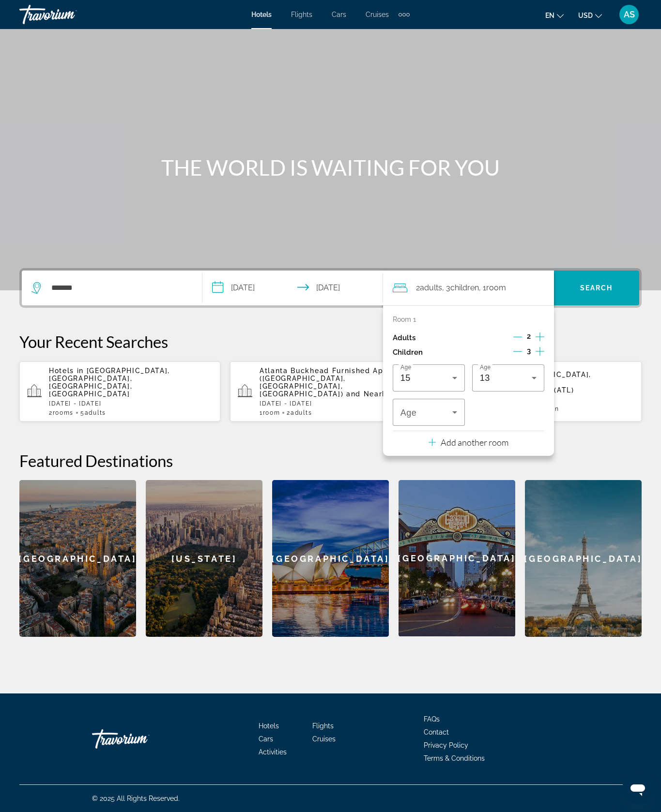
click at [459, 399] on div "Age" at bounding box center [429, 412] width 72 height 27
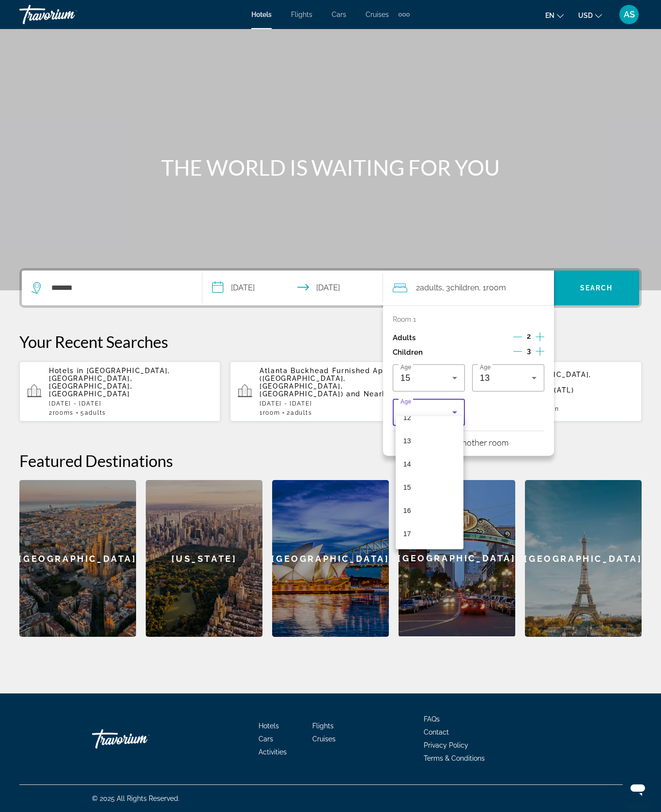
scroll to position [293, 0]
click at [509, 407] on div at bounding box center [330, 406] width 661 height 812
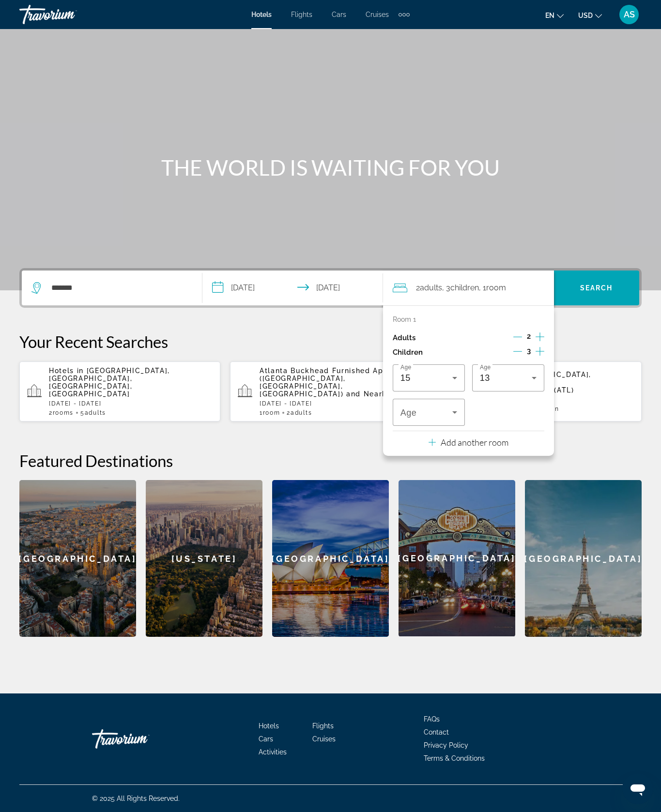
click at [513, 347] on icon "Decrement children" at bounding box center [517, 351] width 9 height 9
click at [600, 284] on span "Search" at bounding box center [596, 288] width 33 height 8
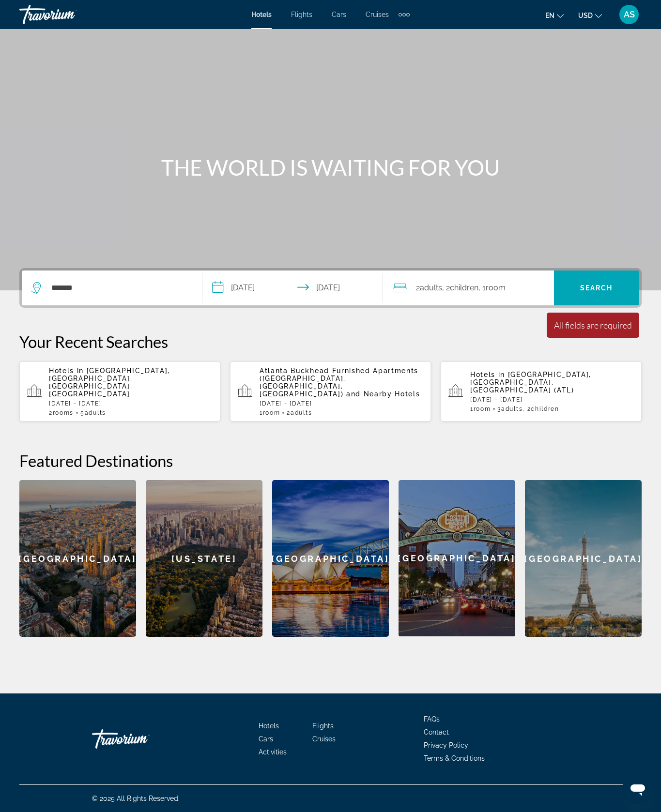
click at [606, 277] on span "Search widget" at bounding box center [596, 287] width 85 height 23
click at [602, 276] on span "Search widget" at bounding box center [596, 287] width 85 height 23
click at [160, 281] on input "*******" at bounding box center [118, 288] width 137 height 15
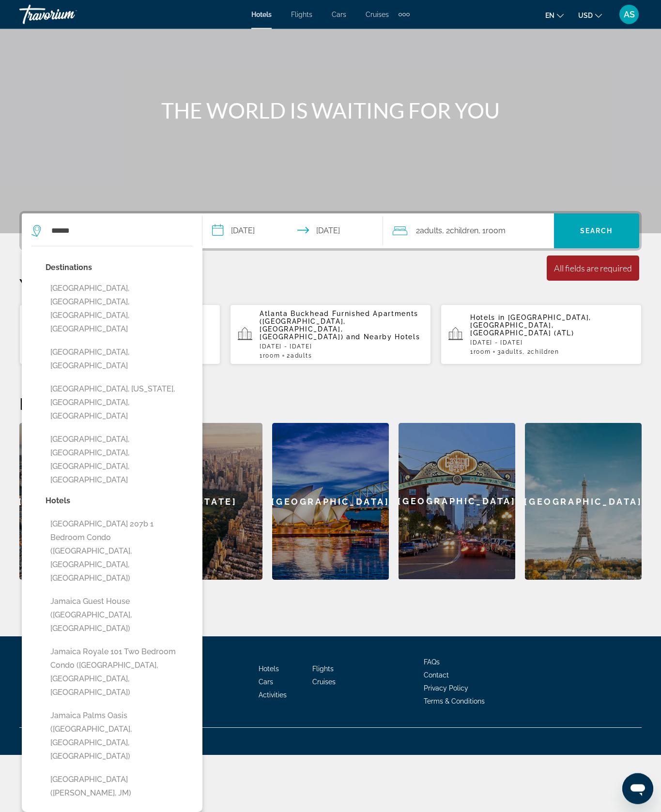
click at [116, 375] on button "Jamaica, Jamaica" at bounding box center [119, 359] width 147 height 32
type input "**********"
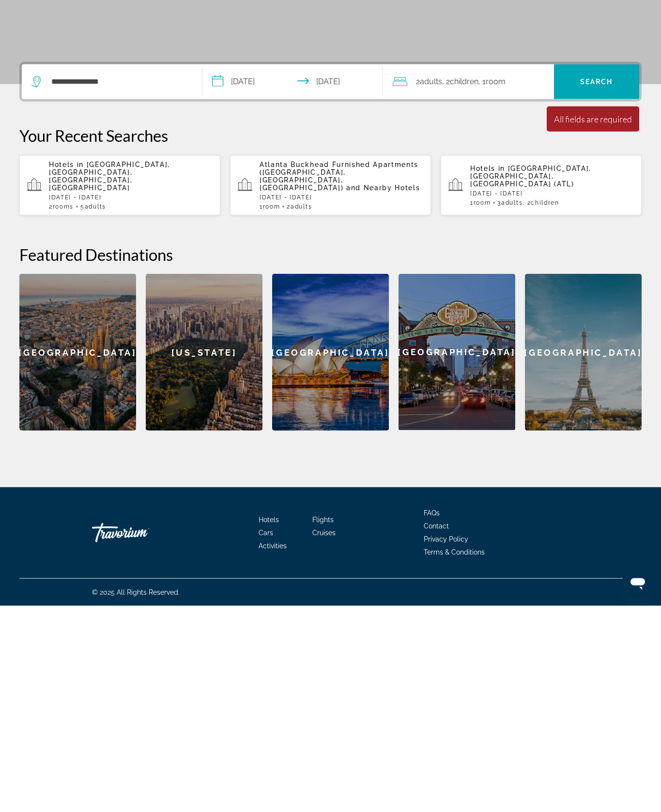
click at [600, 276] on span "Search widget" at bounding box center [596, 287] width 85 height 23
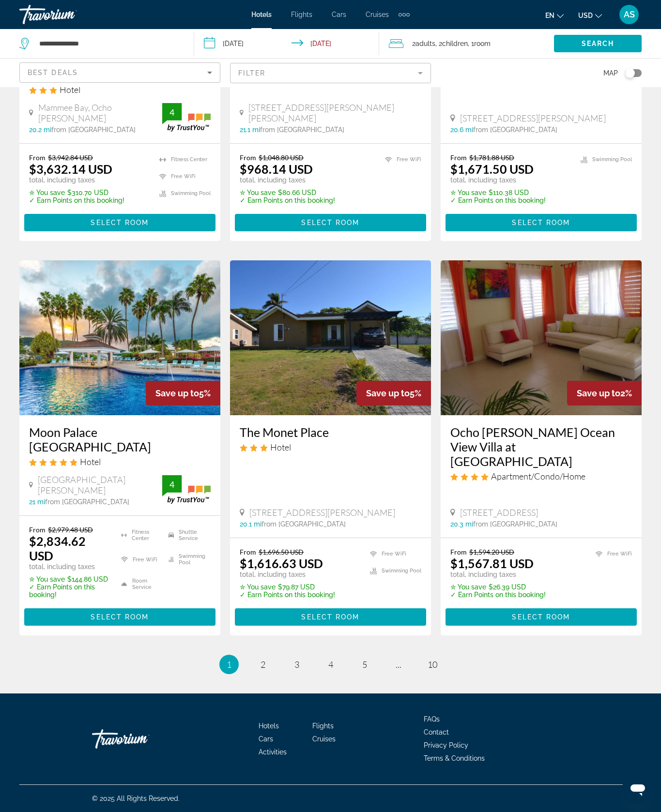
scroll to position [1292, 0]
click at [257, 673] on link "page 2" at bounding box center [262, 664] width 17 height 17
